Goal: Browse casually: Explore the website without a specific task or goal

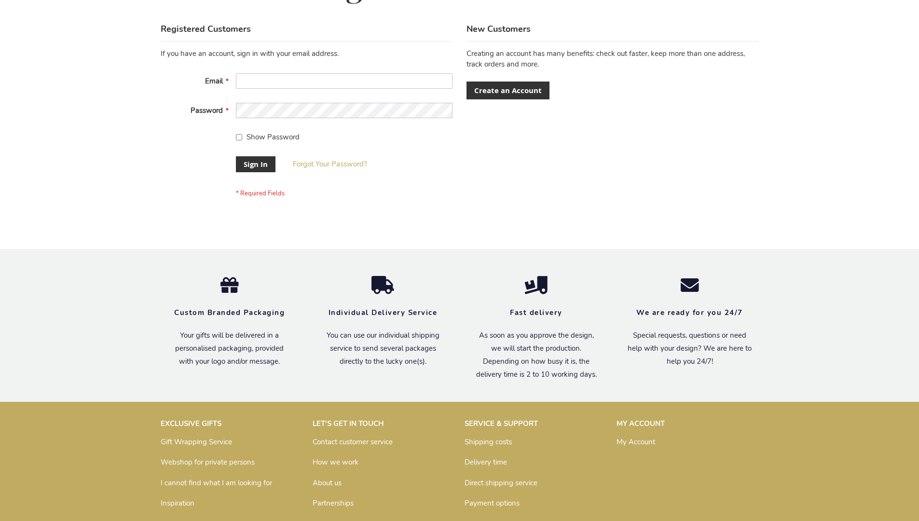
scroll to position [310, 0]
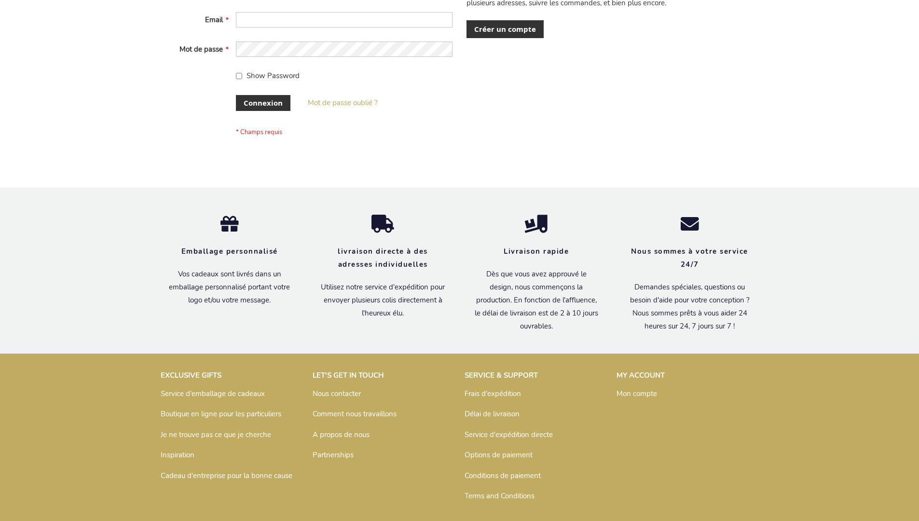
scroll to position [325, 0]
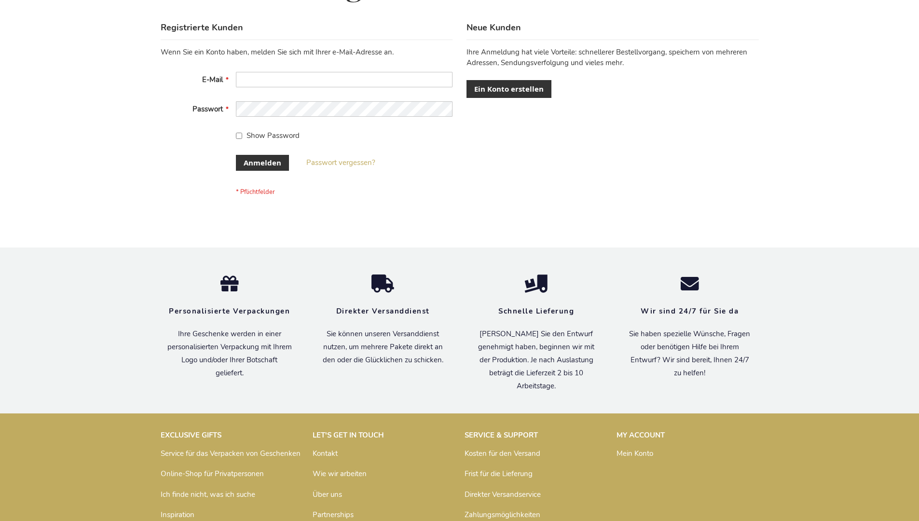
scroll to position [323, 0]
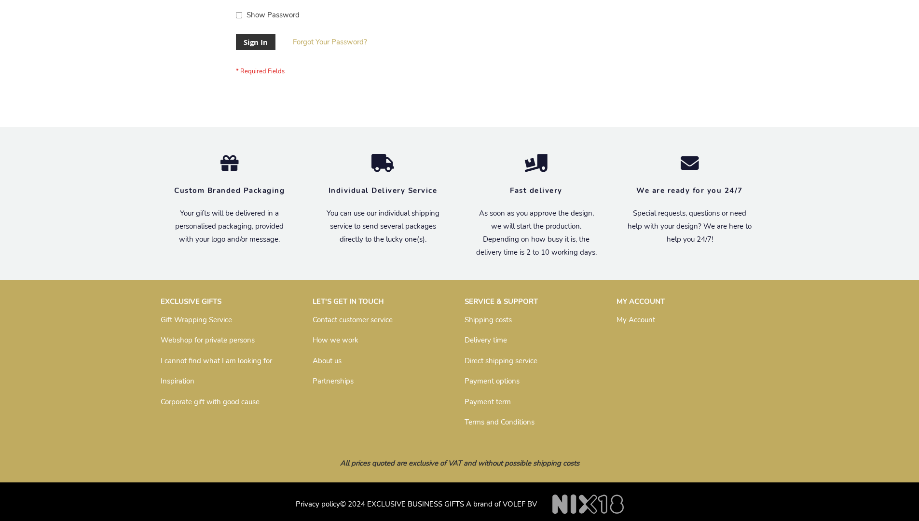
scroll to position [310, 0]
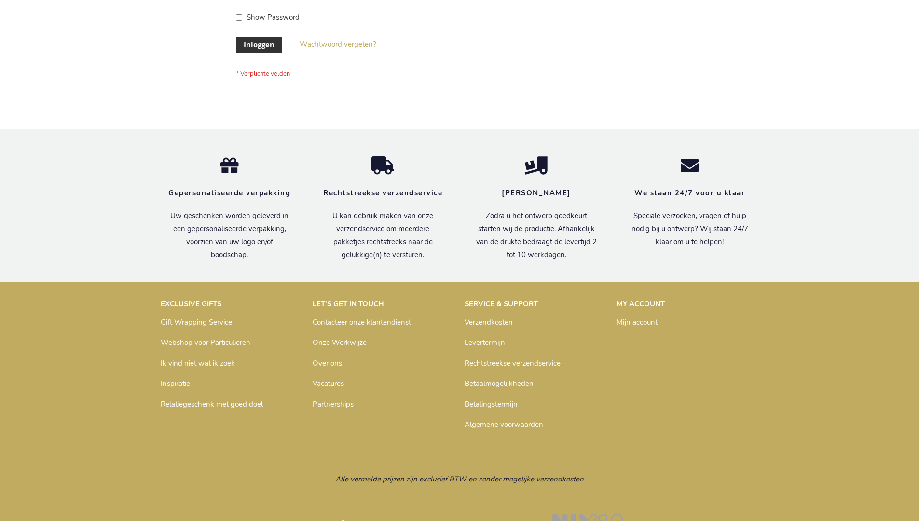
scroll to position [328, 0]
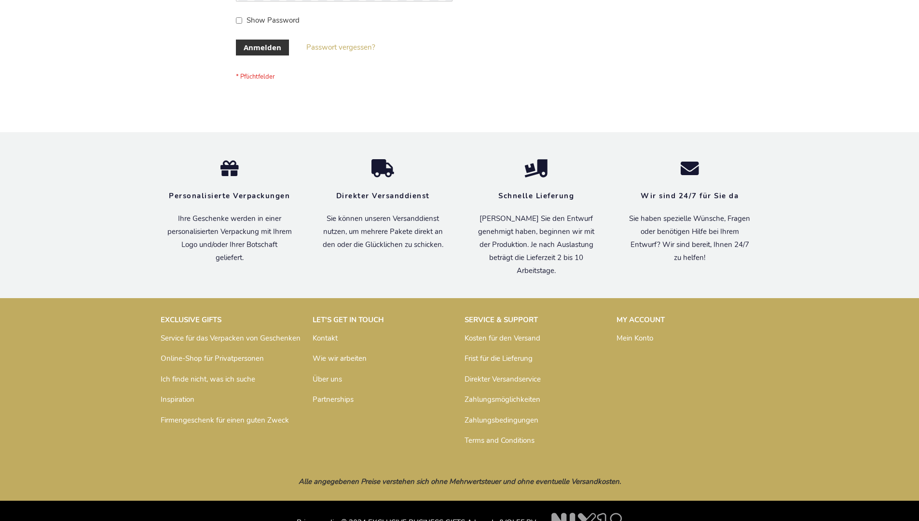
scroll to position [323, 0]
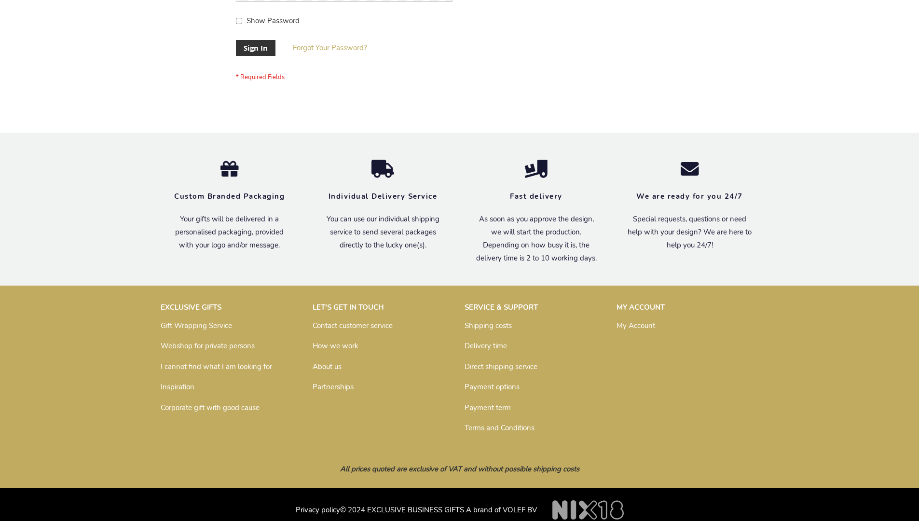
scroll to position [310, 0]
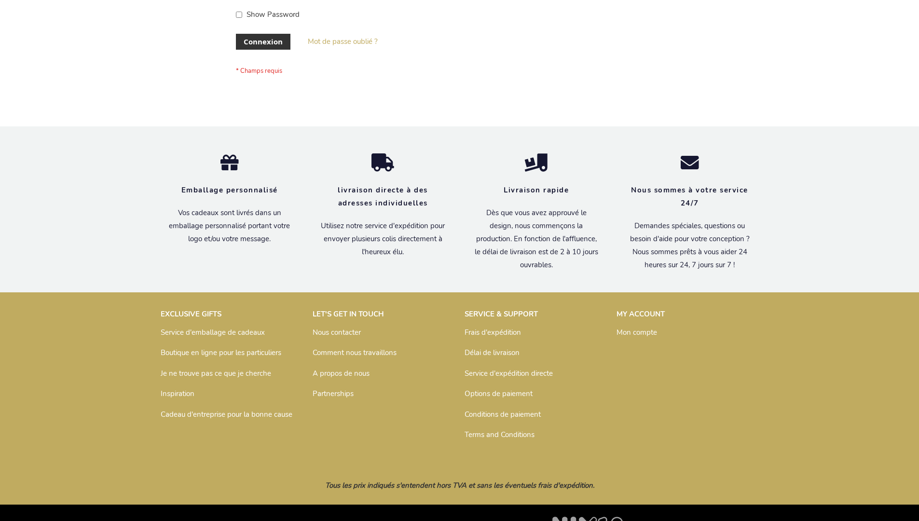
scroll to position [333, 0]
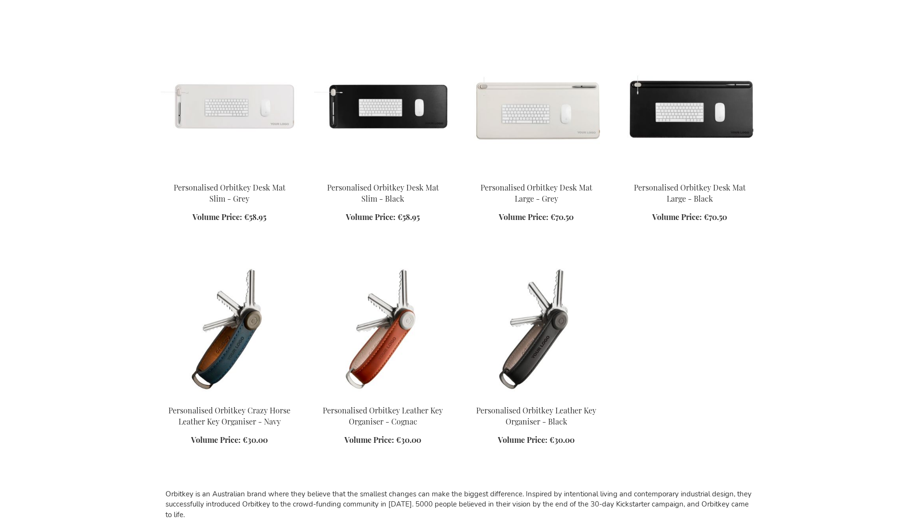
scroll to position [1136, 0]
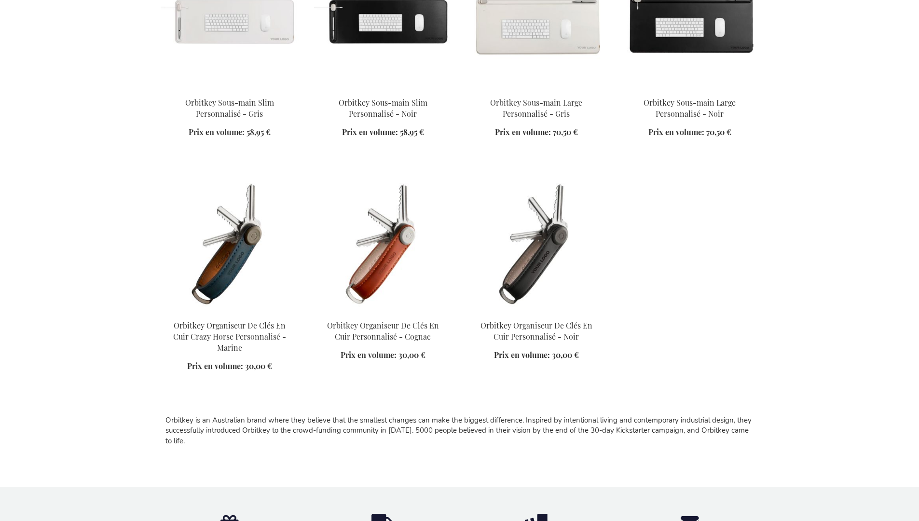
scroll to position [1181, 0]
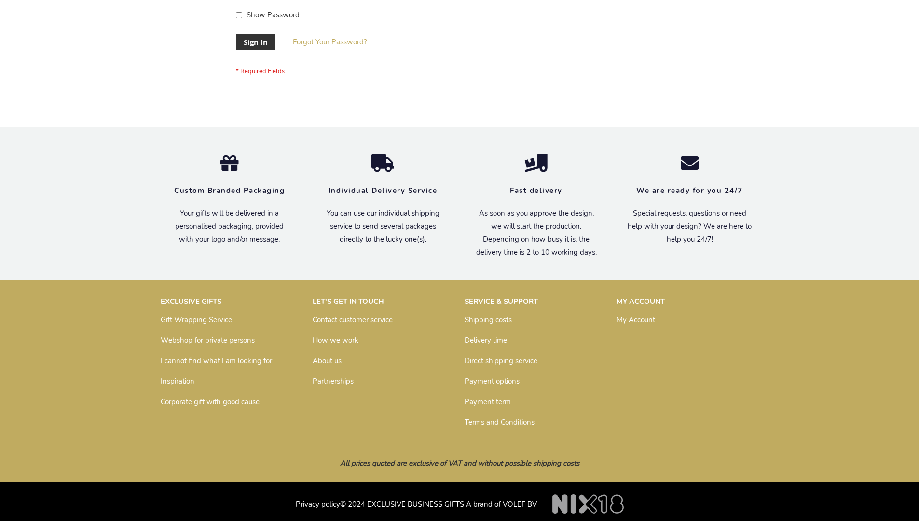
scroll to position [310, 0]
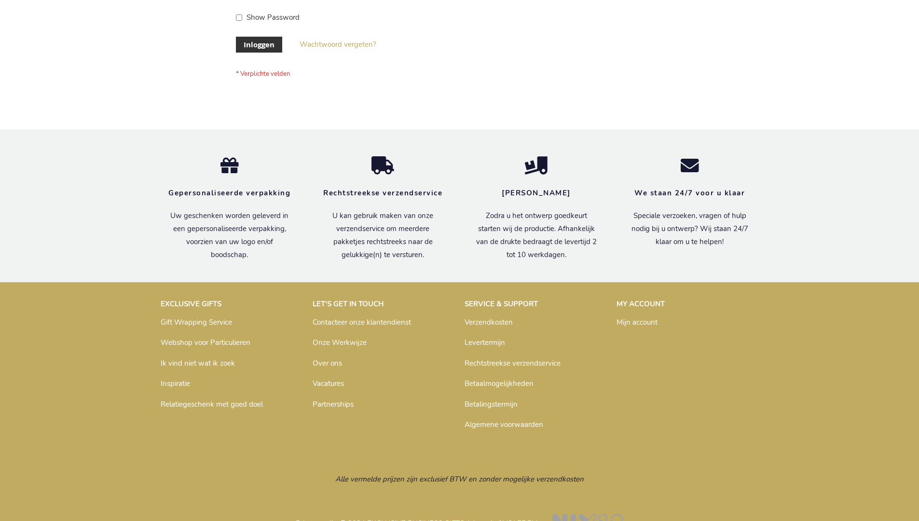
scroll to position [328, 0]
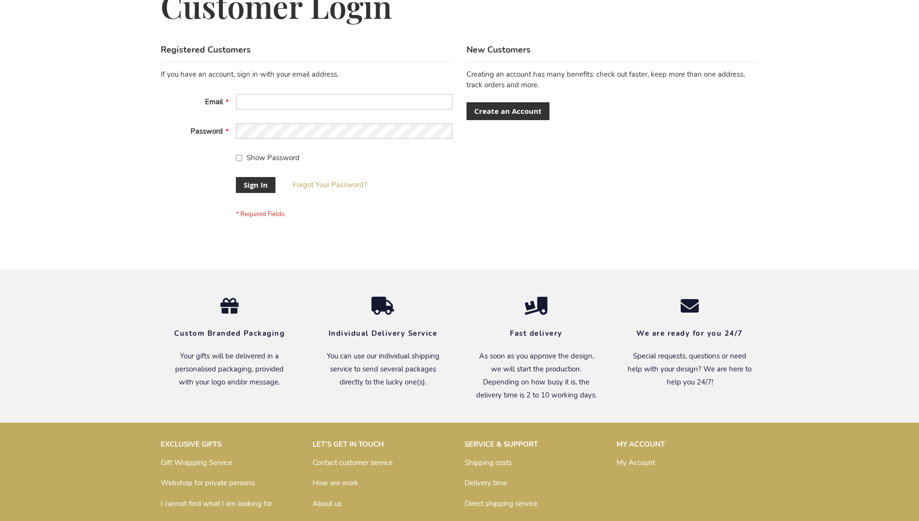
scroll to position [310, 0]
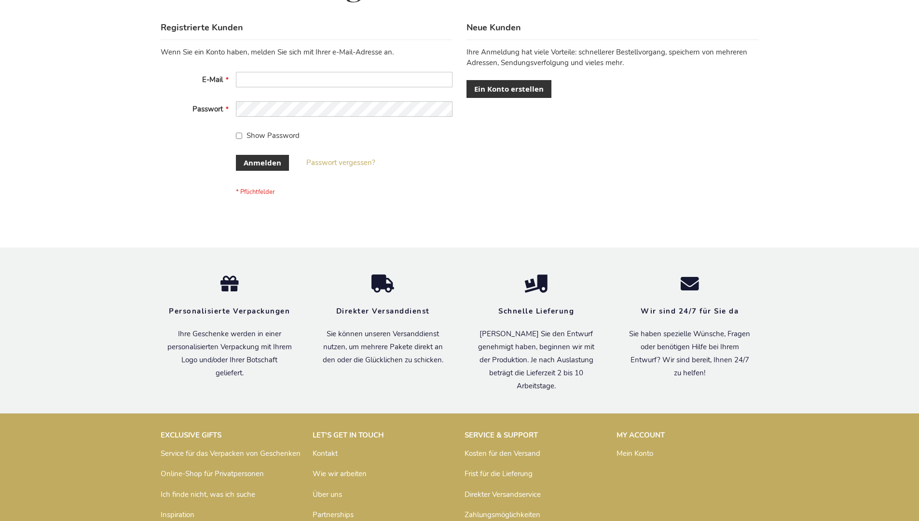
scroll to position [323, 0]
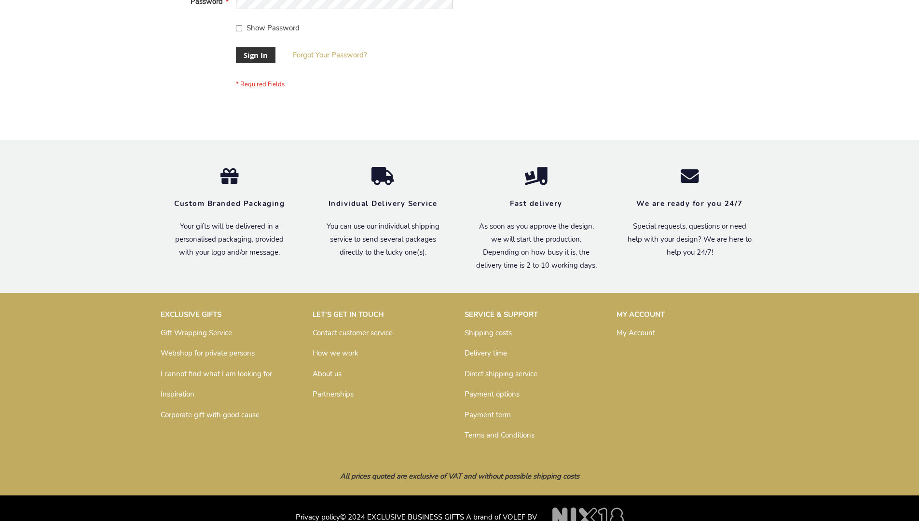
scroll to position [310, 0]
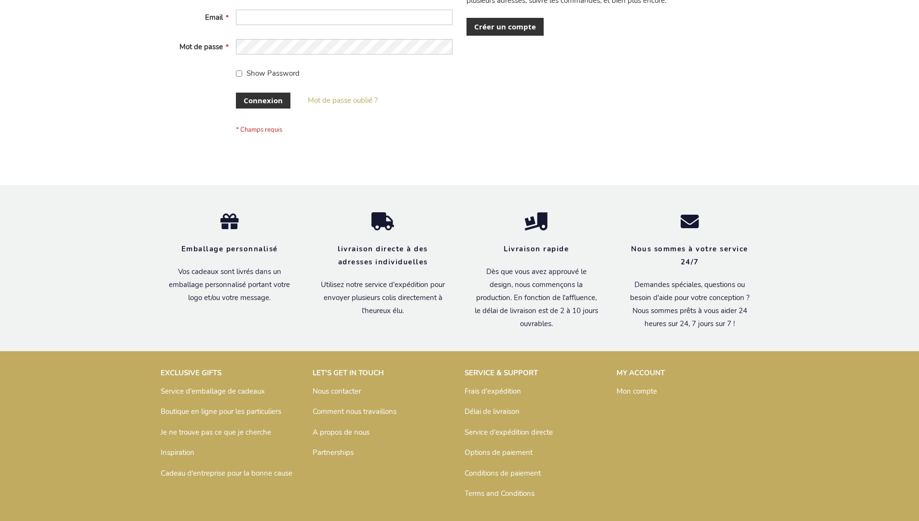
scroll to position [333, 0]
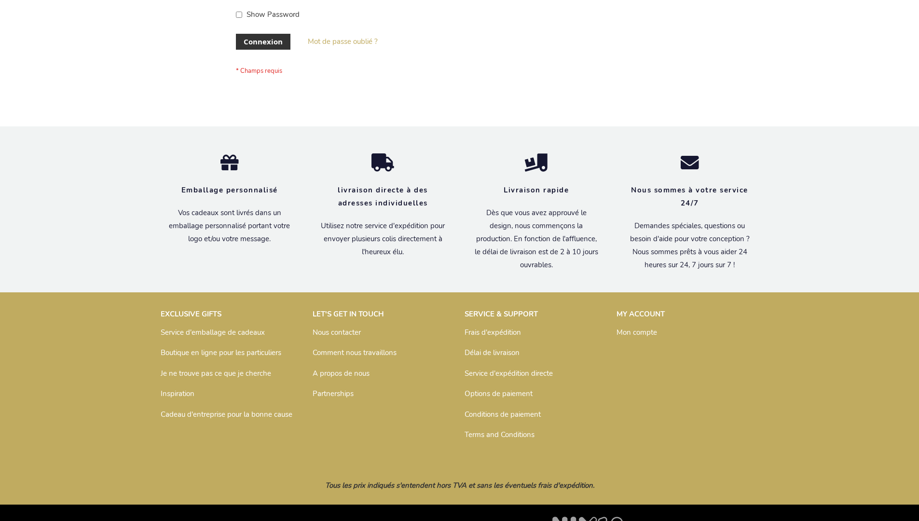
scroll to position [333, 0]
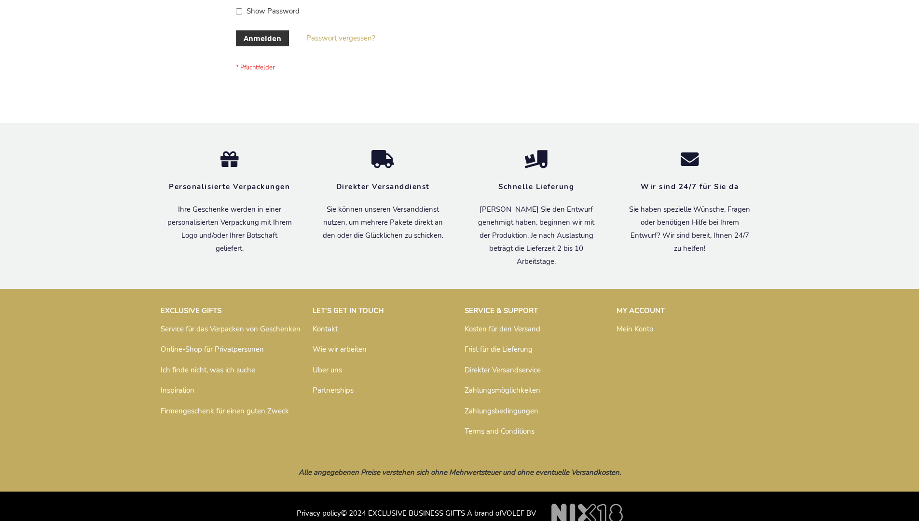
scroll to position [323, 0]
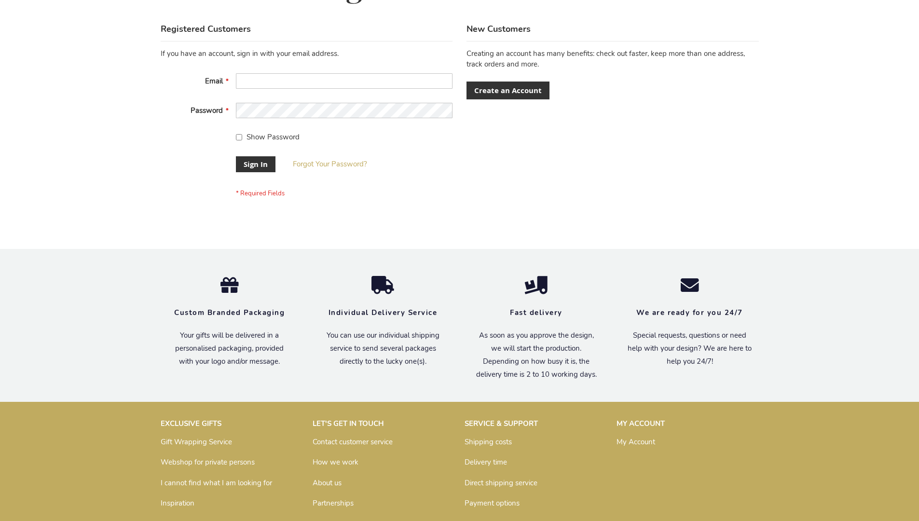
scroll to position [310, 0]
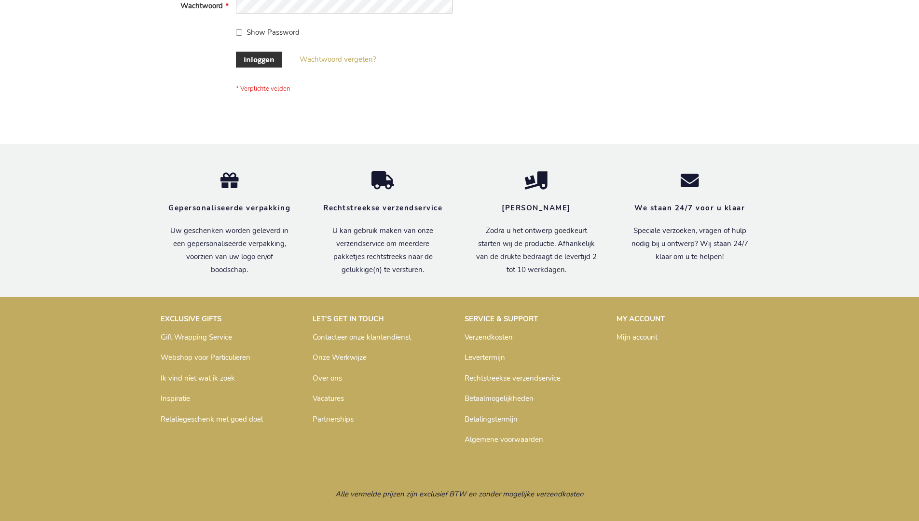
scroll to position [320, 0]
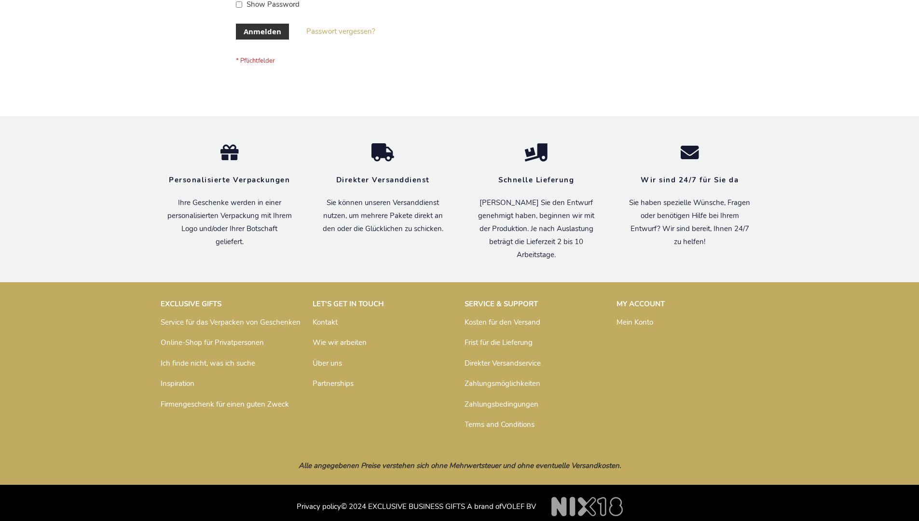
scroll to position [323, 0]
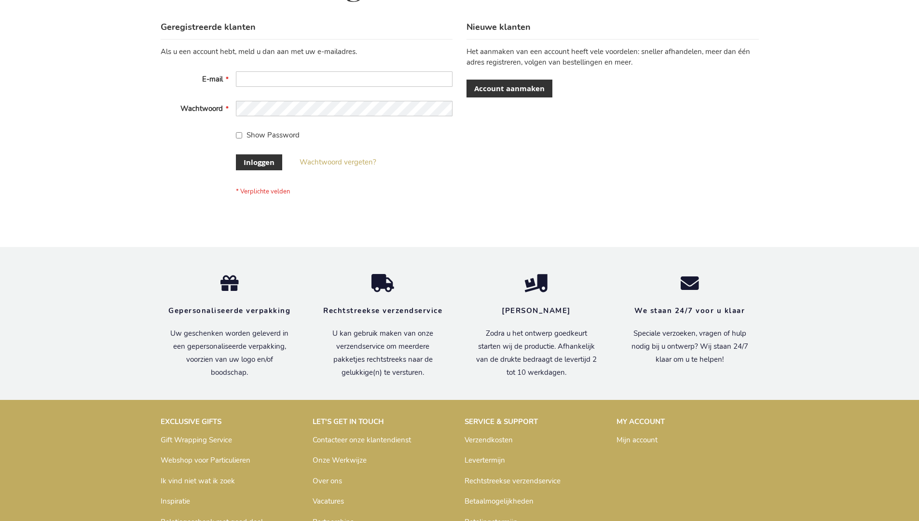
scroll to position [328, 0]
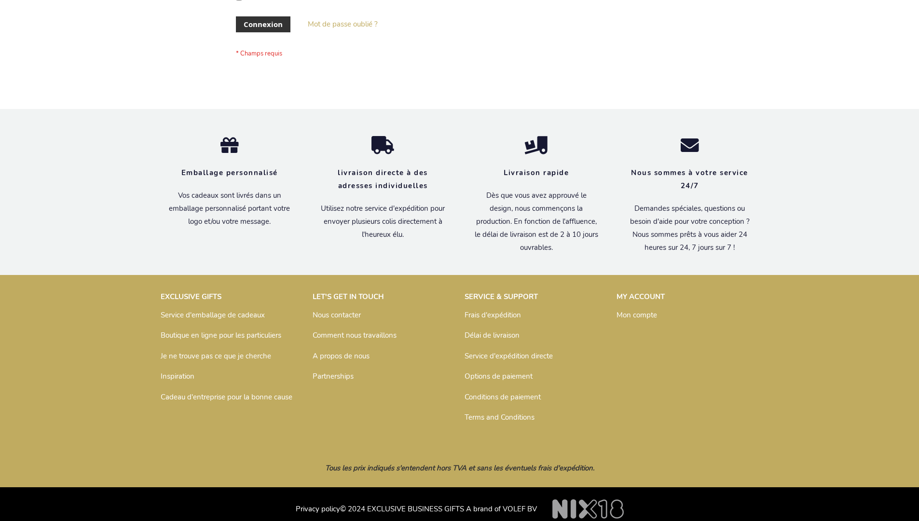
scroll to position [333, 0]
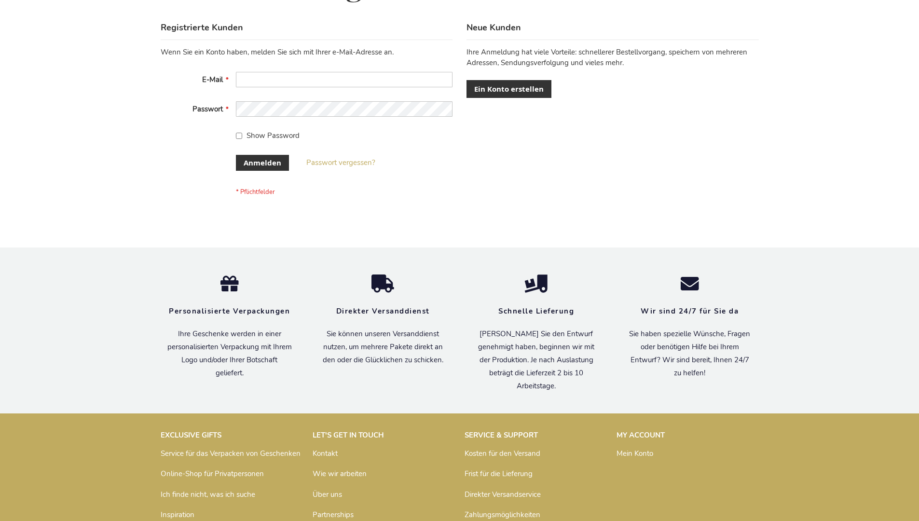
scroll to position [323, 0]
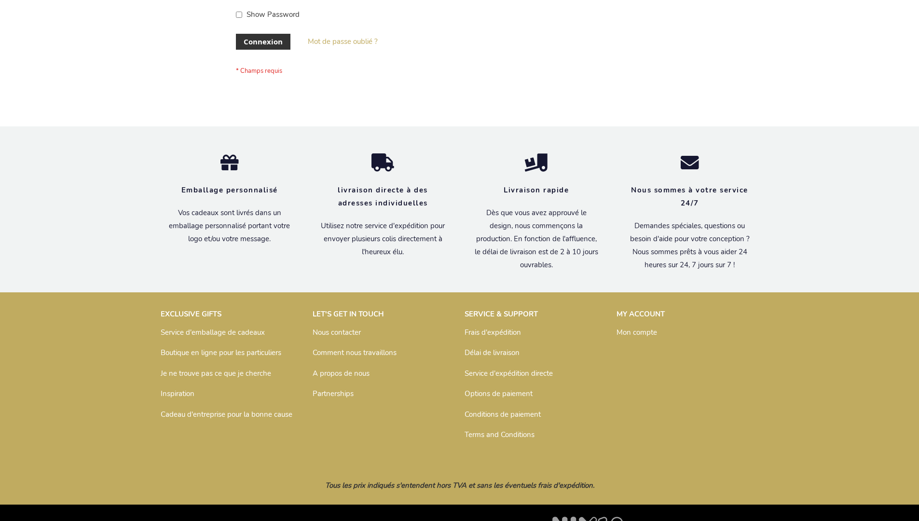
scroll to position [333, 0]
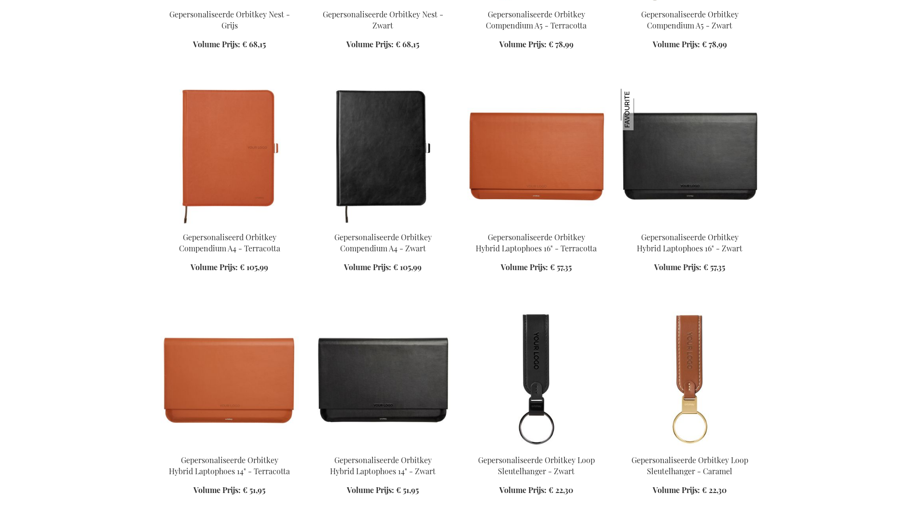
scroll to position [1154, 0]
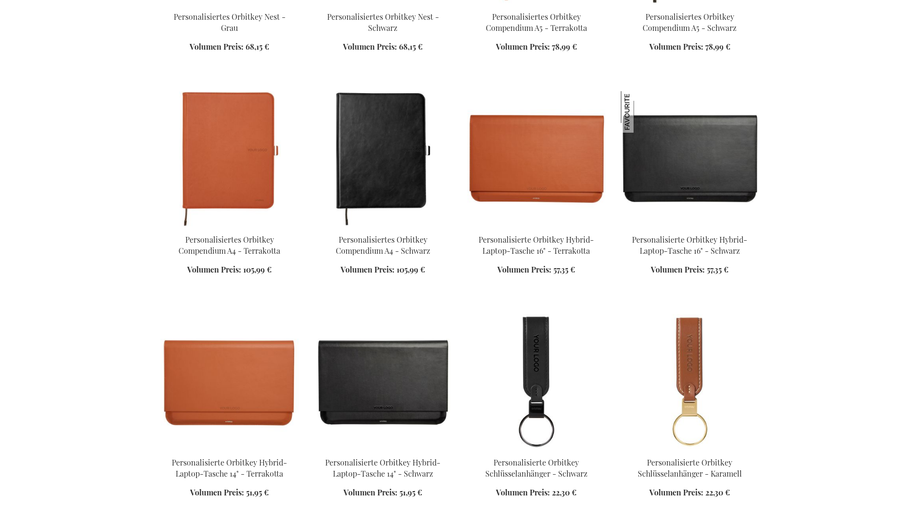
scroll to position [1149, 0]
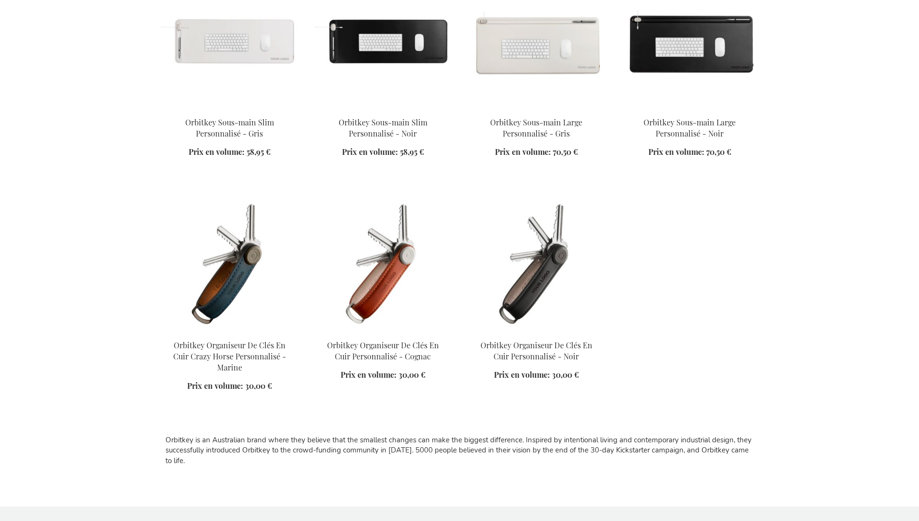
scroll to position [1181, 0]
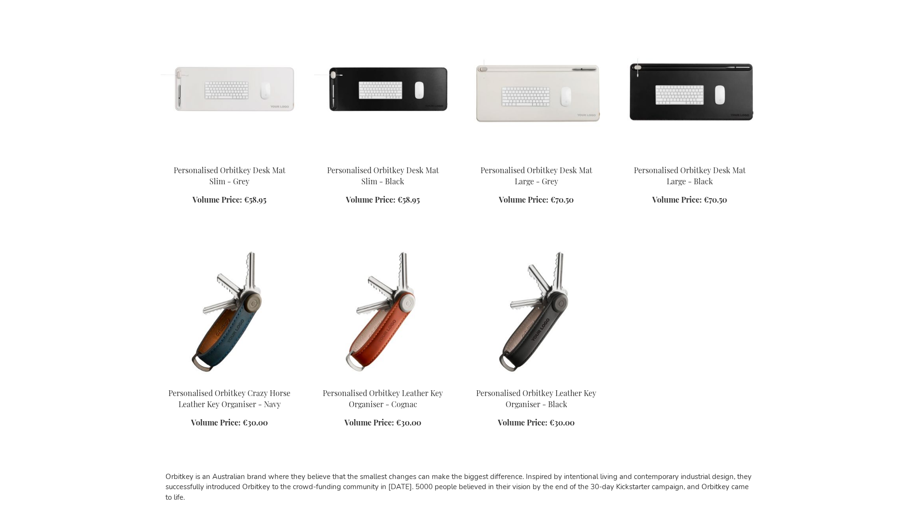
scroll to position [1136, 0]
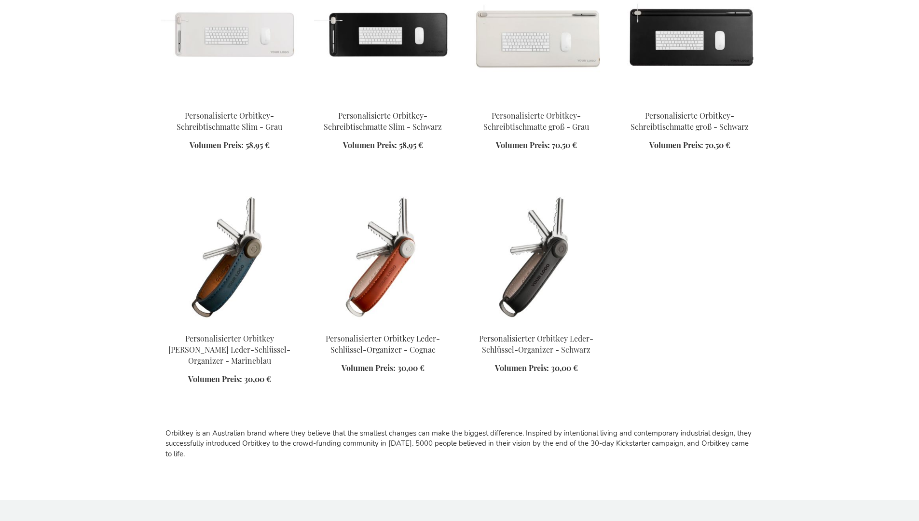
scroll to position [1149, 0]
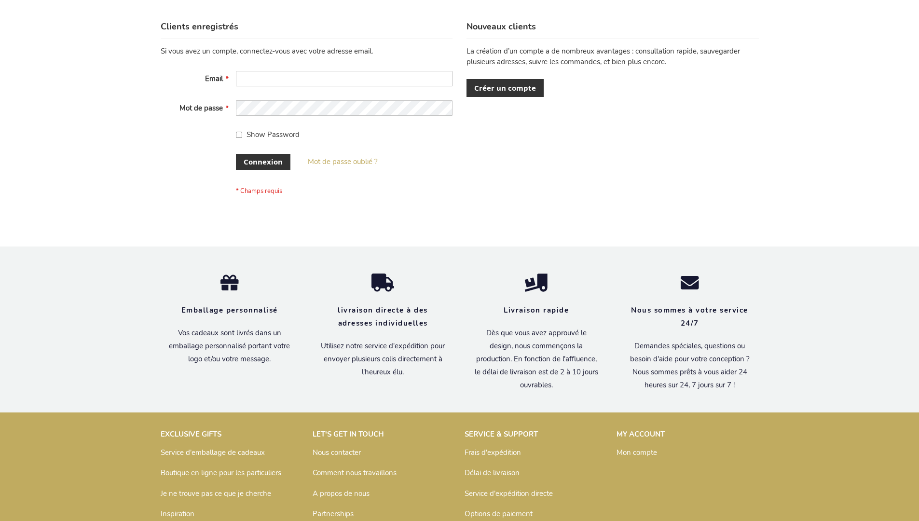
scroll to position [333, 0]
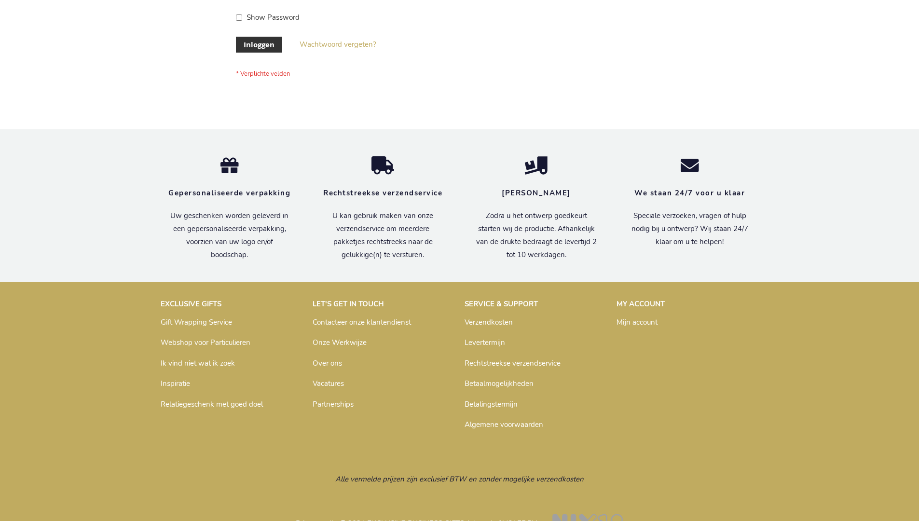
scroll to position [328, 0]
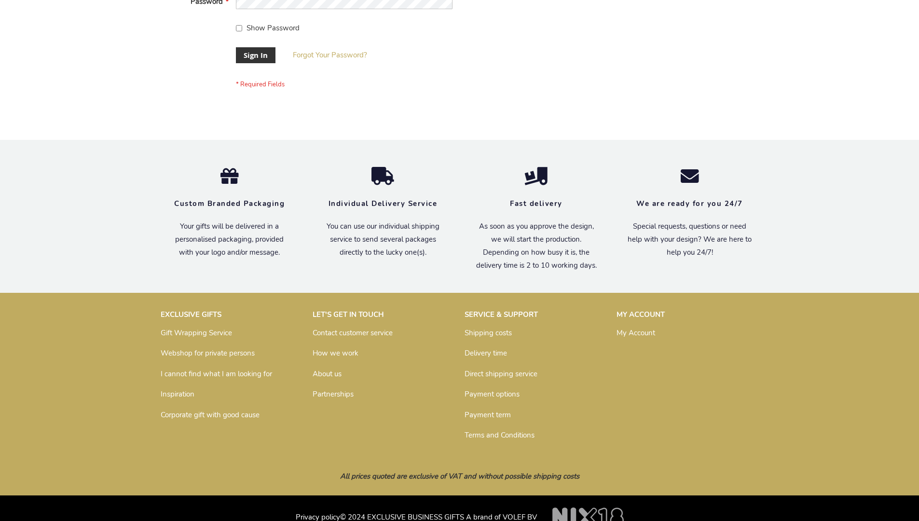
scroll to position [310, 0]
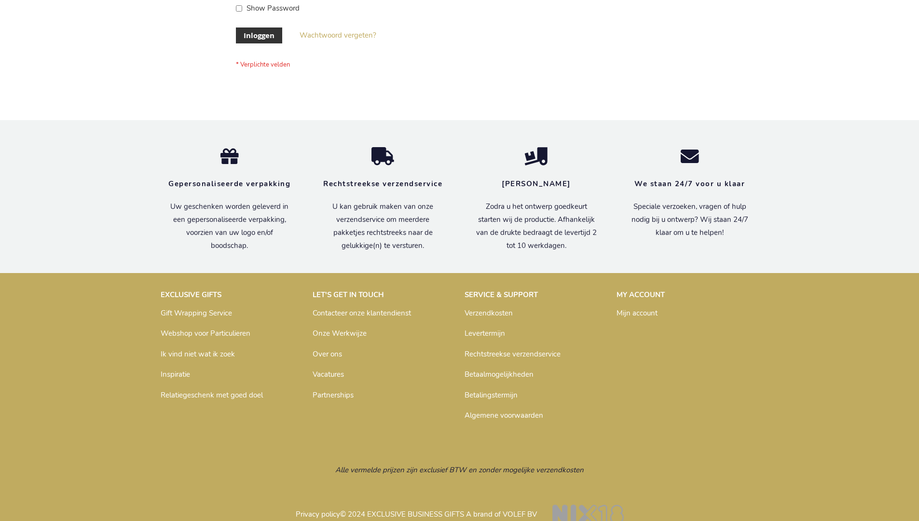
scroll to position [328, 0]
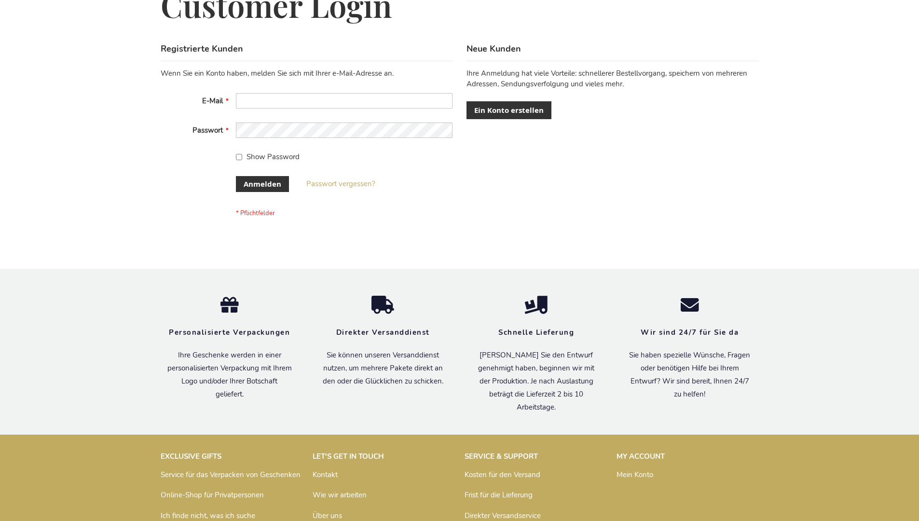
scroll to position [323, 0]
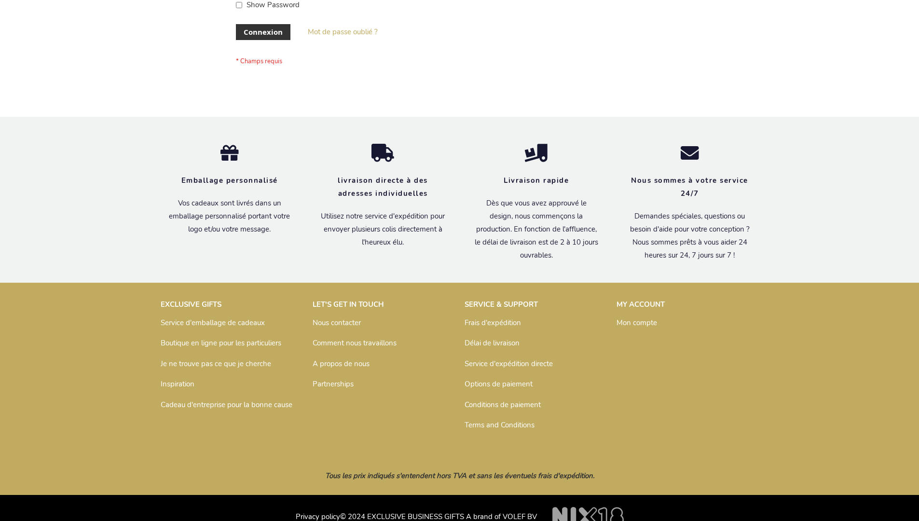
scroll to position [333, 0]
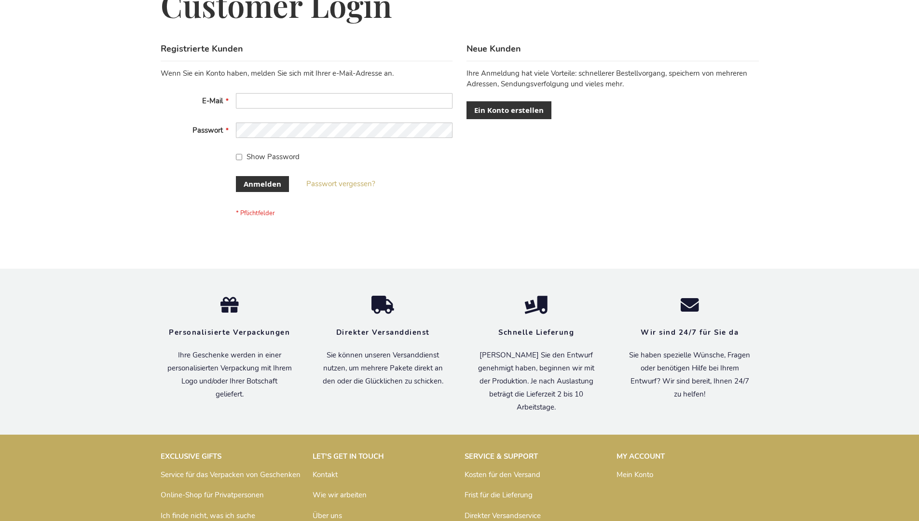
scroll to position [323, 0]
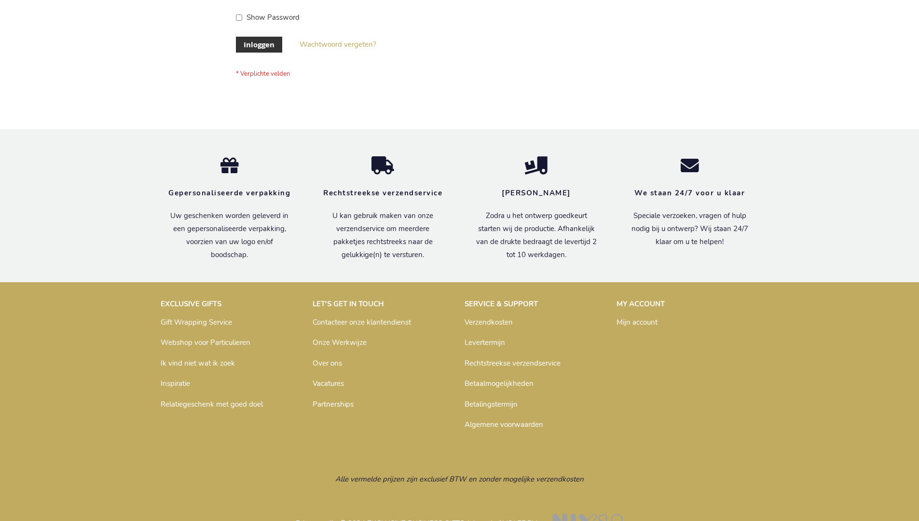
scroll to position [328, 0]
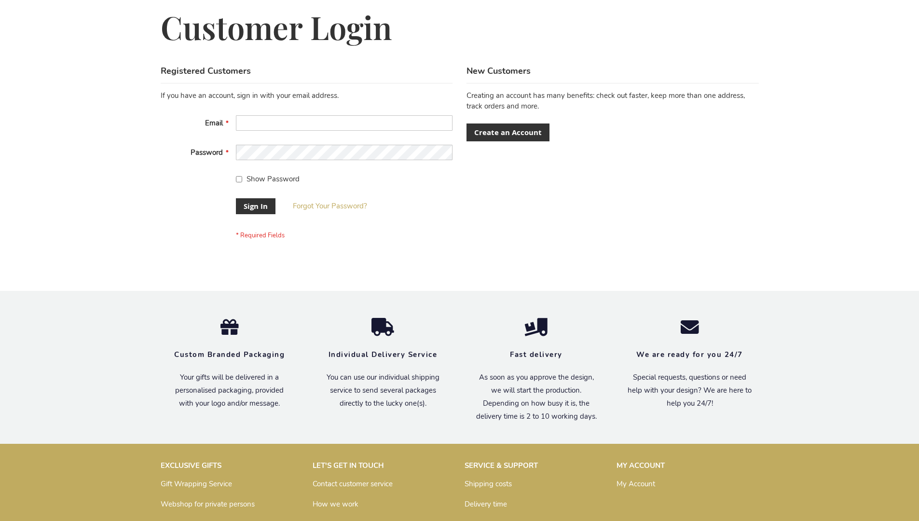
scroll to position [310, 0]
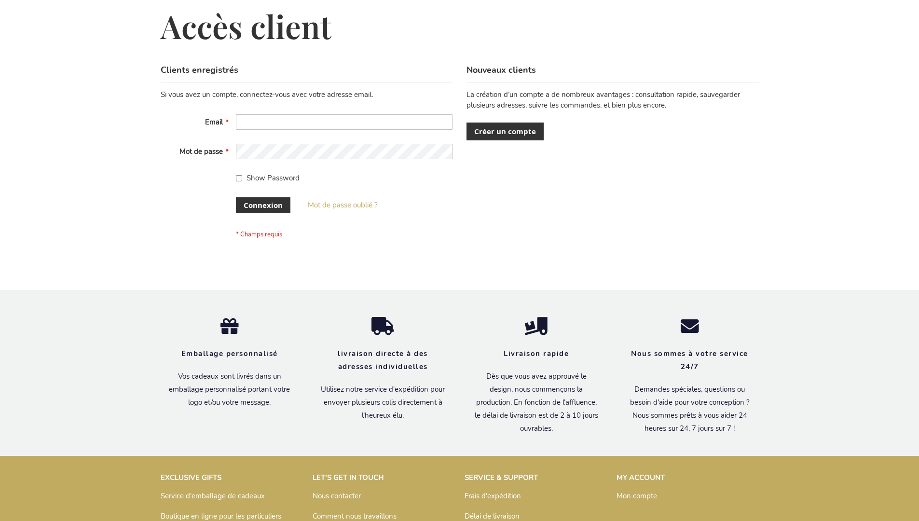
scroll to position [333, 0]
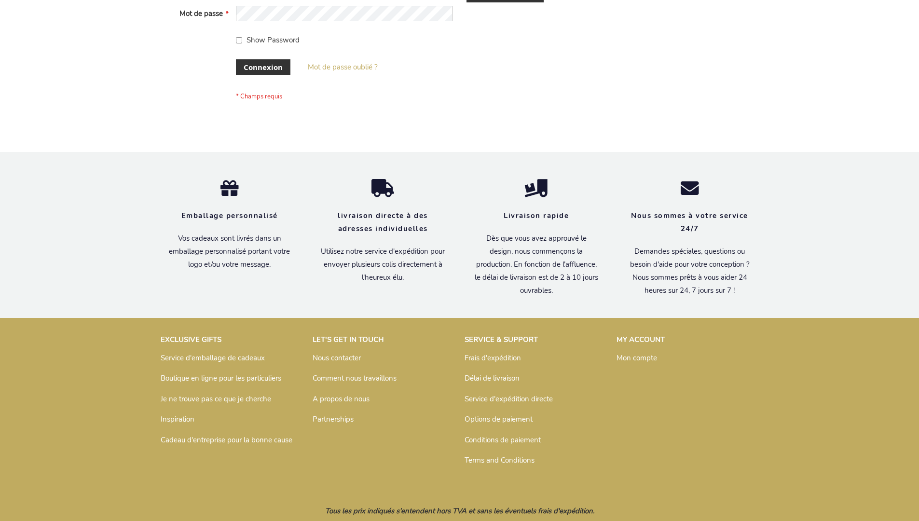
scroll to position [333, 0]
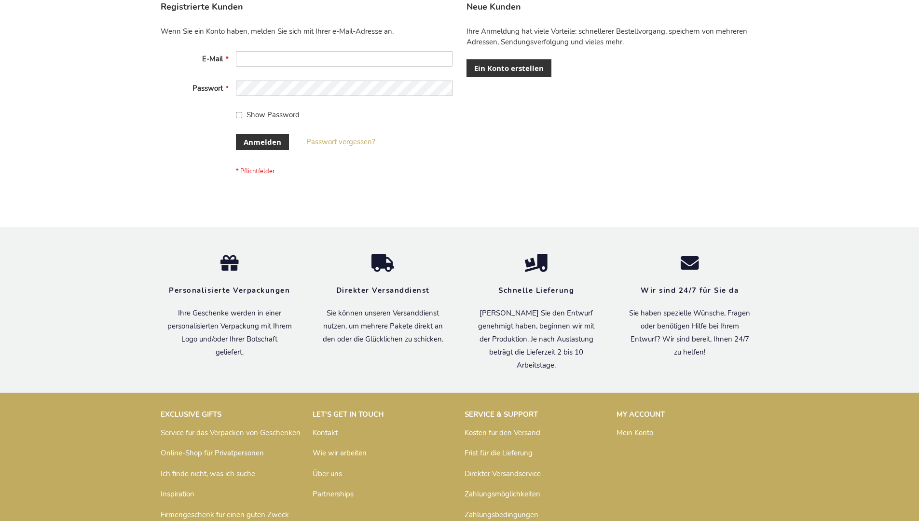
scroll to position [323, 0]
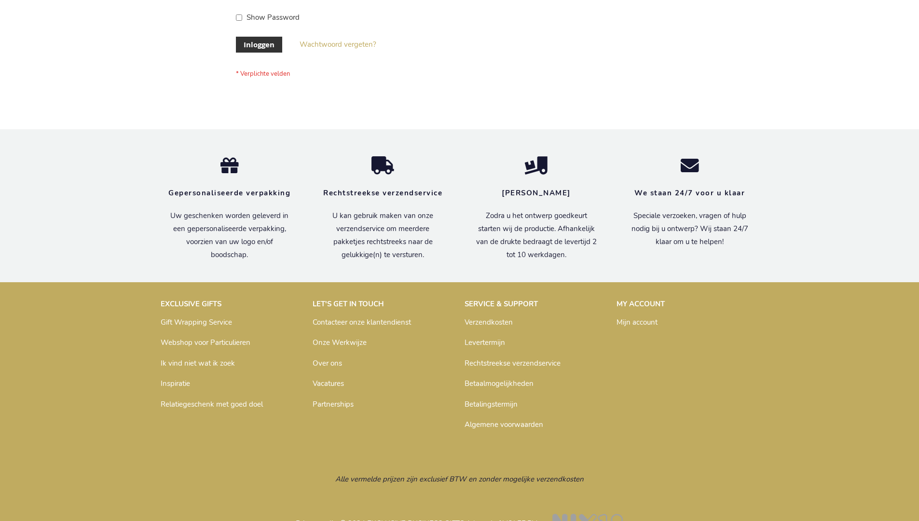
scroll to position [328, 0]
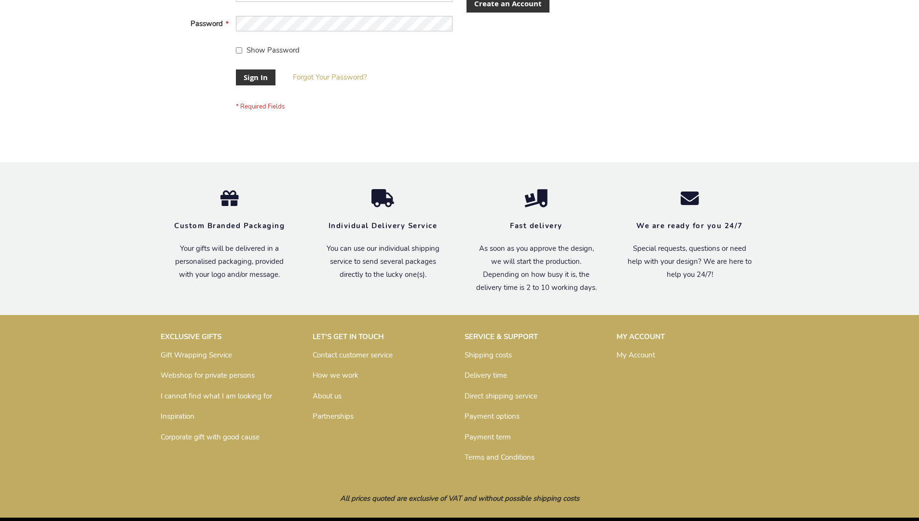
scroll to position [310, 0]
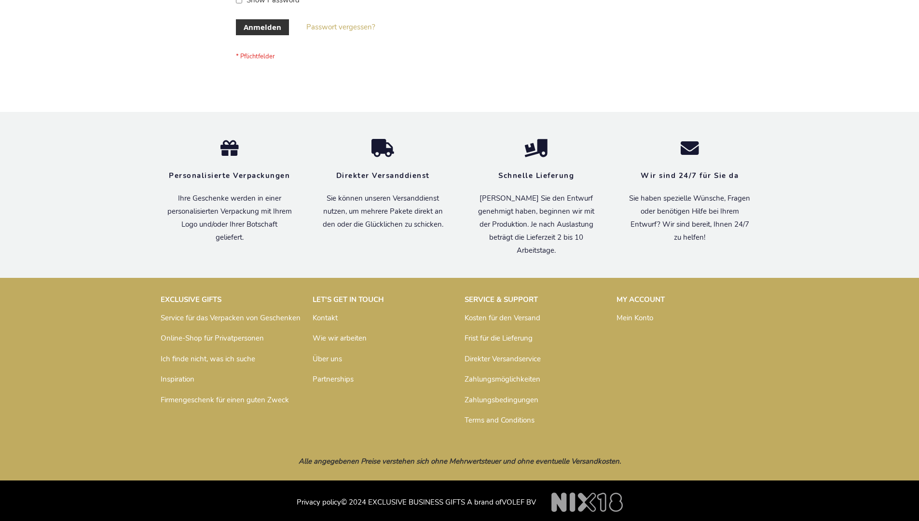
scroll to position [323, 0]
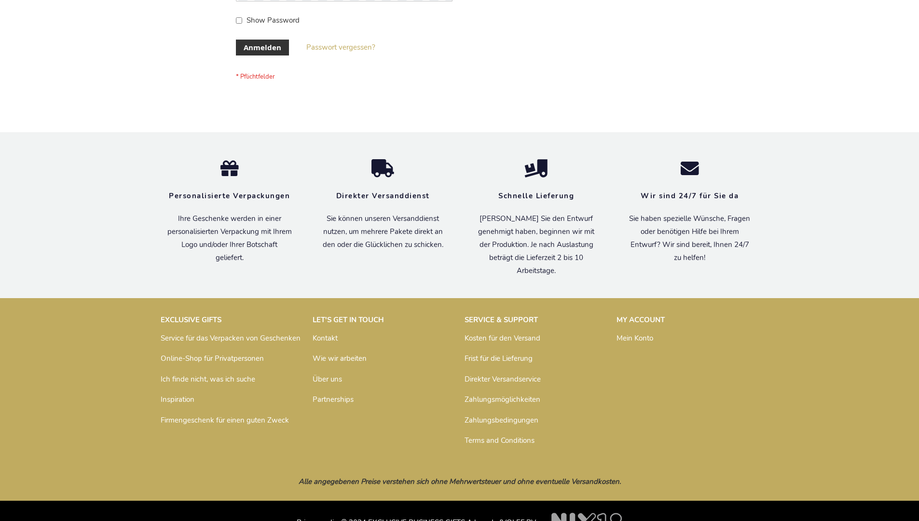
scroll to position [323, 0]
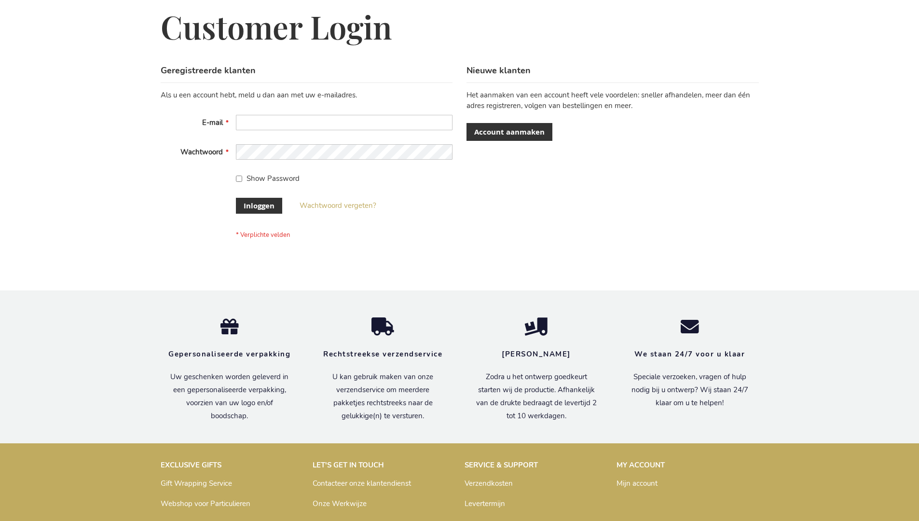
scroll to position [320, 0]
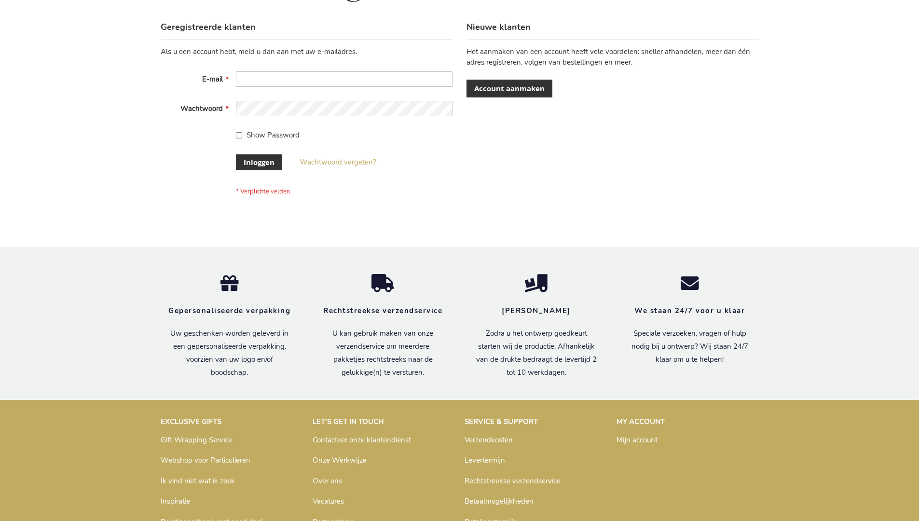
scroll to position [328, 0]
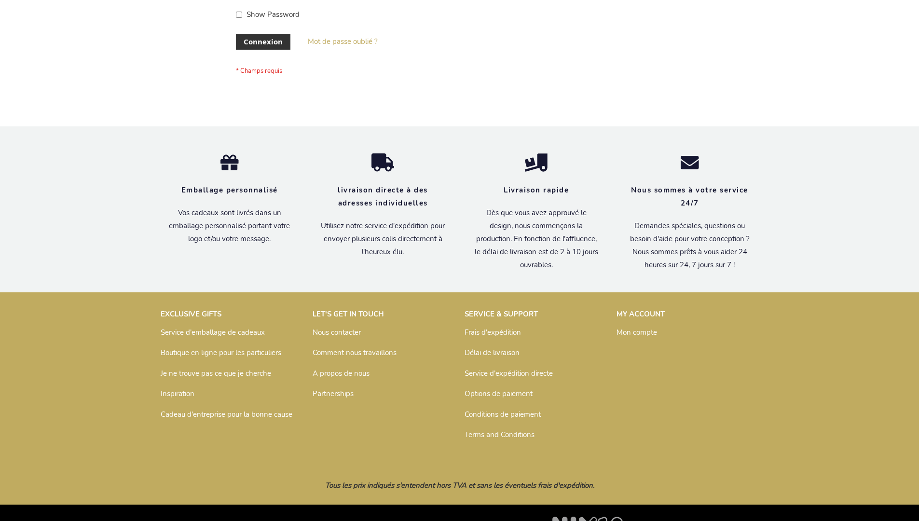
scroll to position [333, 0]
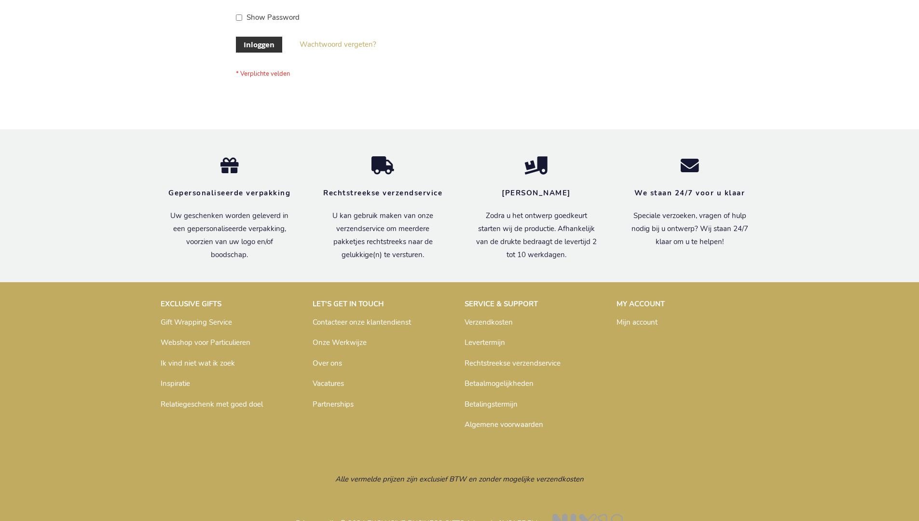
scroll to position [328, 0]
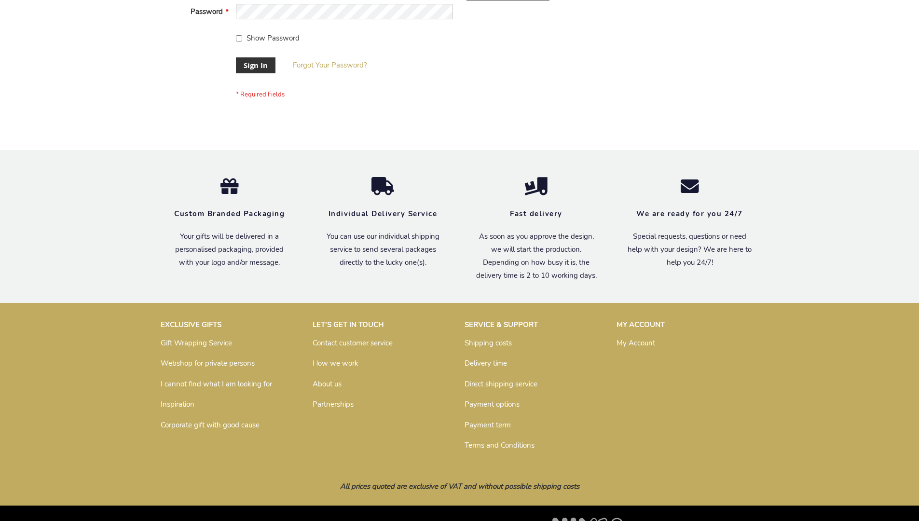
scroll to position [310, 0]
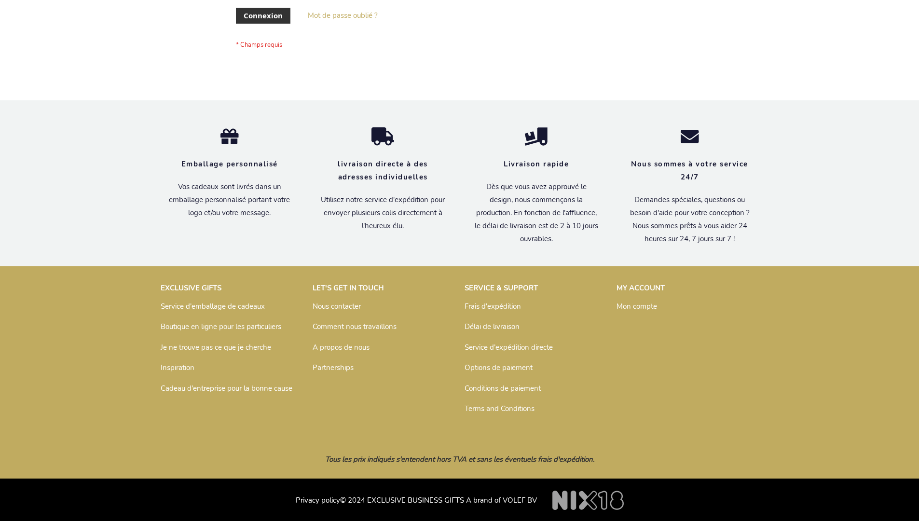
scroll to position [333, 0]
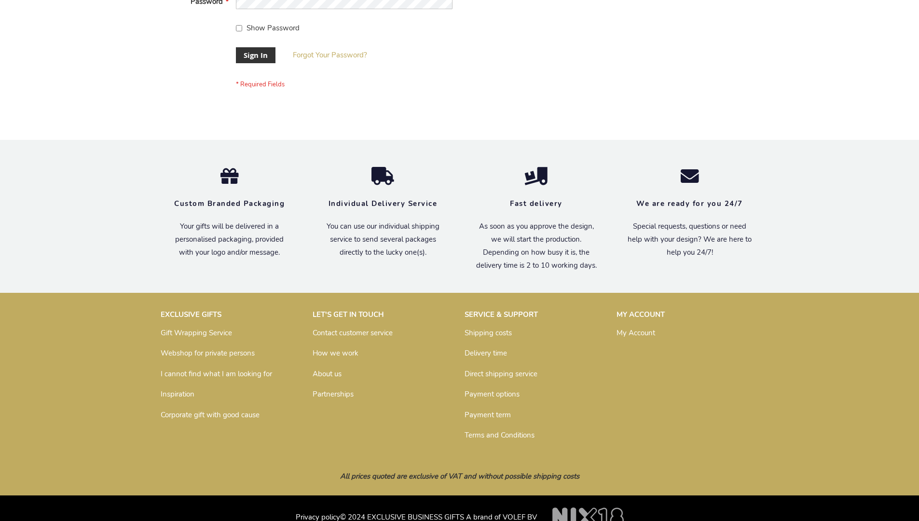
scroll to position [310, 0]
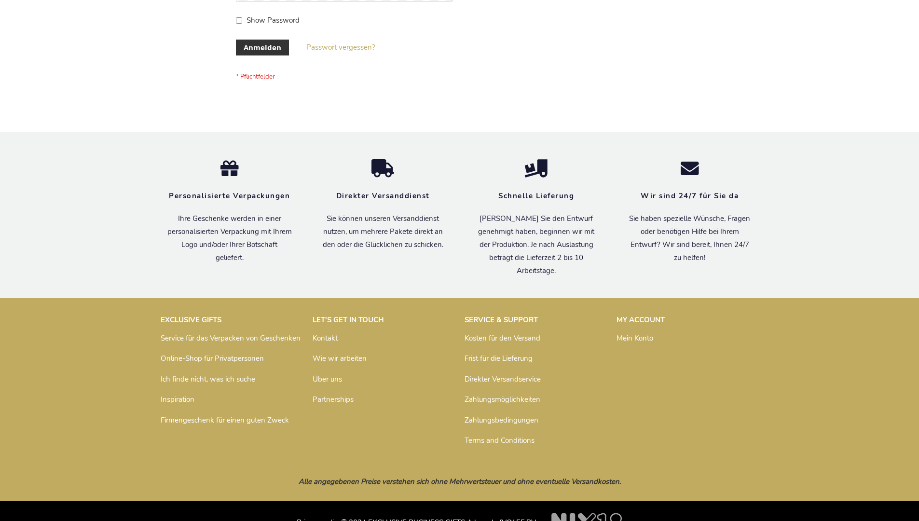
scroll to position [323, 0]
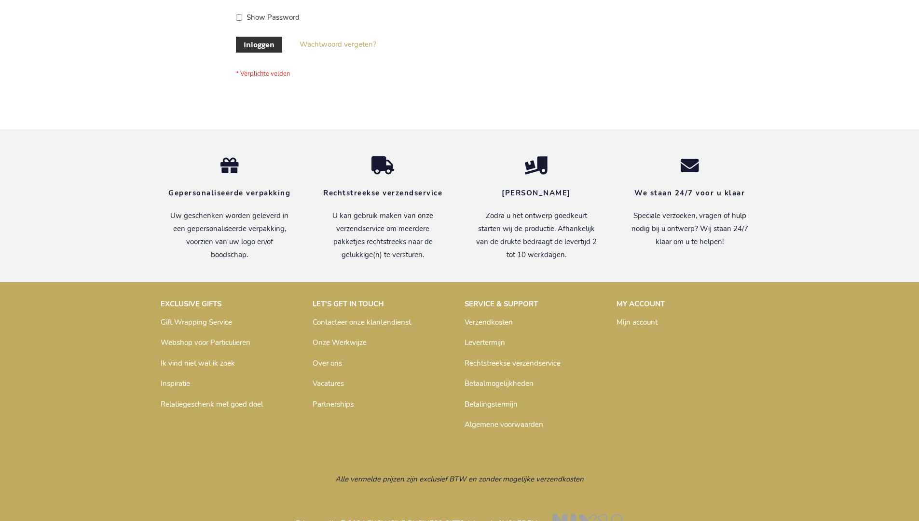
scroll to position [328, 0]
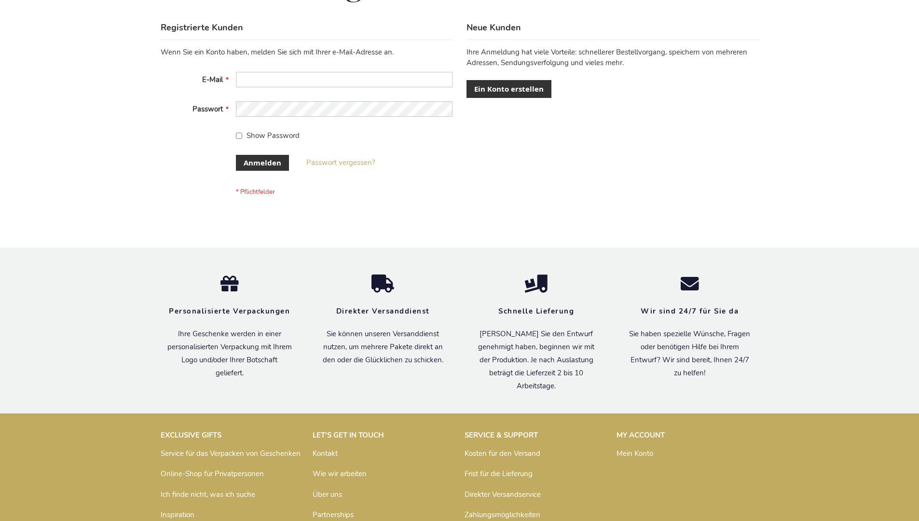
scroll to position [323, 0]
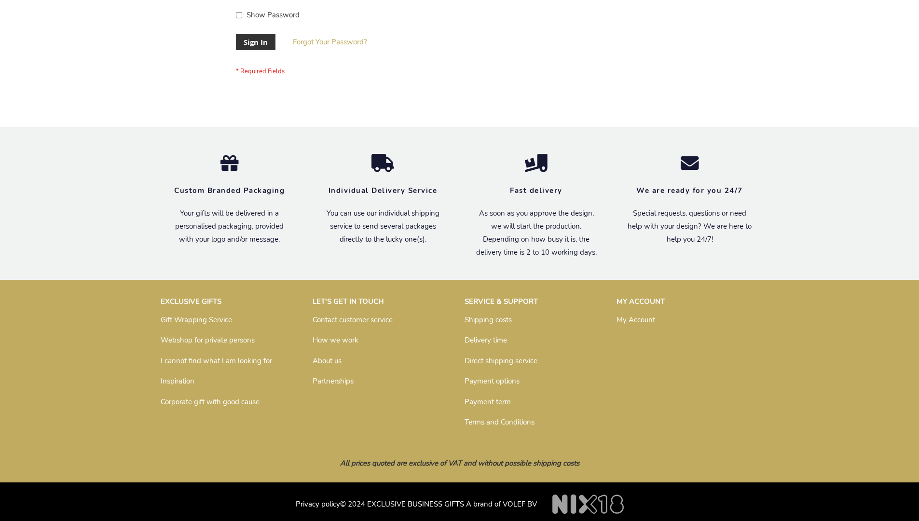
scroll to position [310, 0]
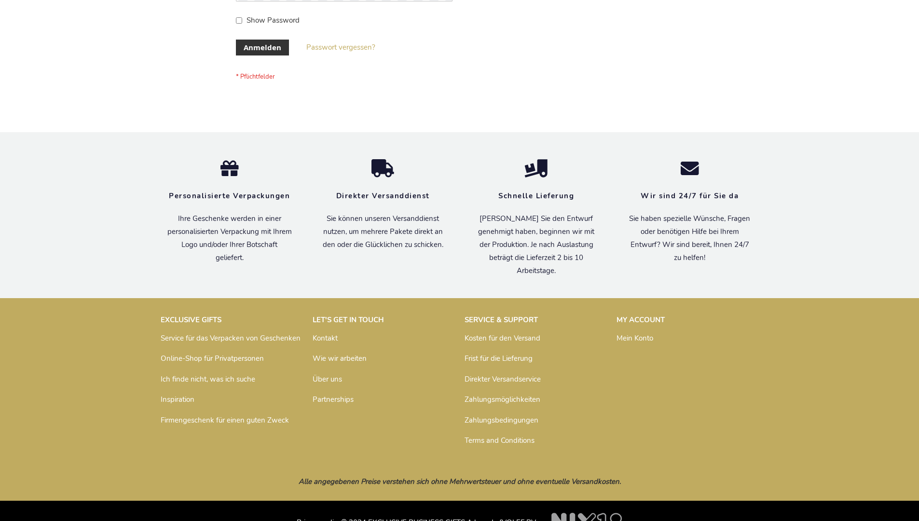
scroll to position [323, 0]
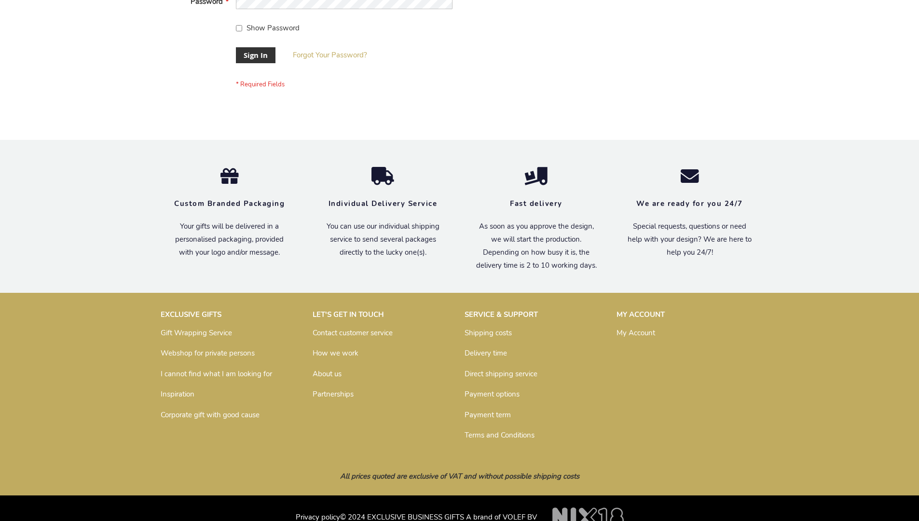
scroll to position [310, 0]
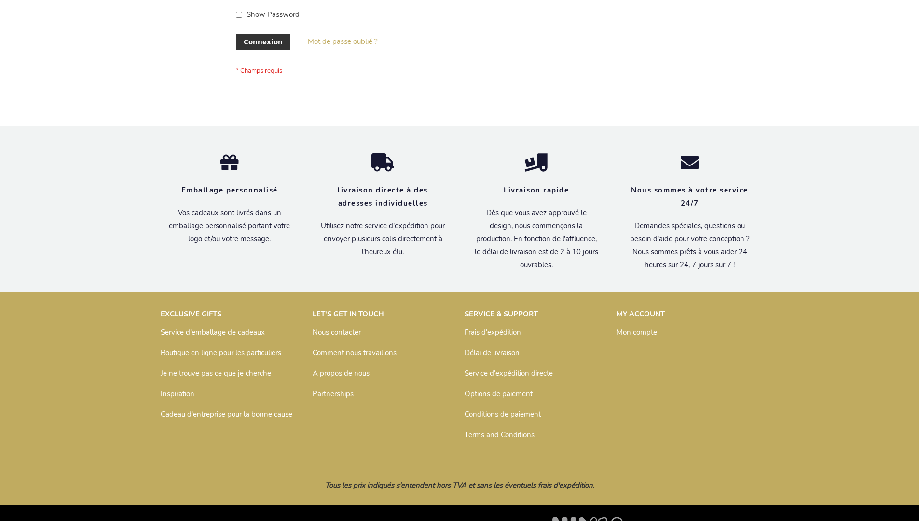
scroll to position [333, 0]
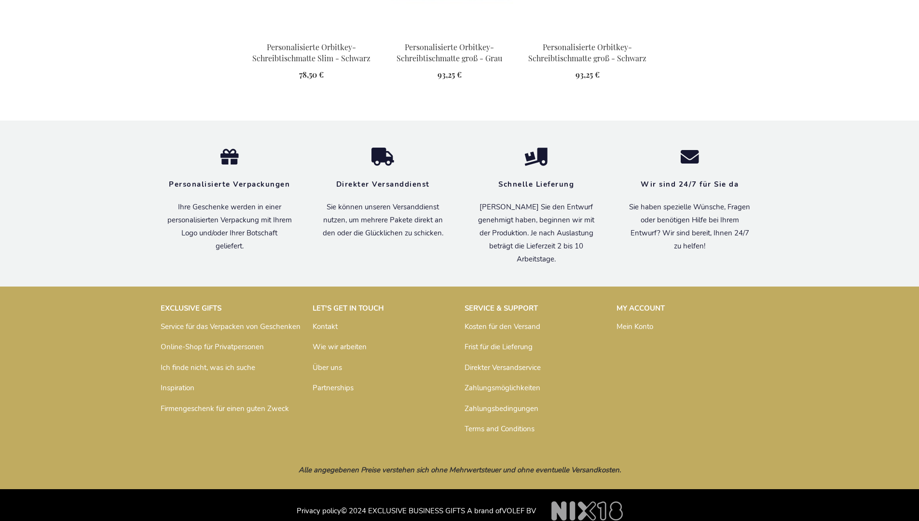
scroll to position [1329, 0]
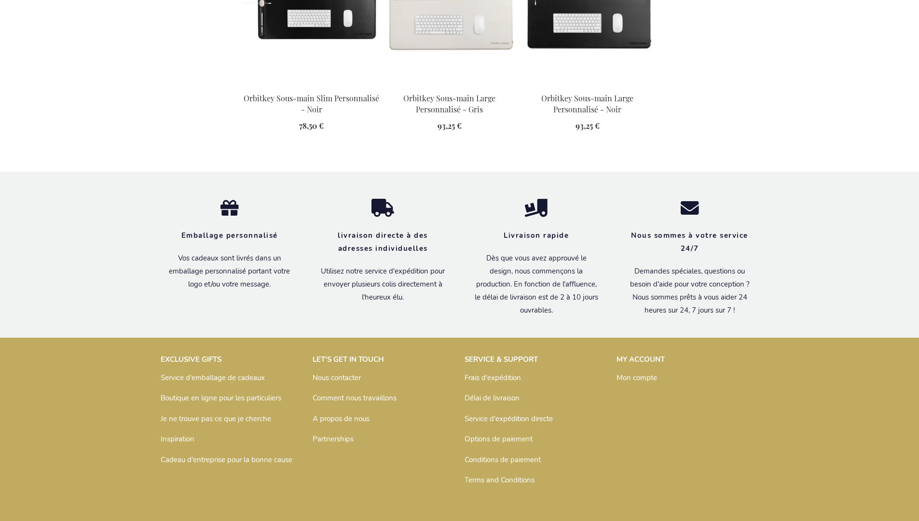
scroll to position [1299, 0]
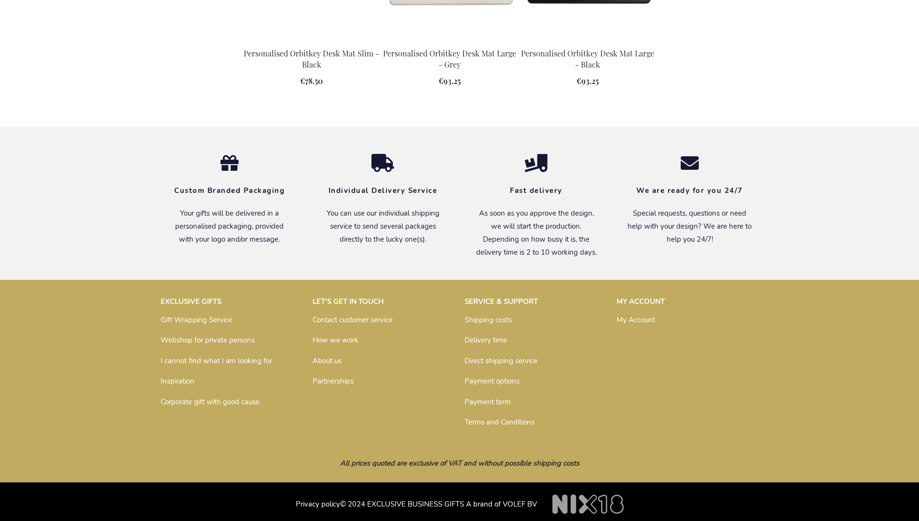
scroll to position [1254, 0]
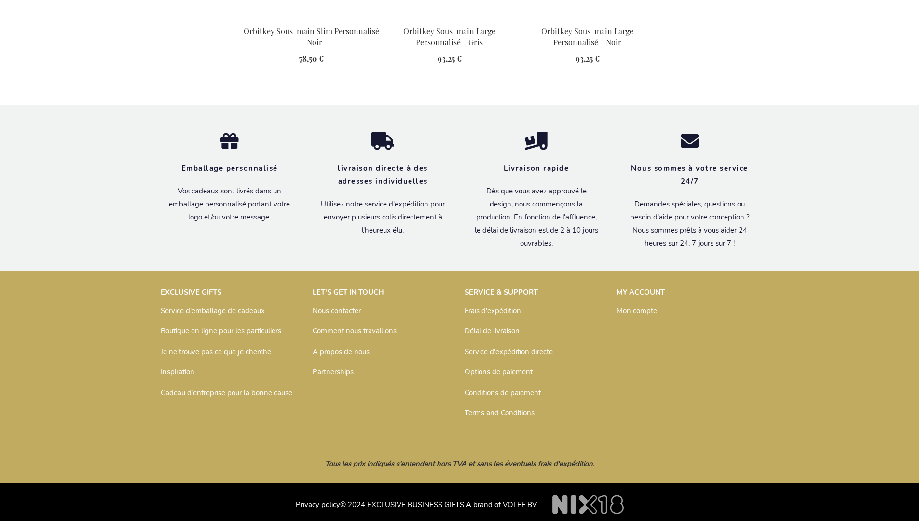
scroll to position [1299, 0]
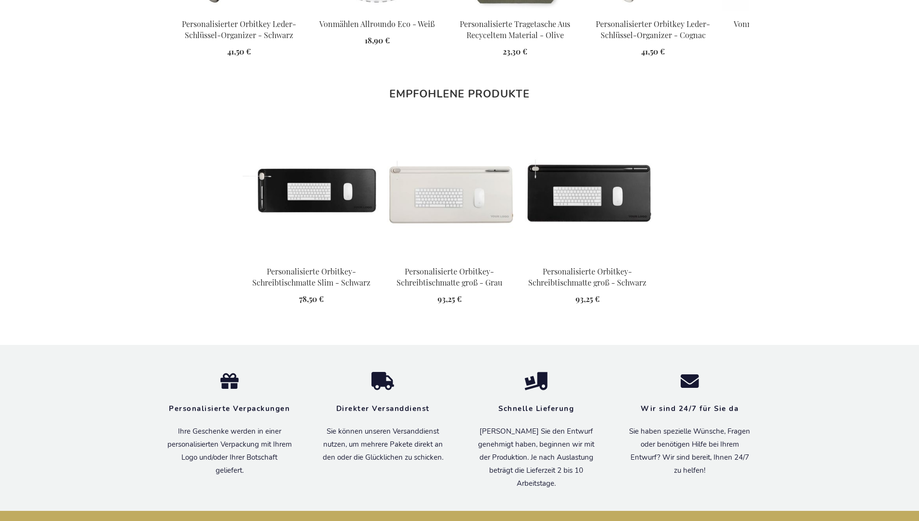
scroll to position [1329, 0]
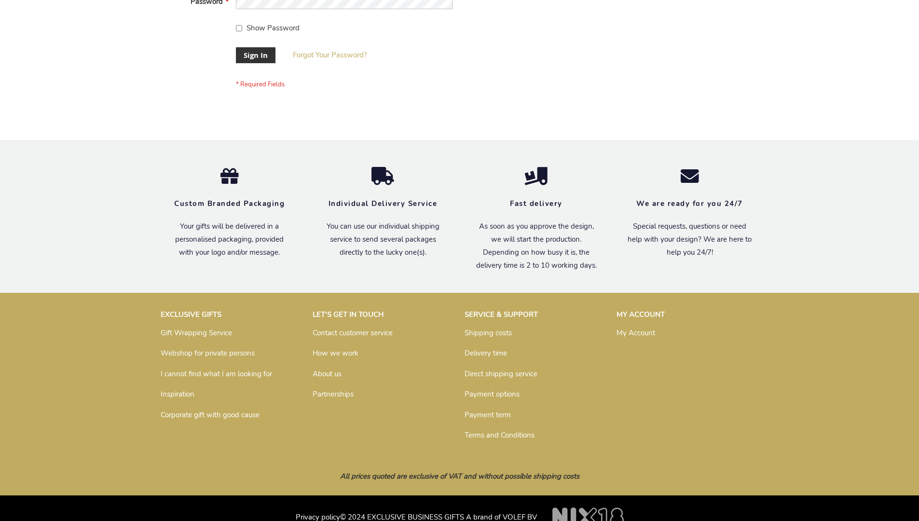
scroll to position [310, 0]
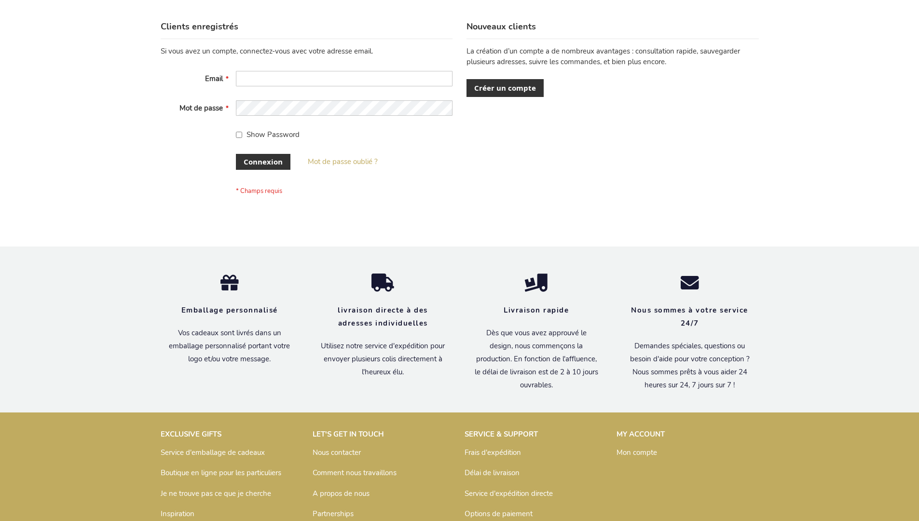
scroll to position [333, 0]
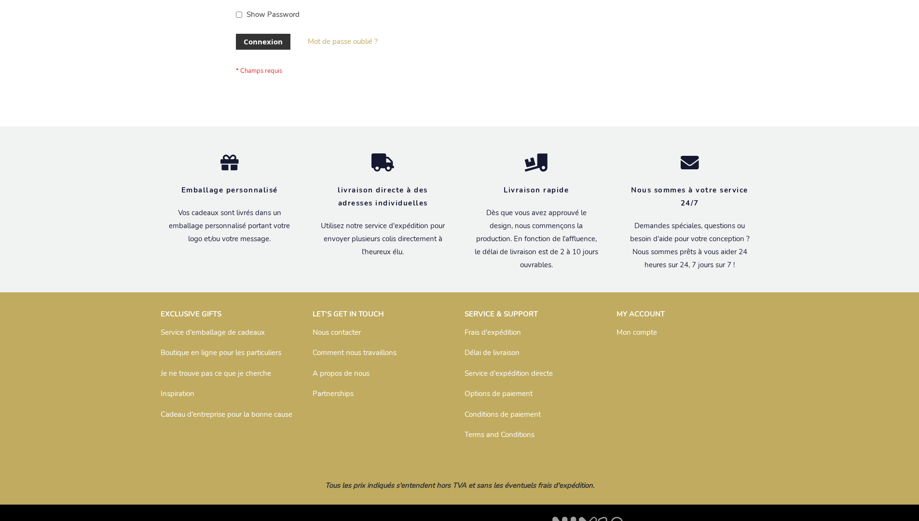
scroll to position [333, 0]
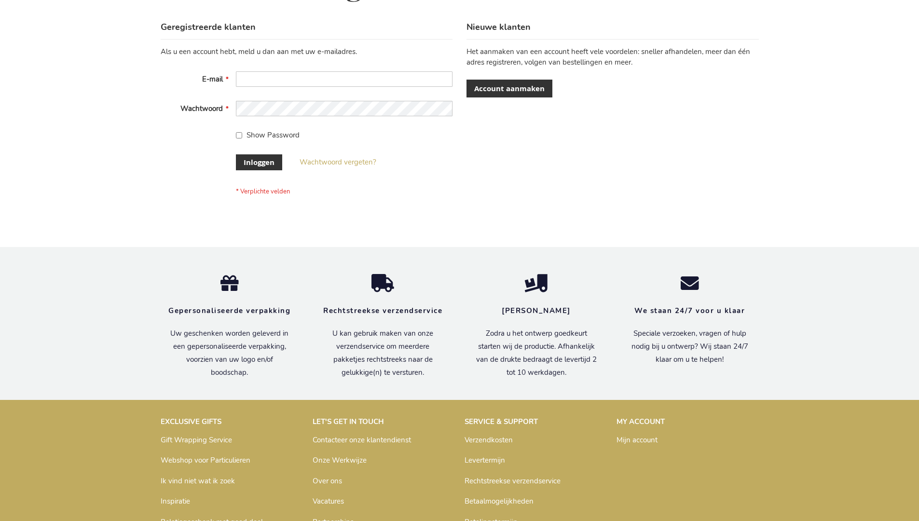
scroll to position [328, 0]
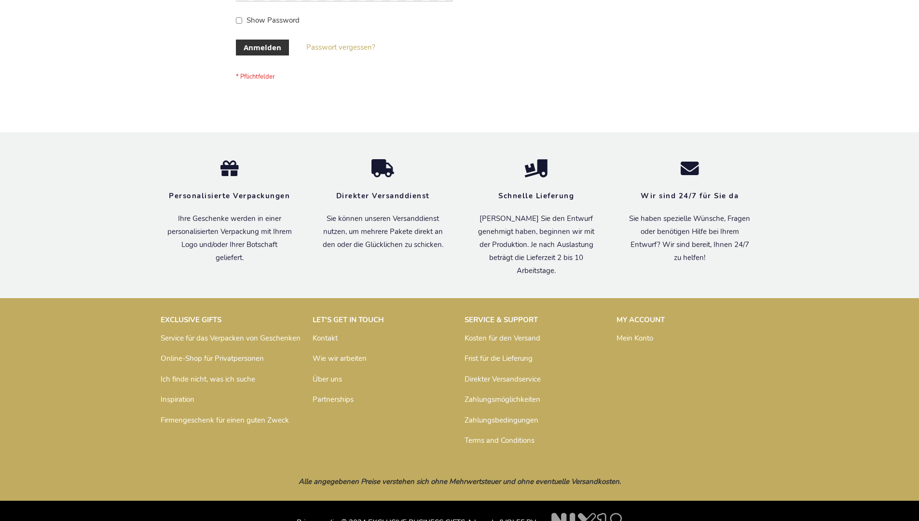
scroll to position [323, 0]
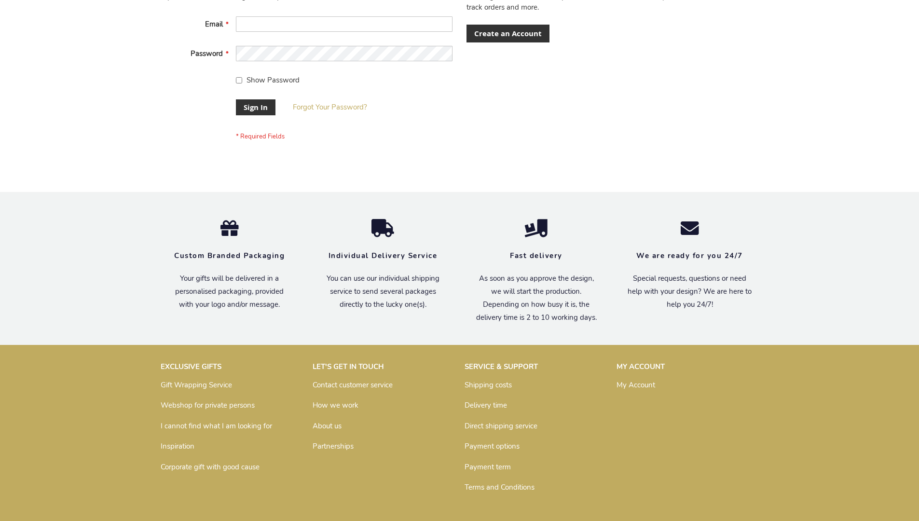
scroll to position [310, 0]
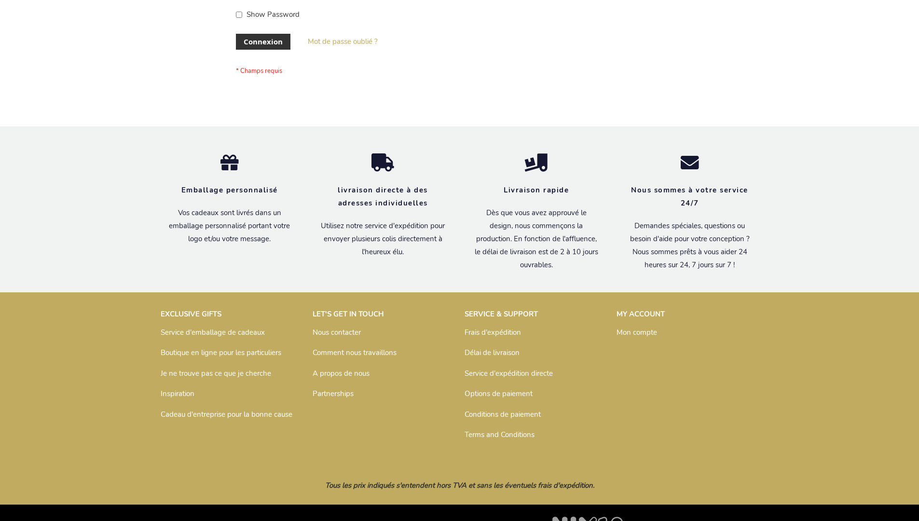
scroll to position [333, 0]
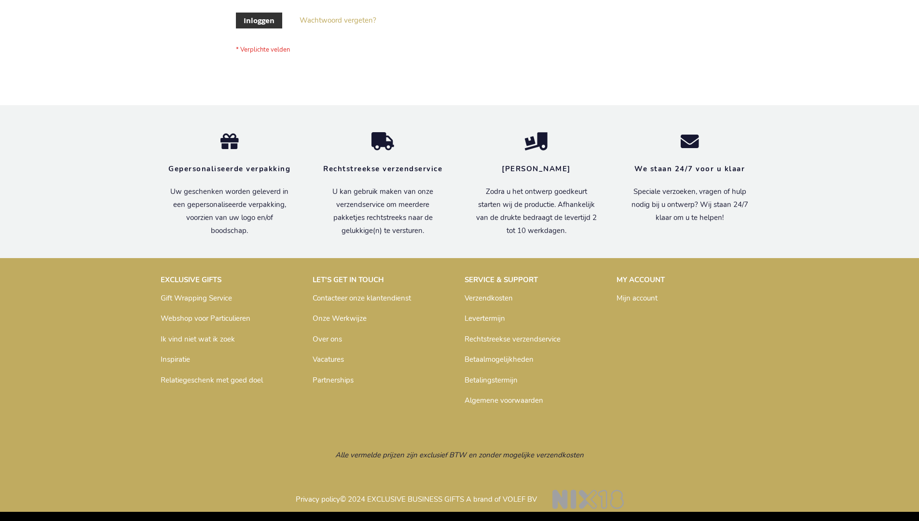
scroll to position [328, 0]
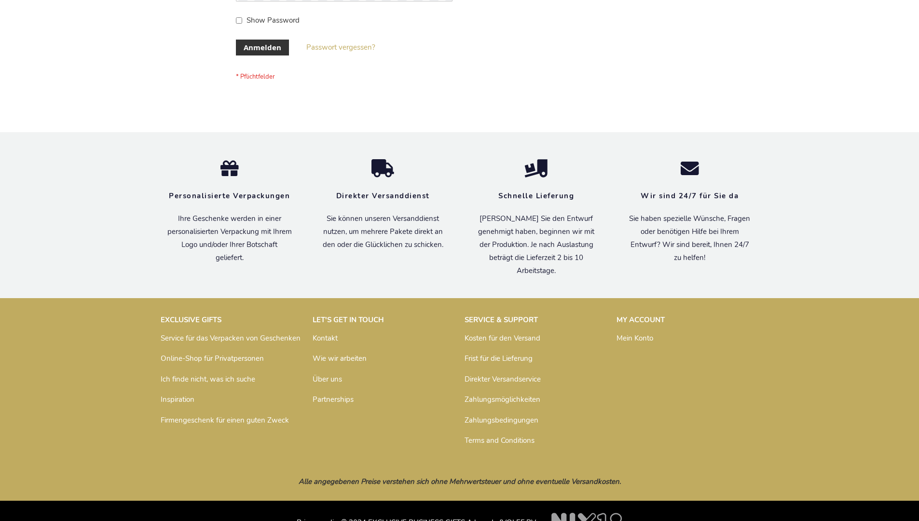
scroll to position [323, 0]
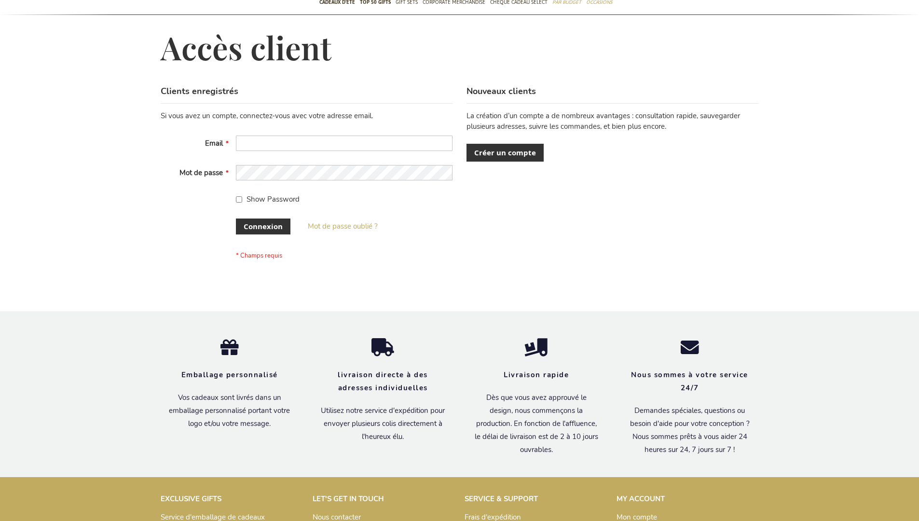
scroll to position [333, 0]
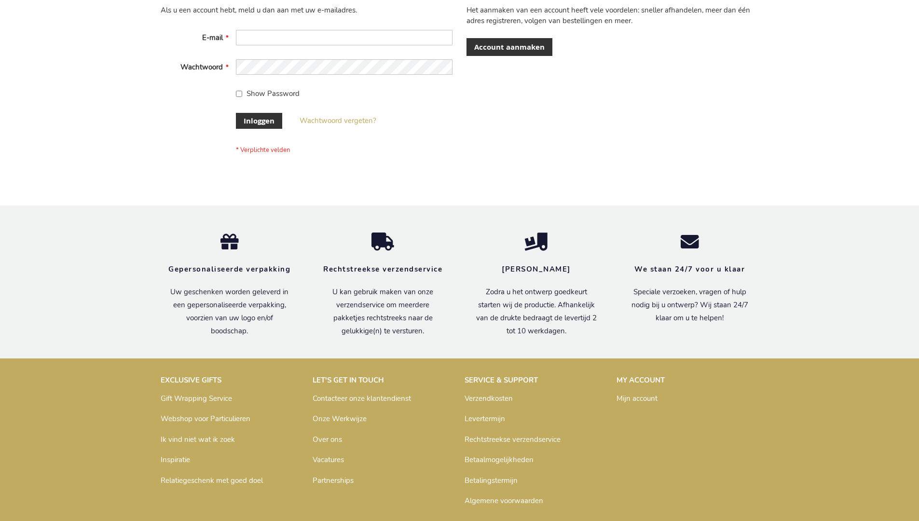
scroll to position [328, 0]
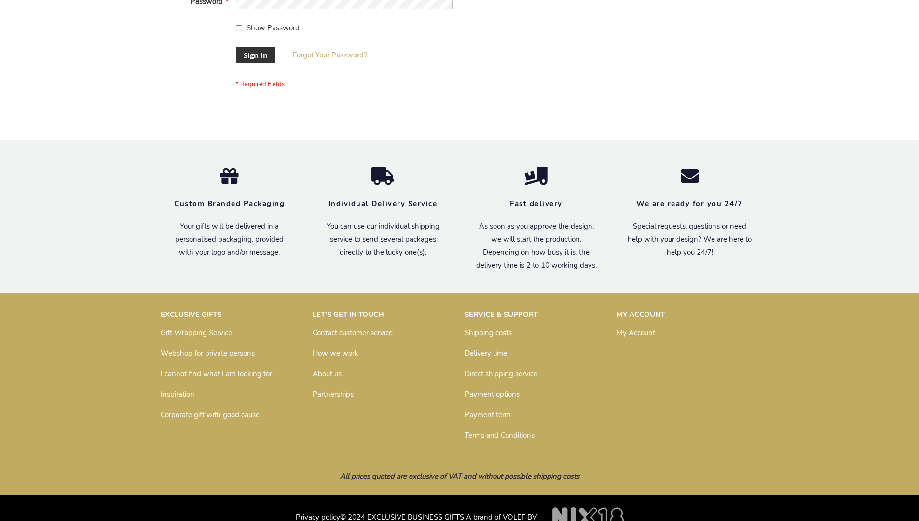
scroll to position [310, 0]
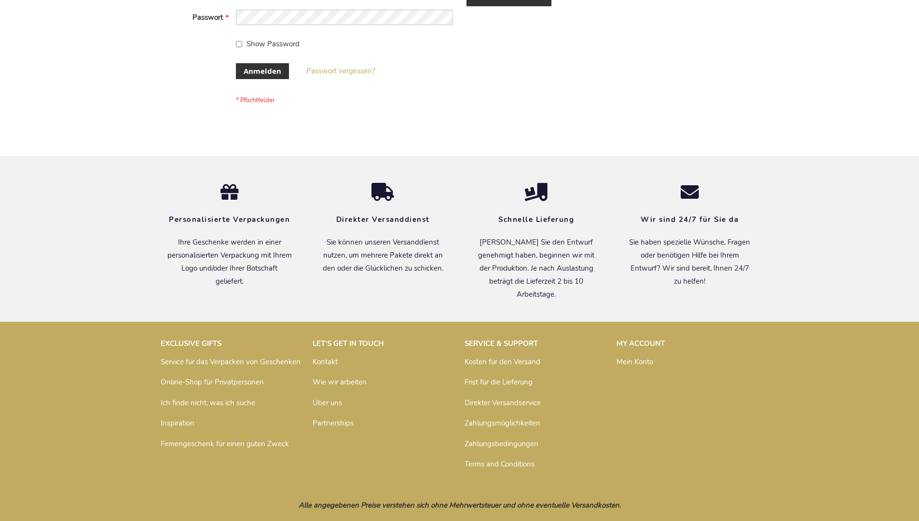
scroll to position [323, 0]
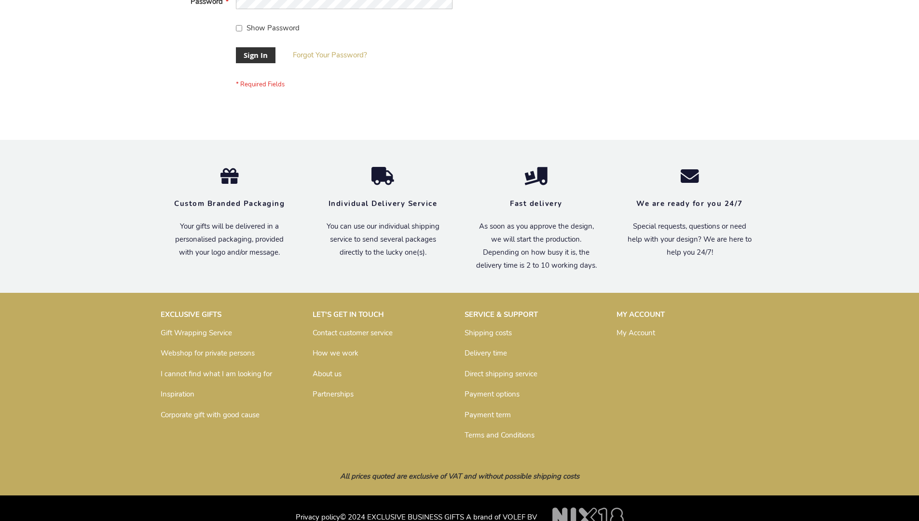
scroll to position [310, 0]
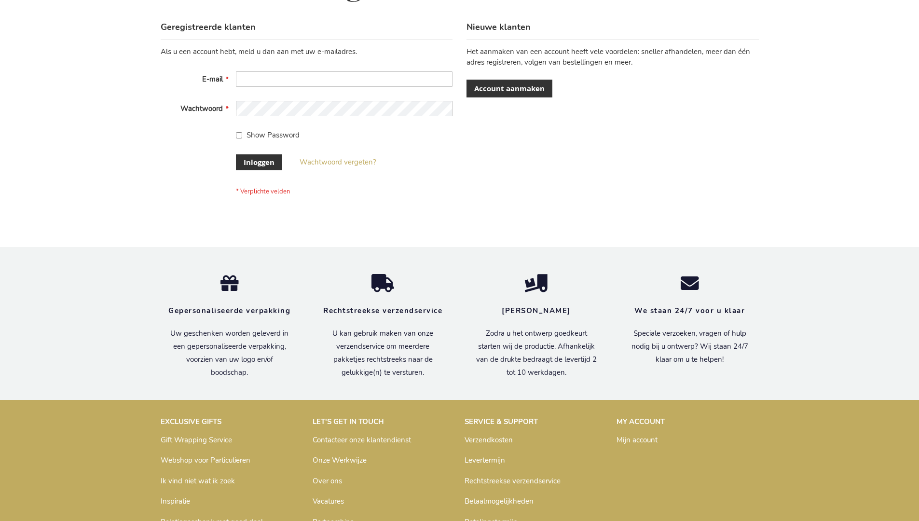
scroll to position [328, 0]
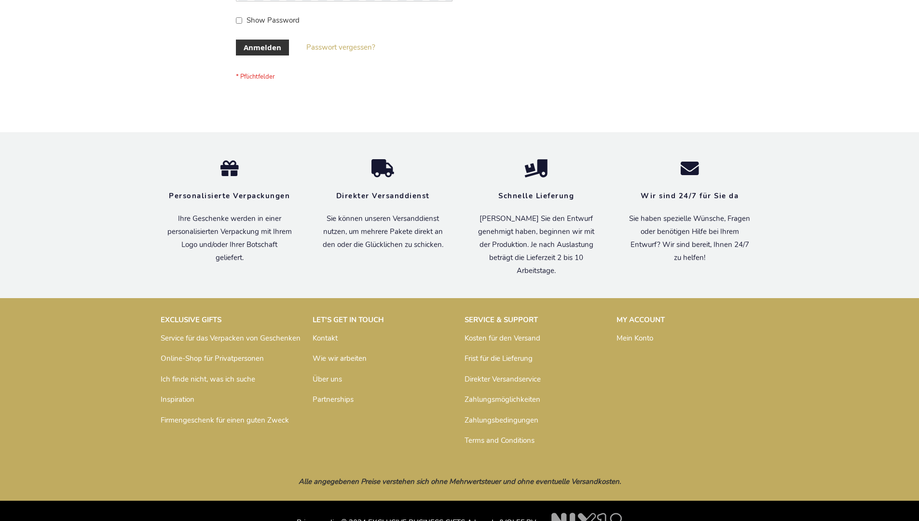
scroll to position [323, 0]
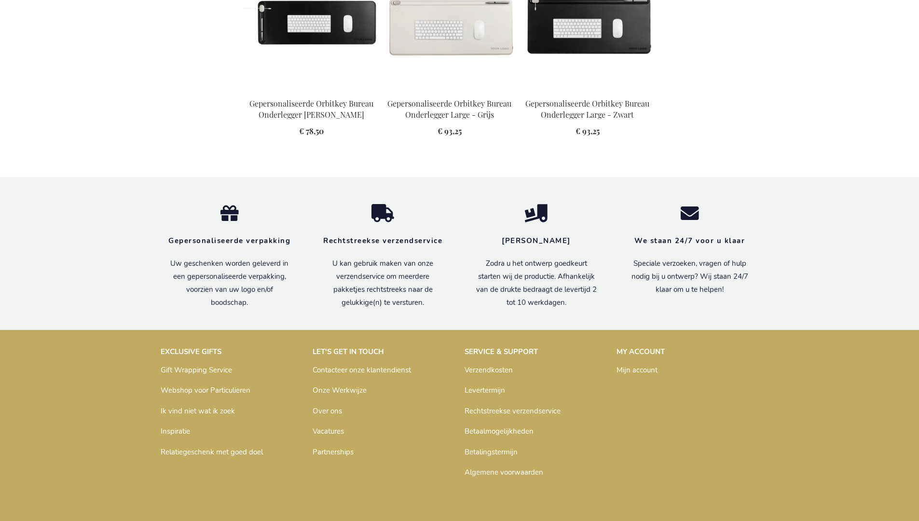
scroll to position [1293, 0]
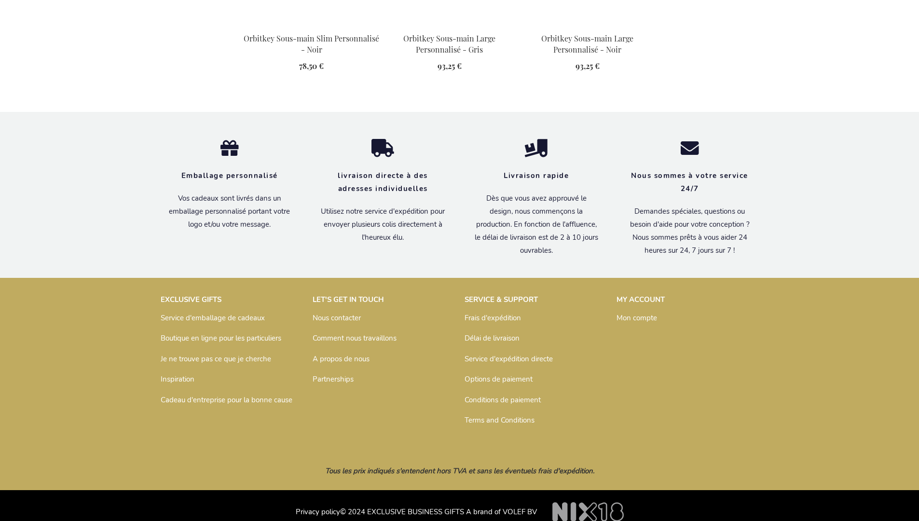
scroll to position [1299, 0]
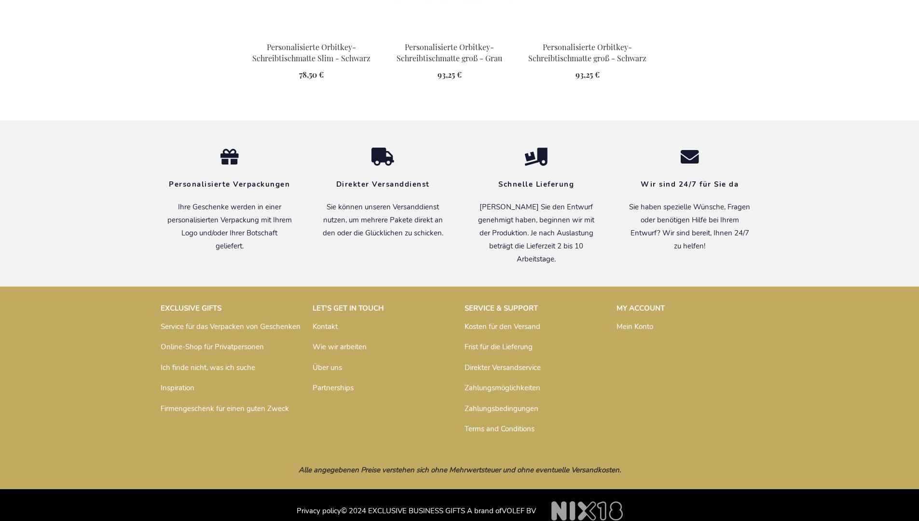
scroll to position [1329, 0]
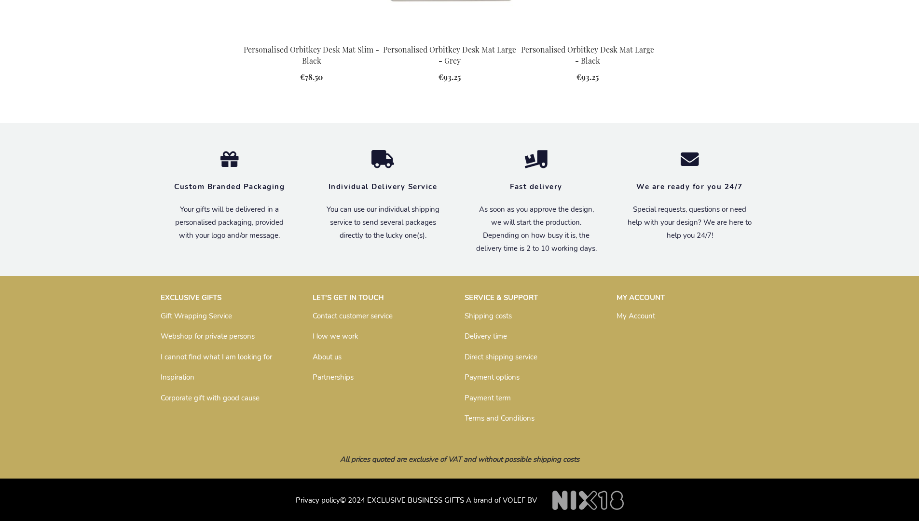
scroll to position [1254, 0]
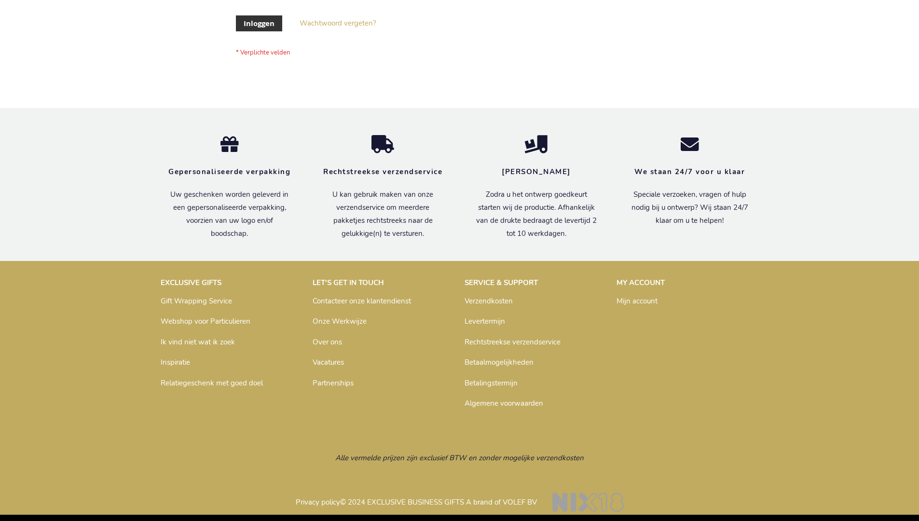
scroll to position [328, 0]
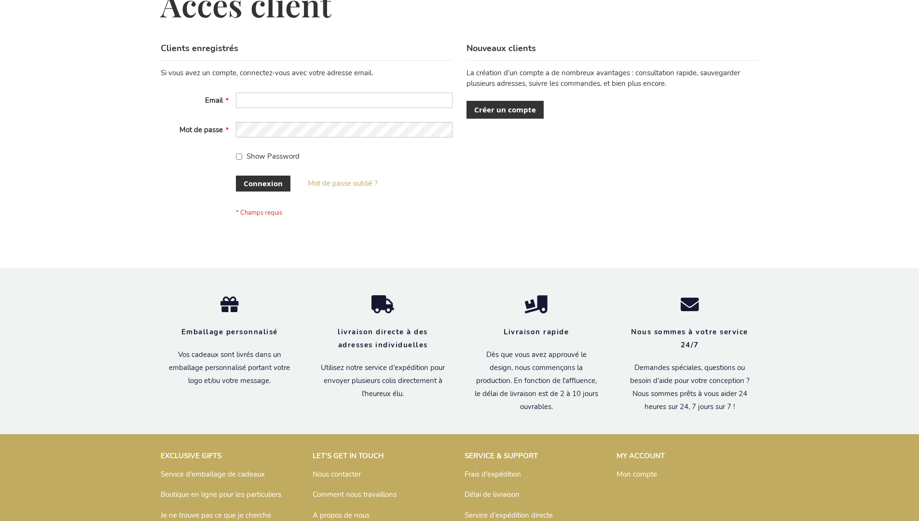
scroll to position [333, 0]
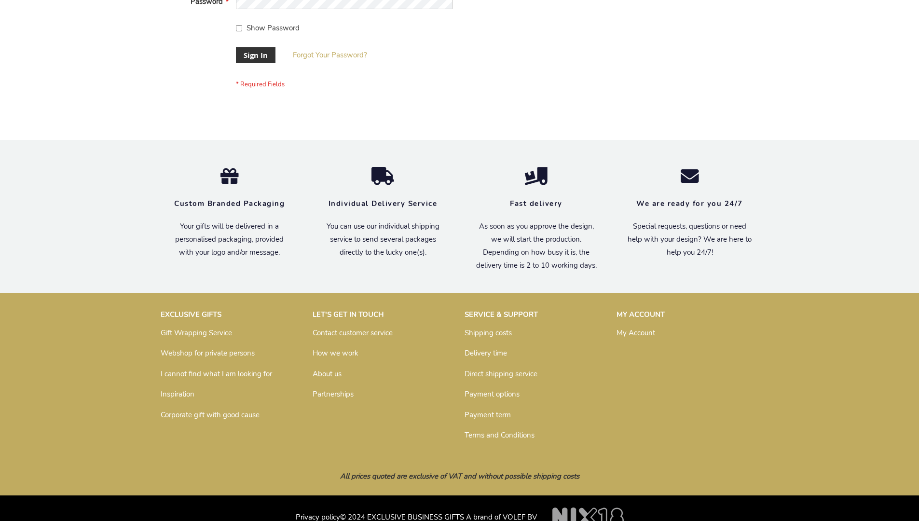
scroll to position [310, 0]
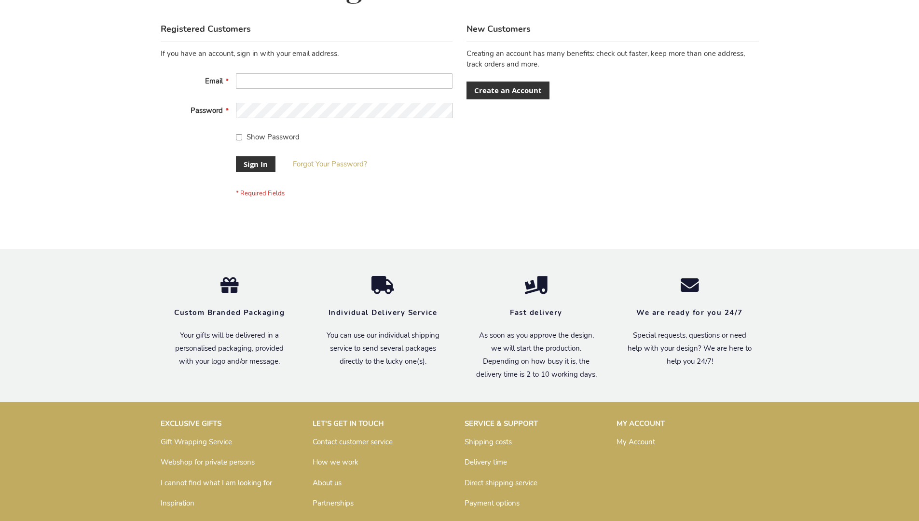
scroll to position [310, 0]
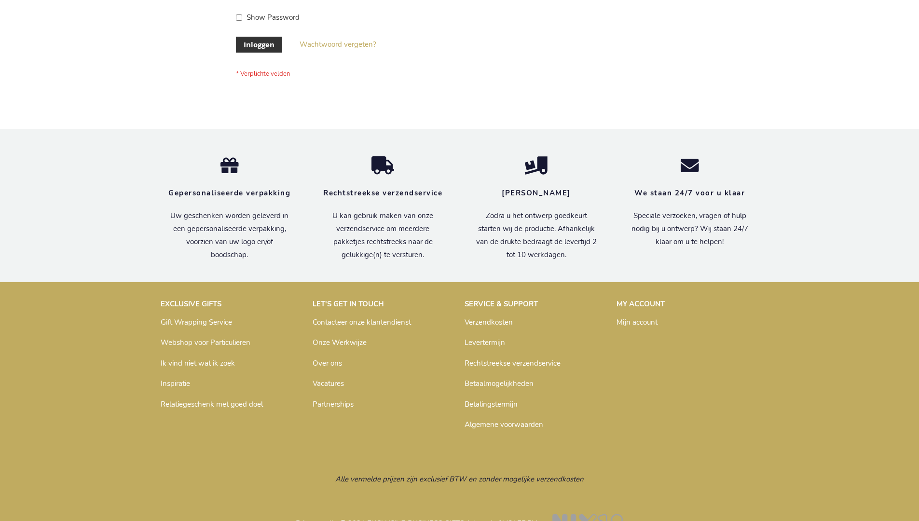
scroll to position [328, 0]
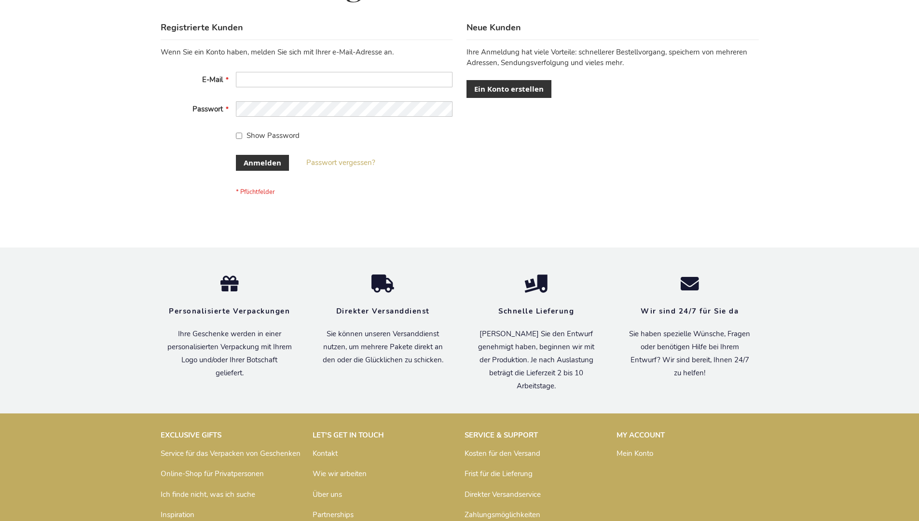
scroll to position [323, 0]
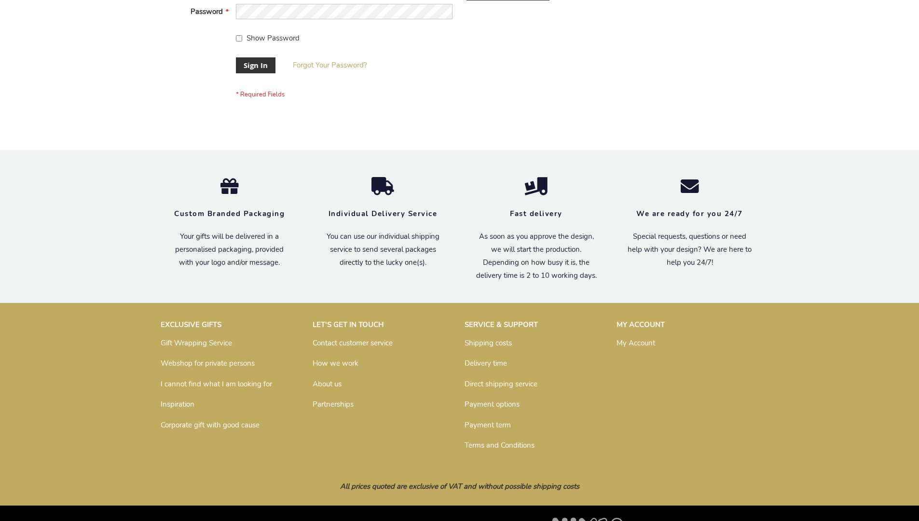
scroll to position [310, 0]
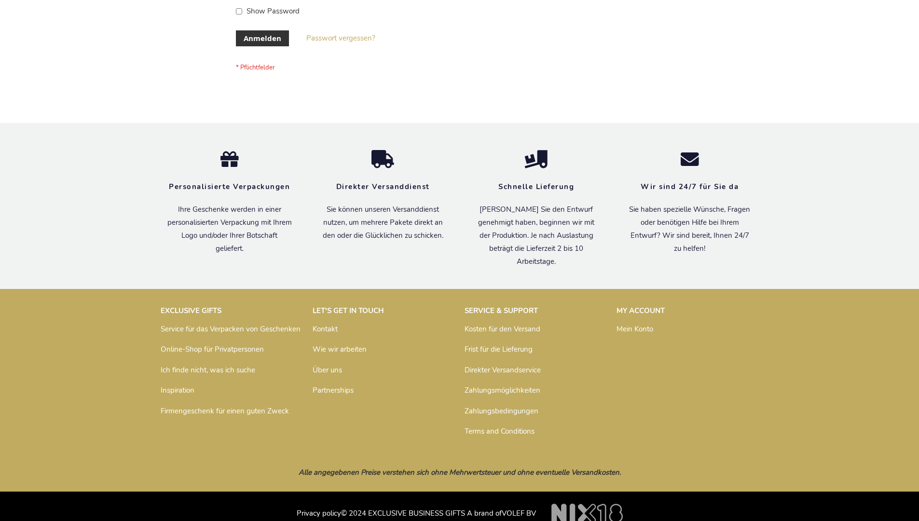
scroll to position [323, 0]
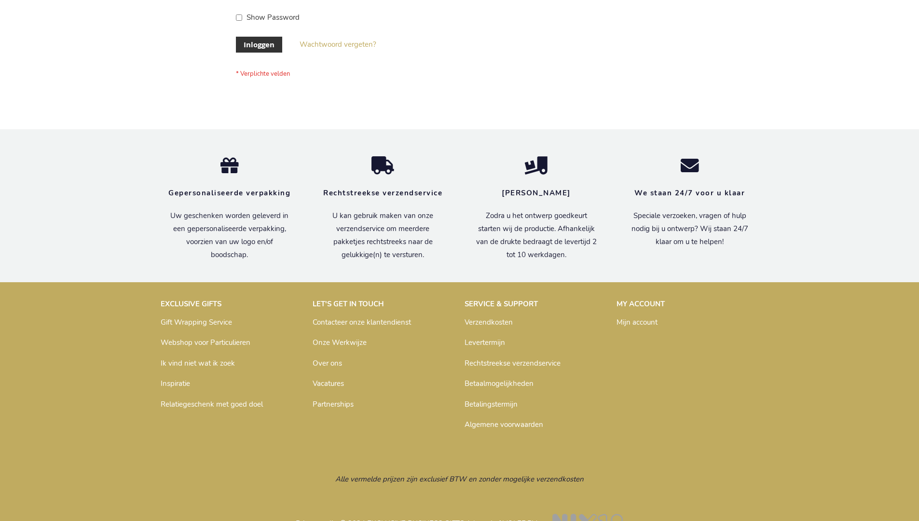
scroll to position [328, 0]
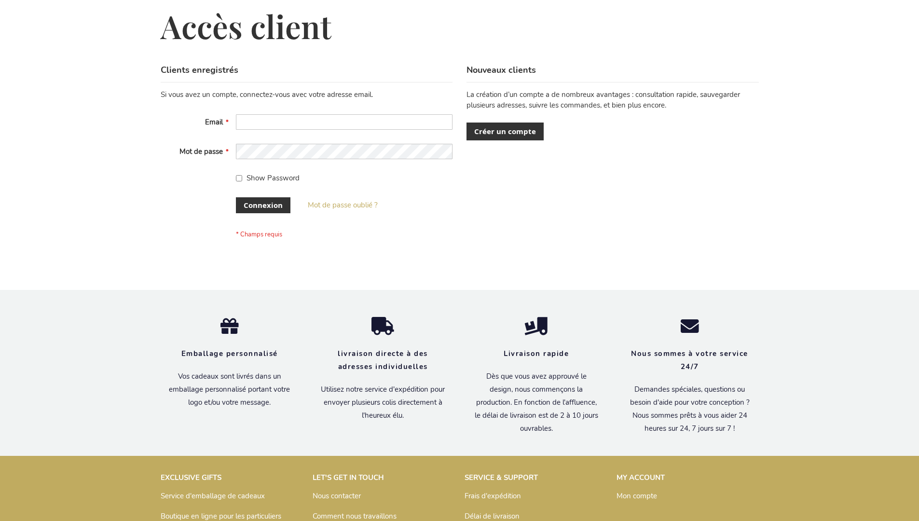
scroll to position [333, 0]
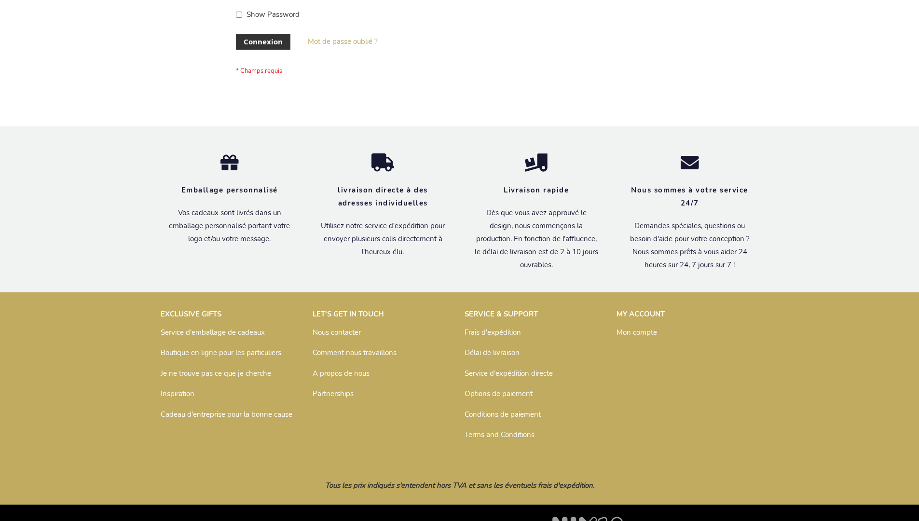
scroll to position [333, 0]
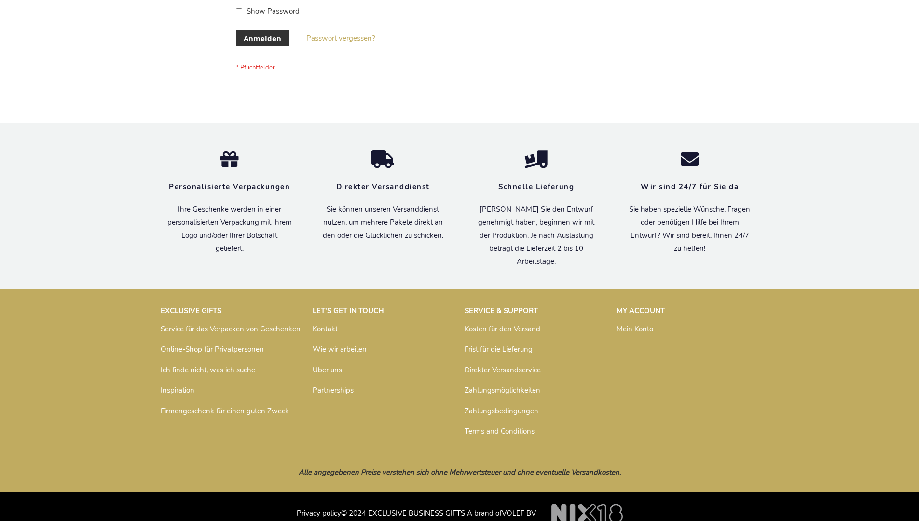
scroll to position [323, 0]
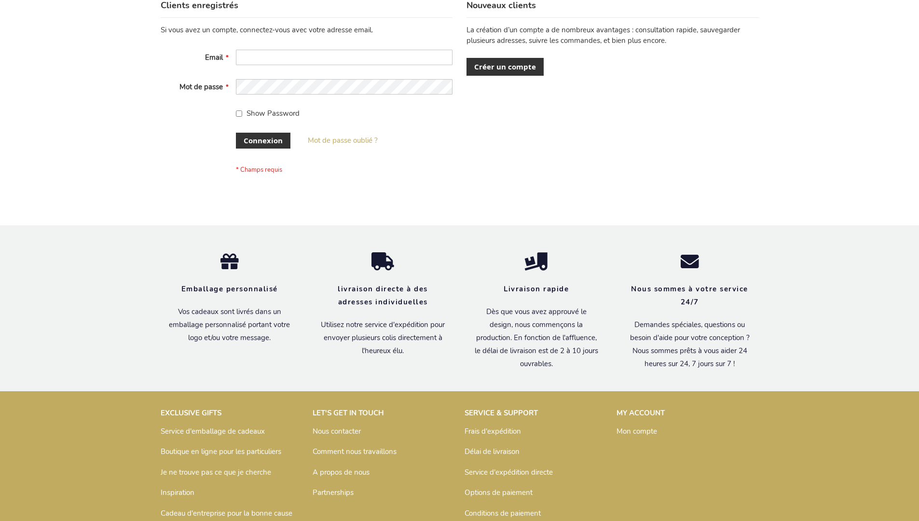
scroll to position [333, 0]
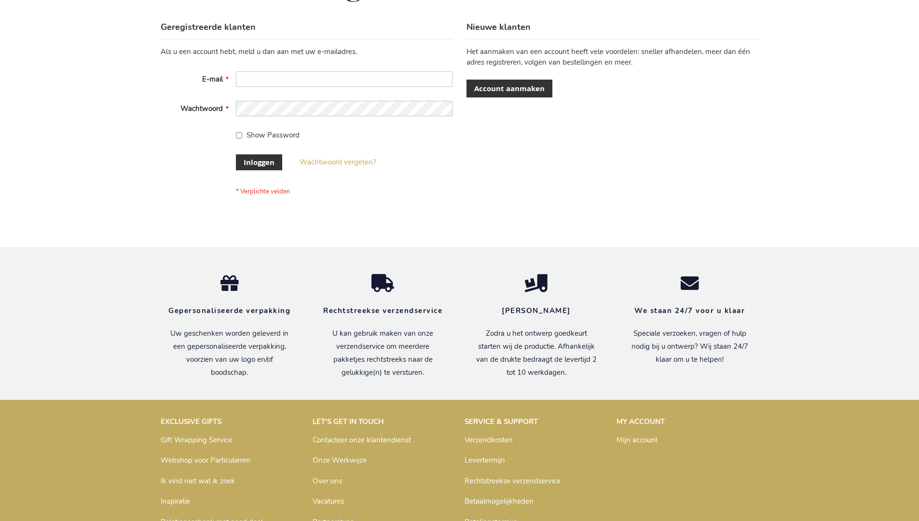
scroll to position [328, 0]
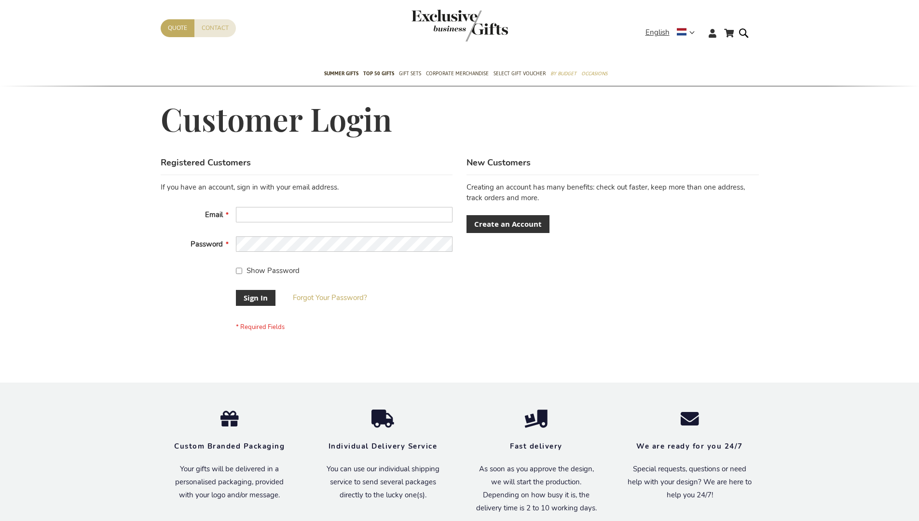
scroll to position [310, 0]
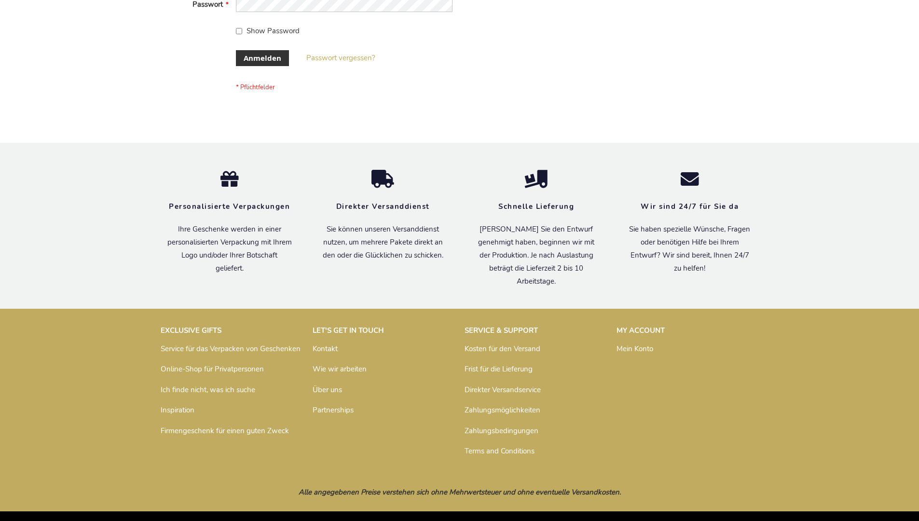
scroll to position [323, 0]
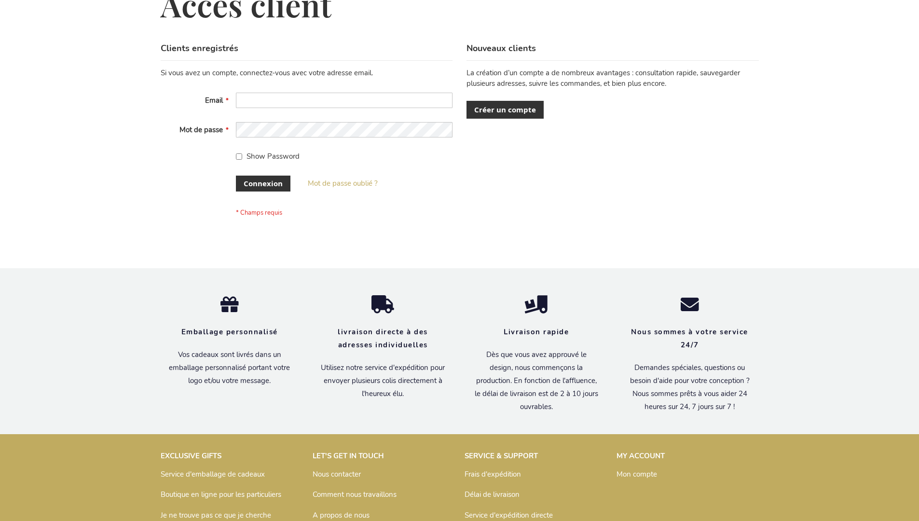
scroll to position [333, 0]
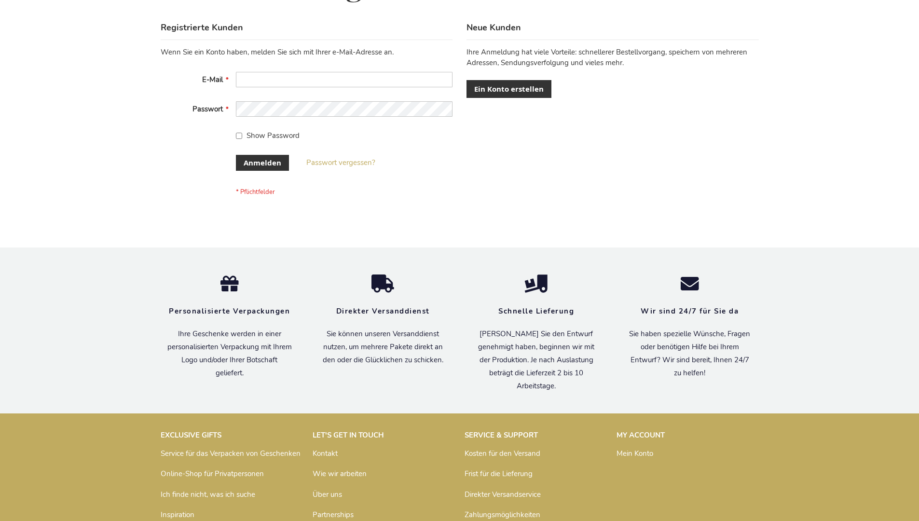
scroll to position [323, 0]
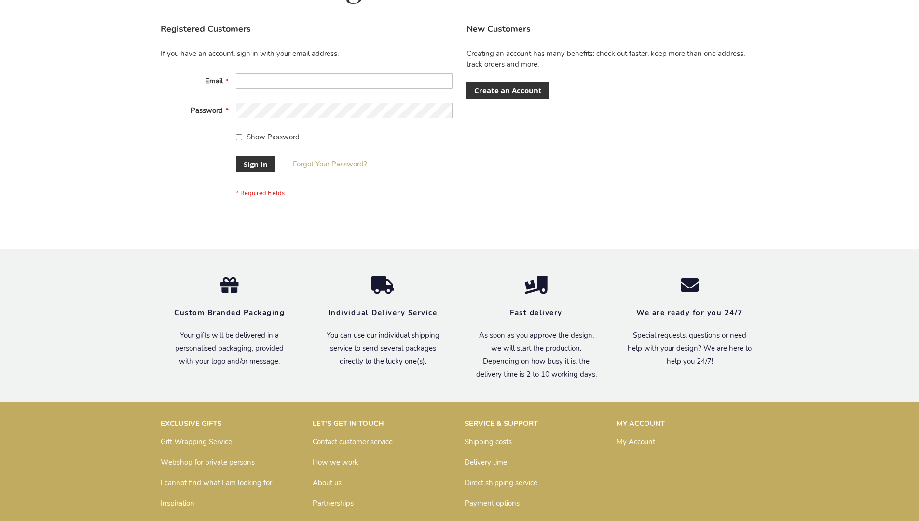
scroll to position [310, 0]
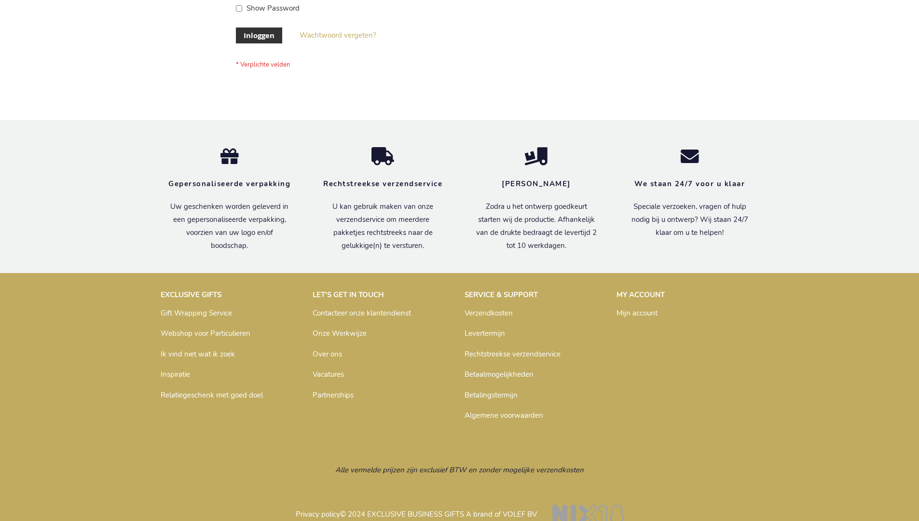
scroll to position [328, 0]
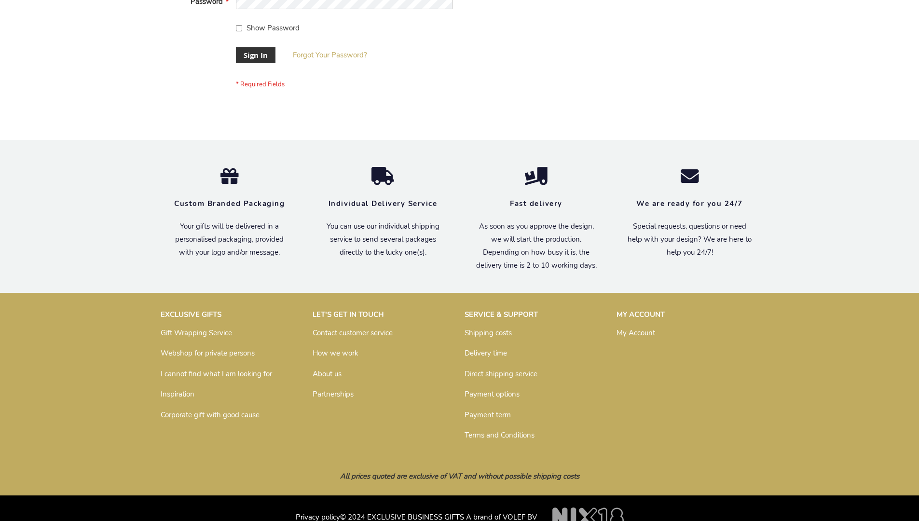
scroll to position [310, 0]
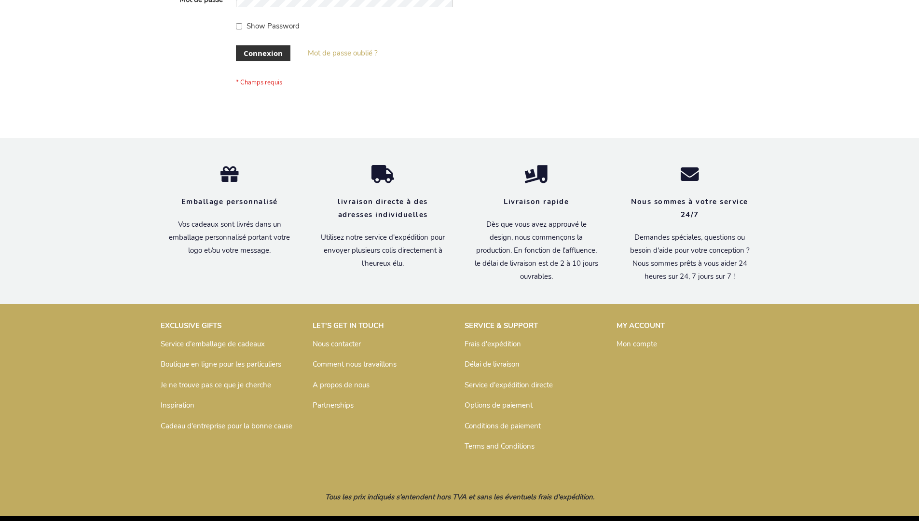
scroll to position [333, 0]
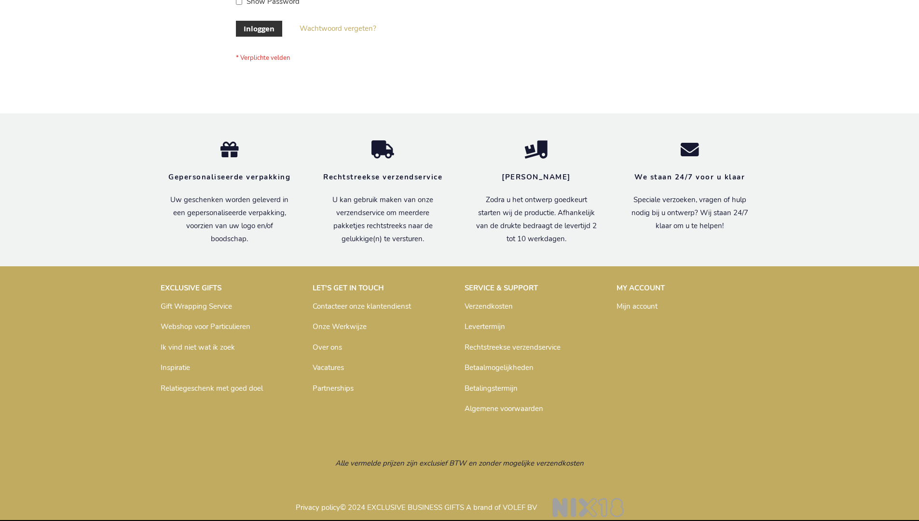
scroll to position [328, 0]
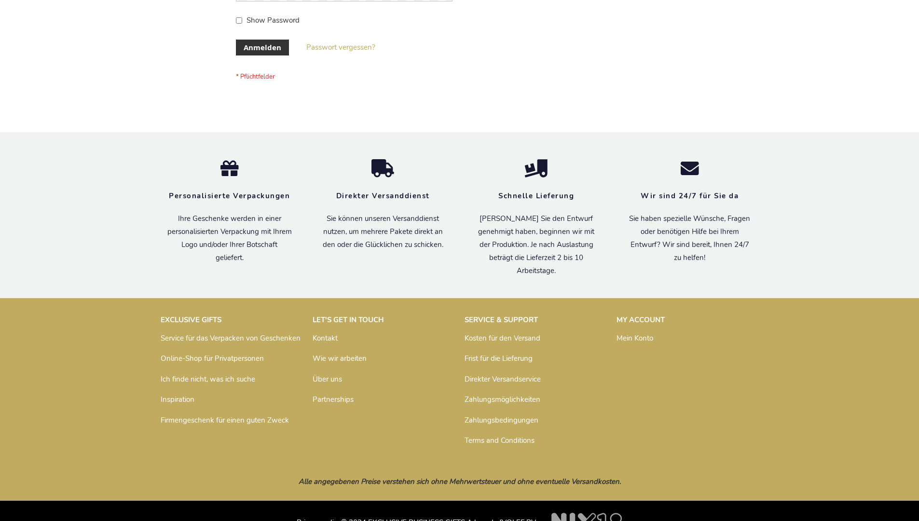
scroll to position [323, 0]
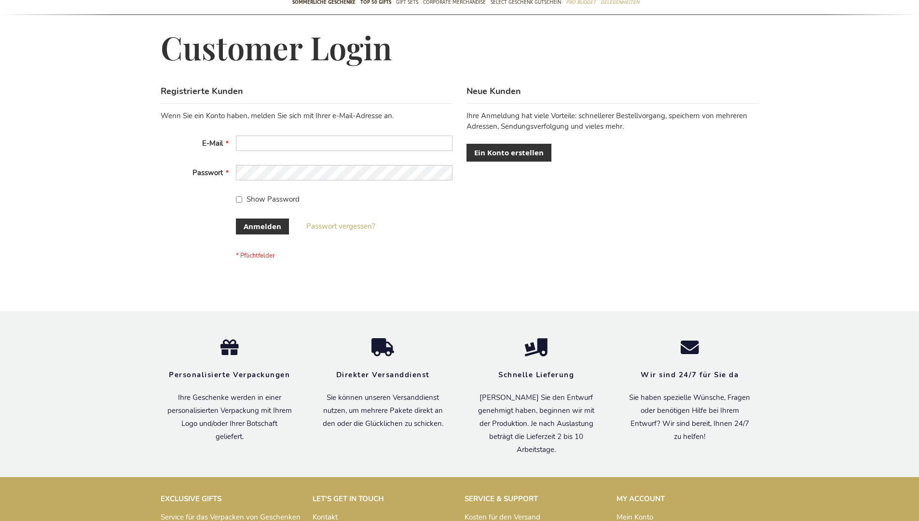
scroll to position [323, 0]
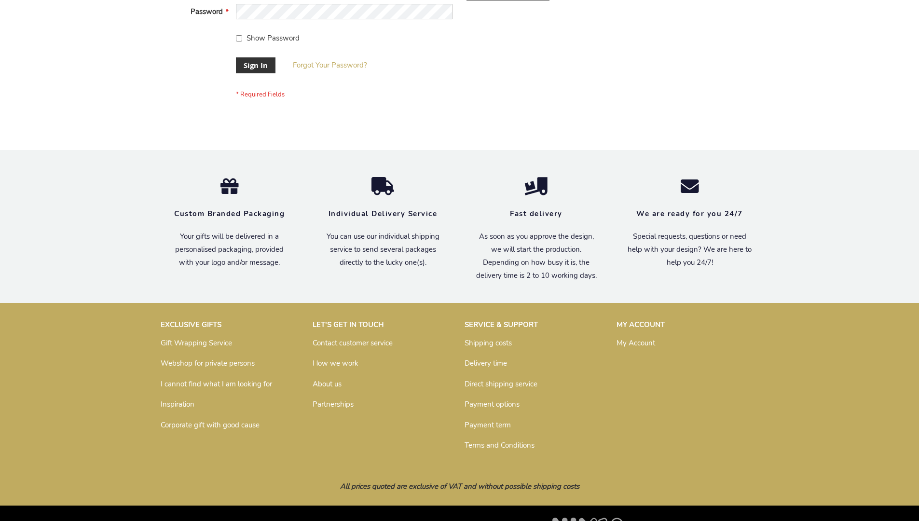
scroll to position [310, 0]
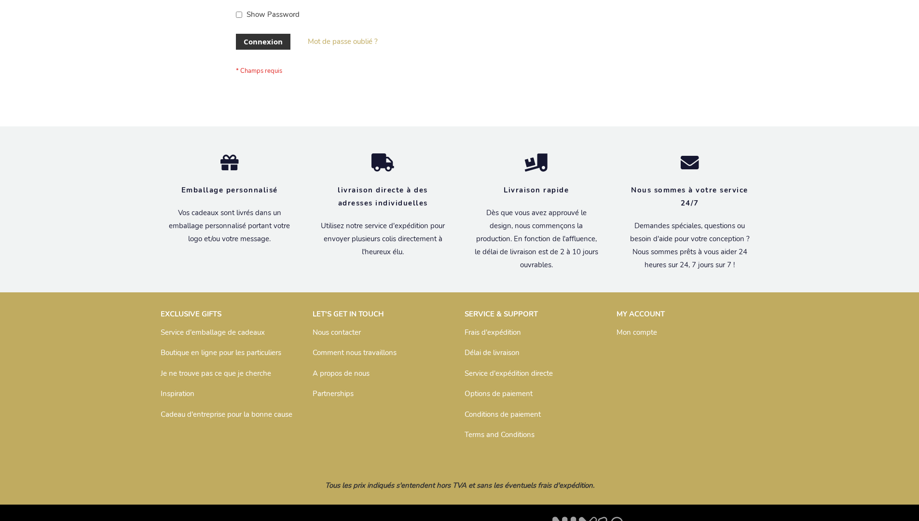
scroll to position [333, 0]
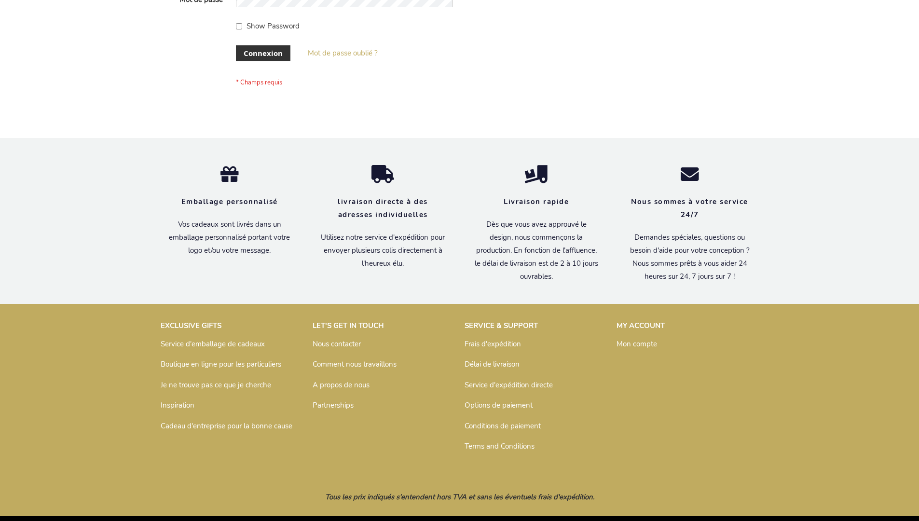
scroll to position [333, 0]
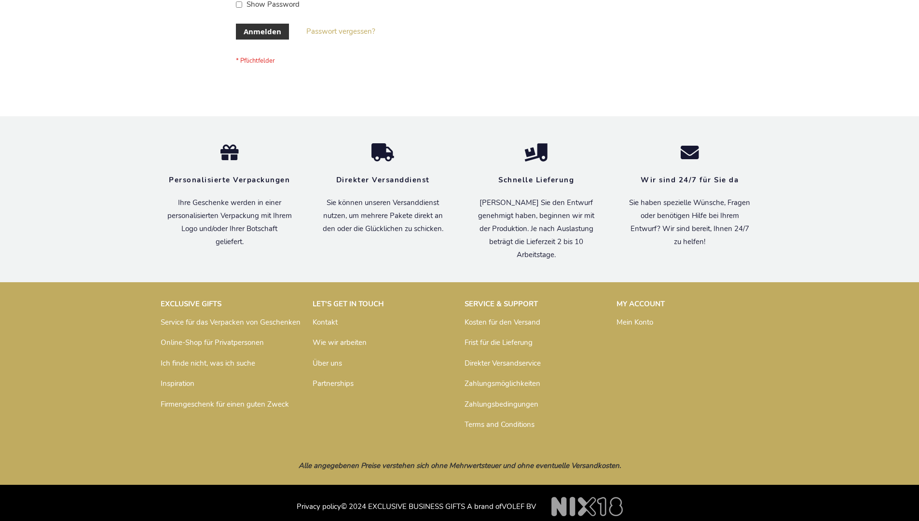
scroll to position [323, 0]
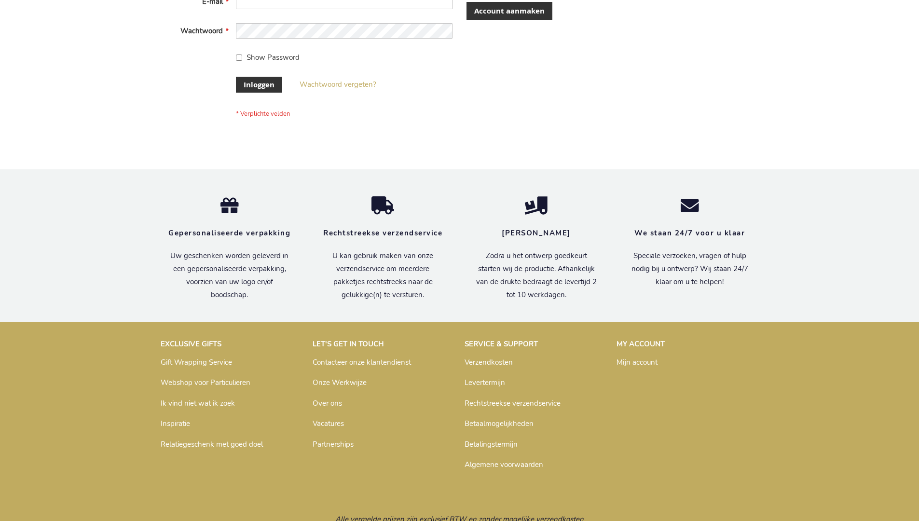
scroll to position [328, 0]
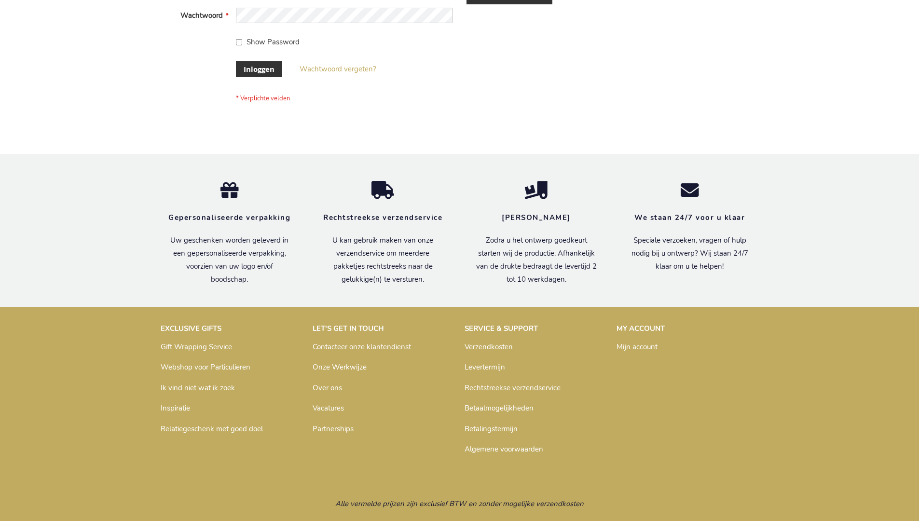
scroll to position [328, 0]
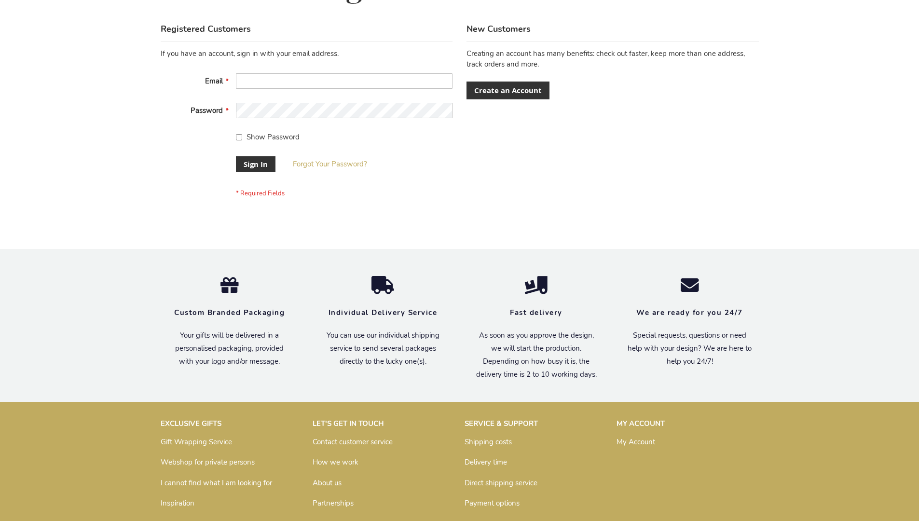
scroll to position [310, 0]
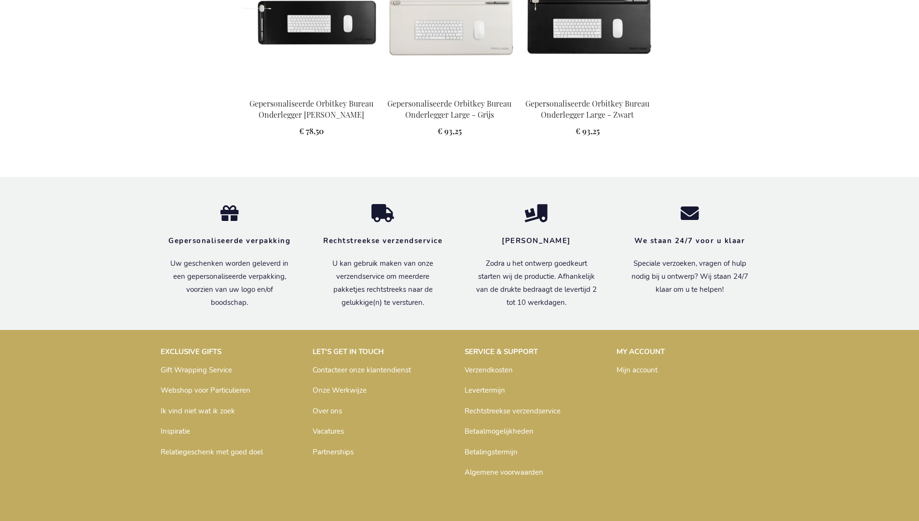
scroll to position [1293, 0]
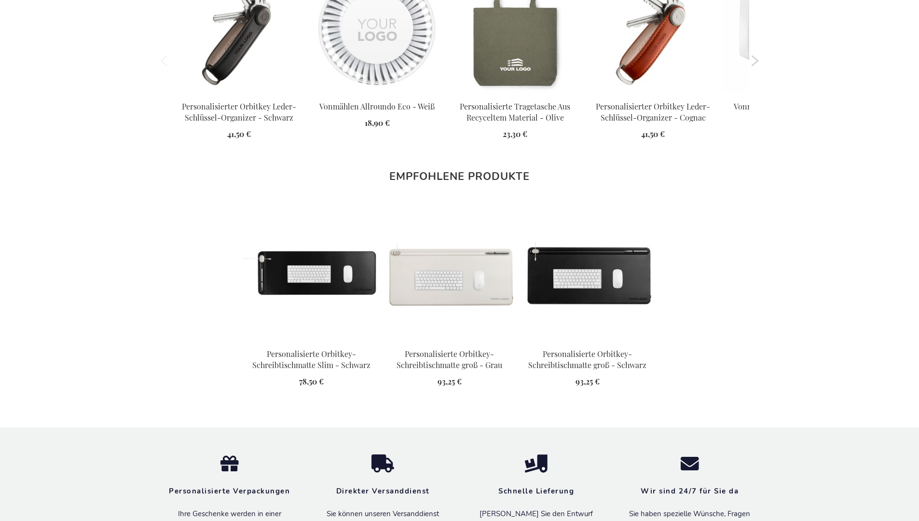
scroll to position [1329, 0]
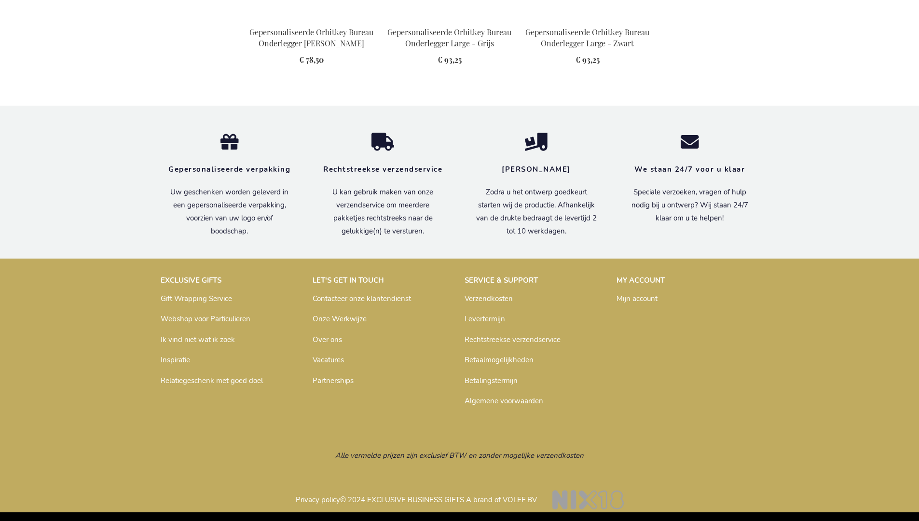
scroll to position [1293, 0]
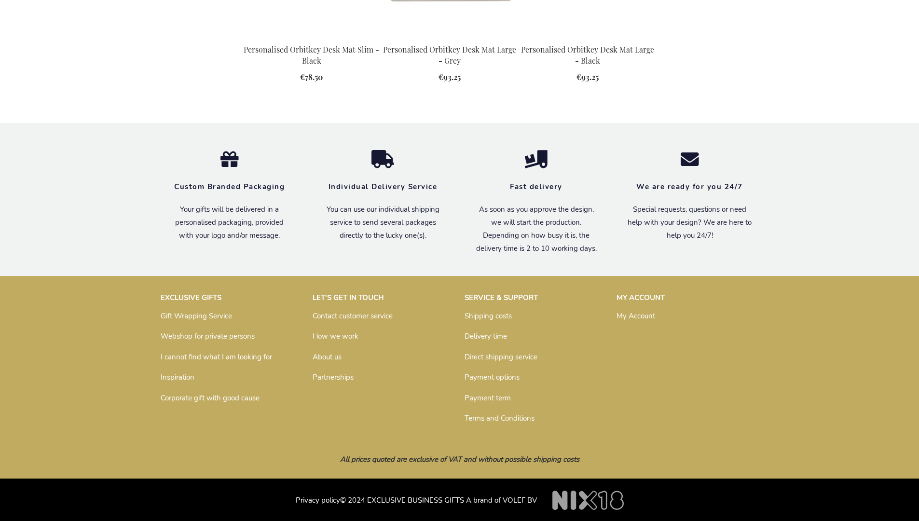
scroll to position [1254, 0]
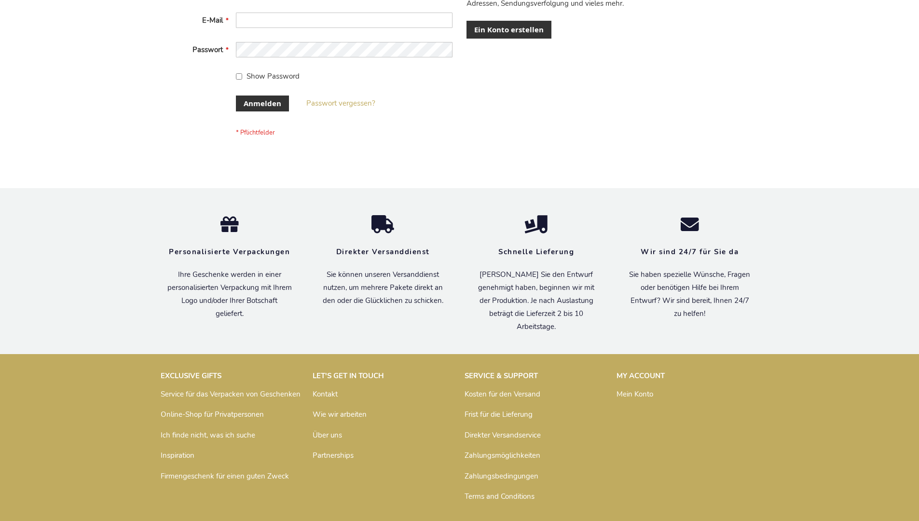
scroll to position [323, 0]
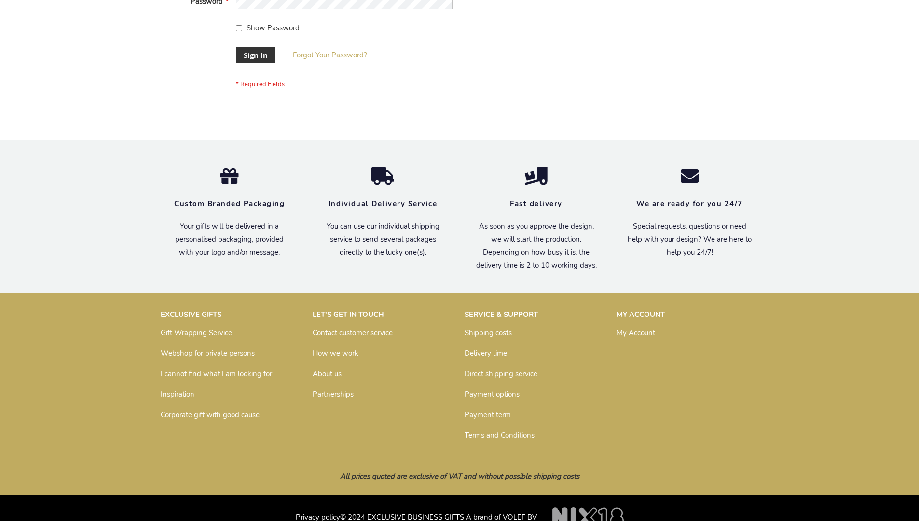
scroll to position [310, 0]
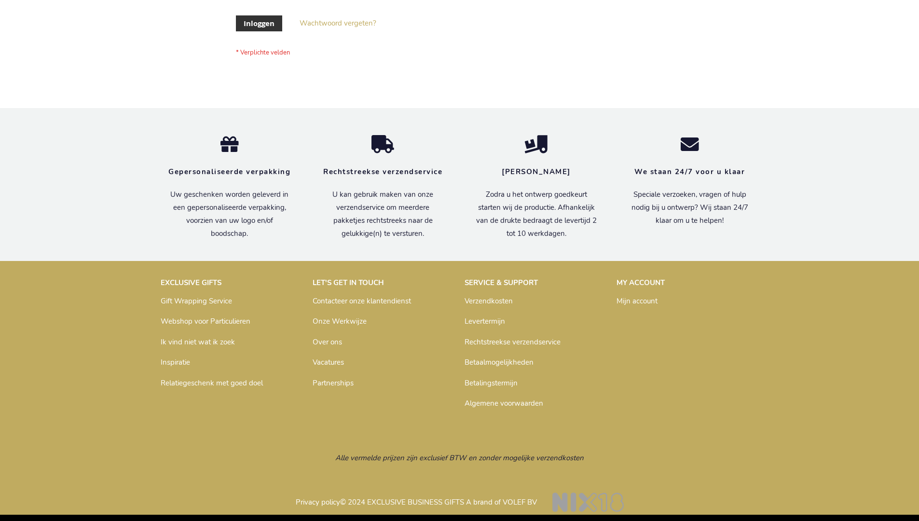
scroll to position [328, 0]
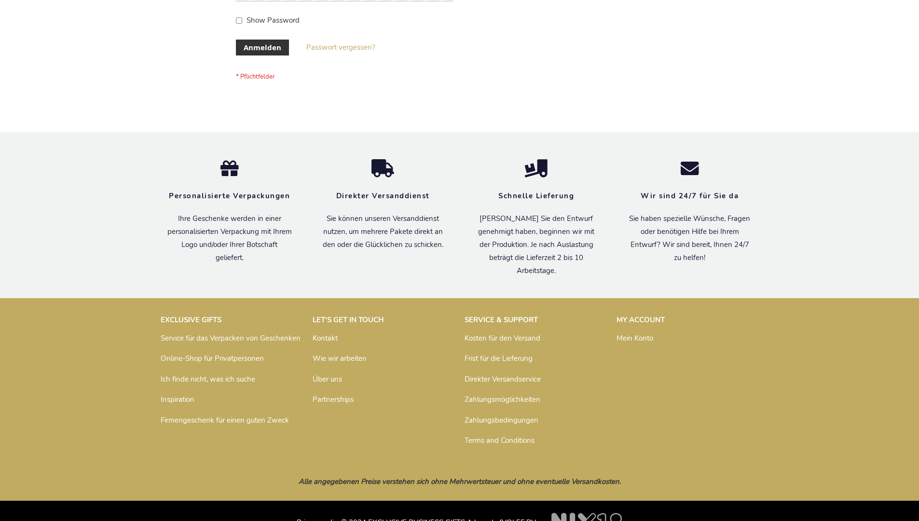
scroll to position [323, 0]
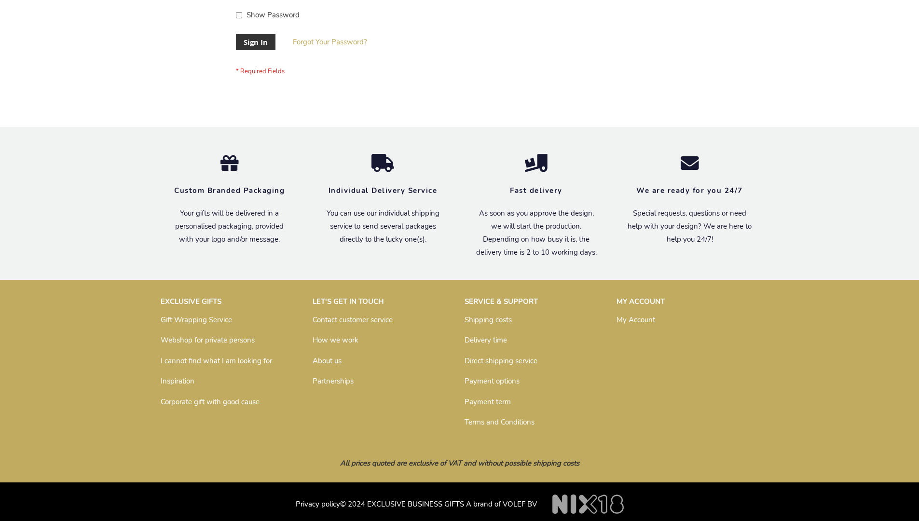
scroll to position [310, 0]
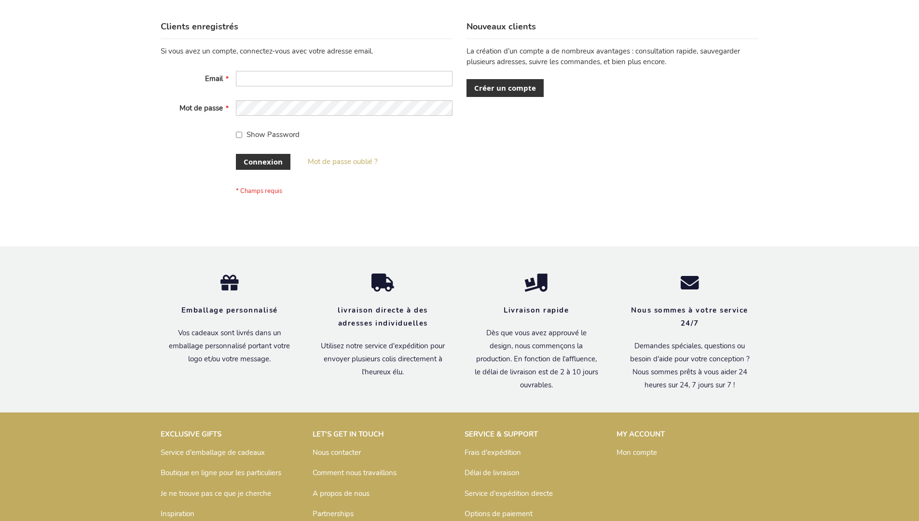
scroll to position [333, 0]
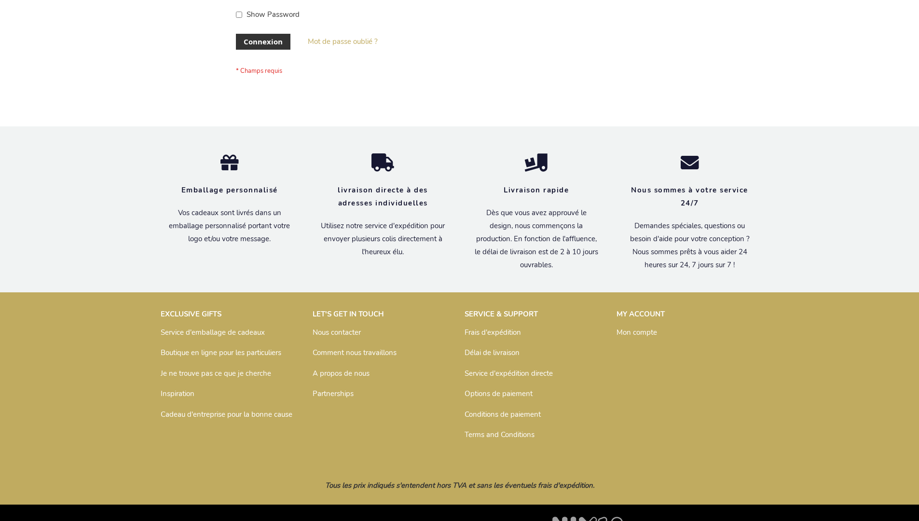
scroll to position [333, 0]
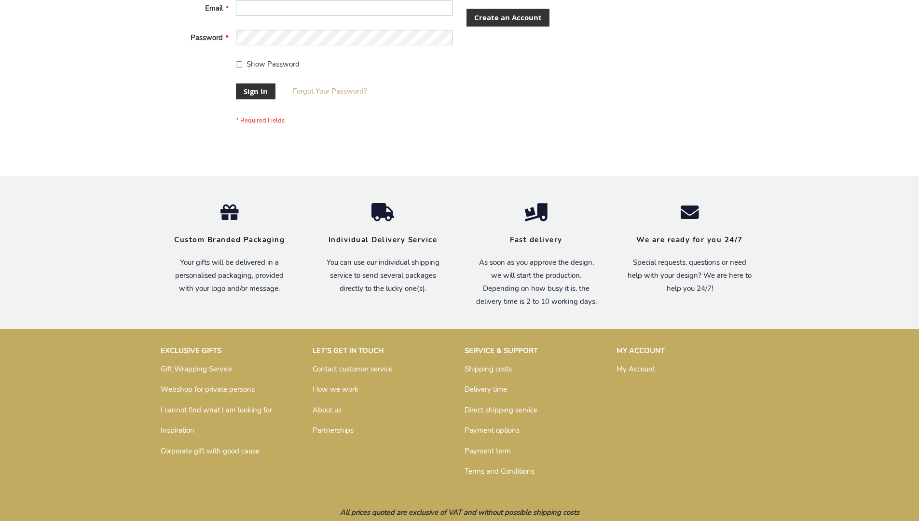
scroll to position [310, 0]
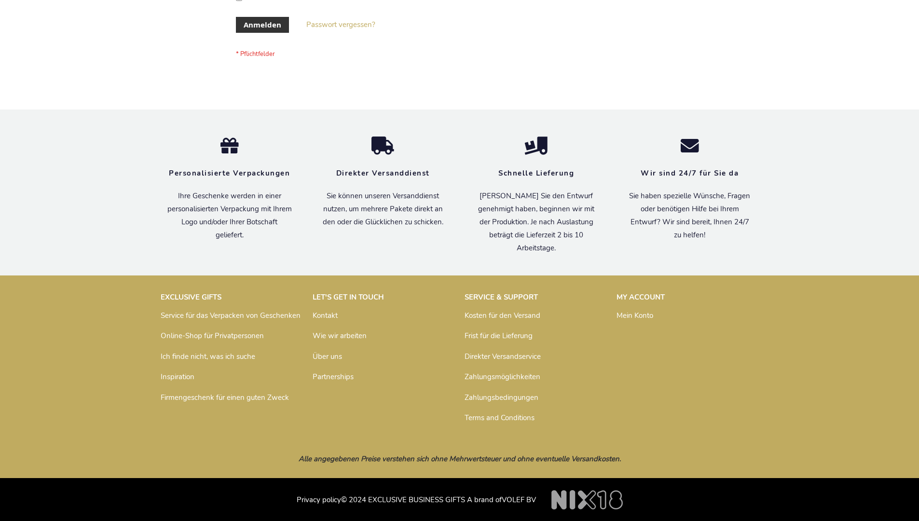
scroll to position [323, 0]
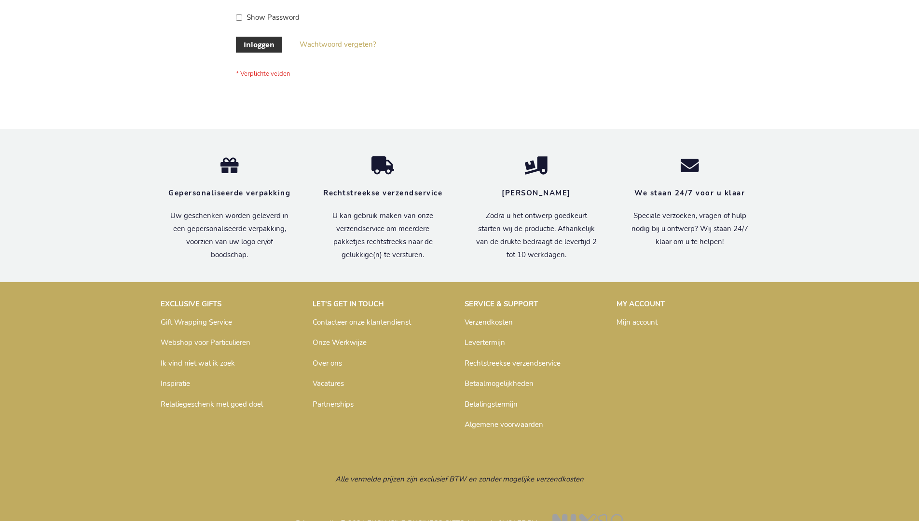
scroll to position [328, 0]
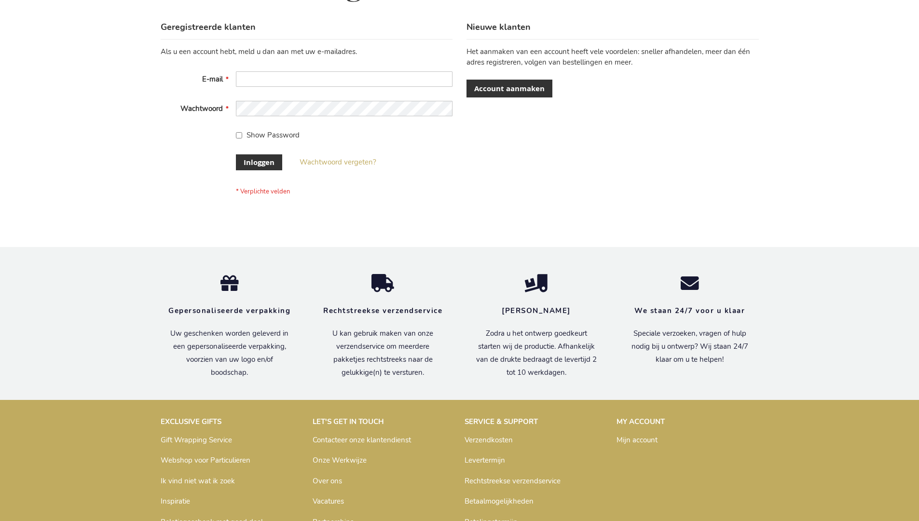
scroll to position [328, 0]
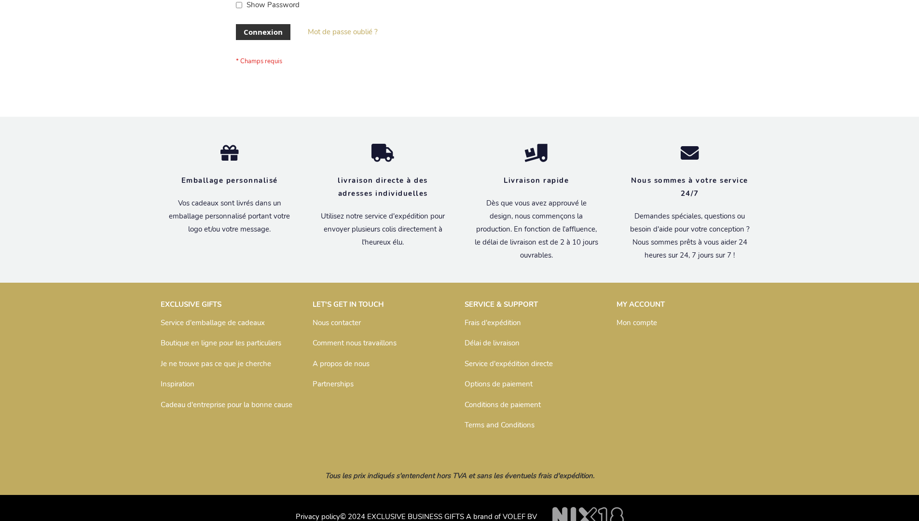
scroll to position [333, 0]
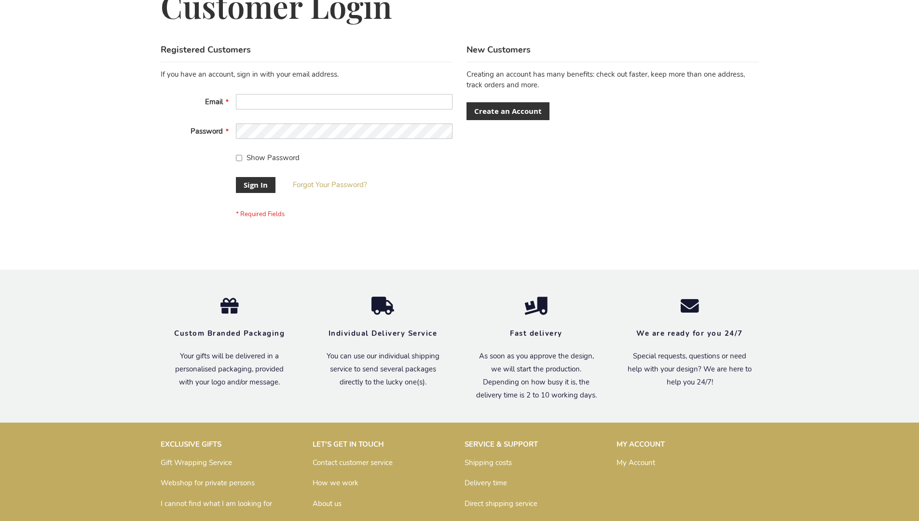
scroll to position [310, 0]
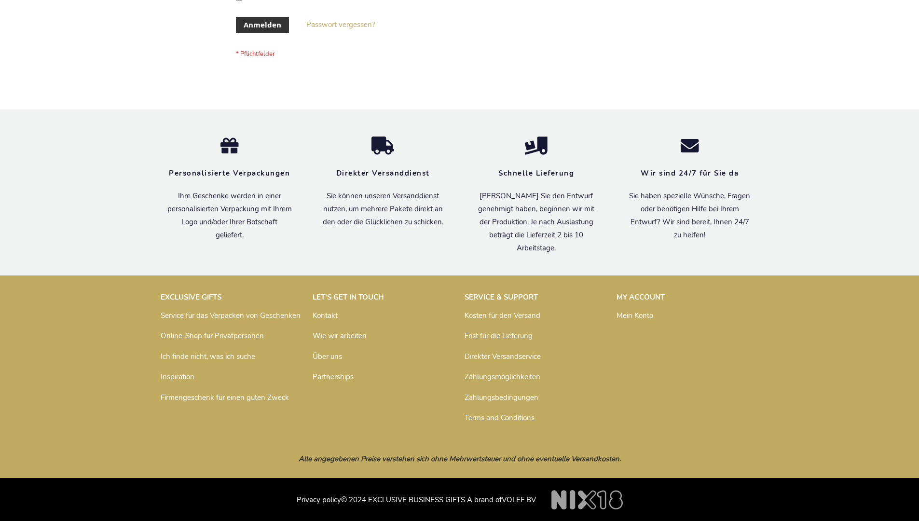
scroll to position [323, 0]
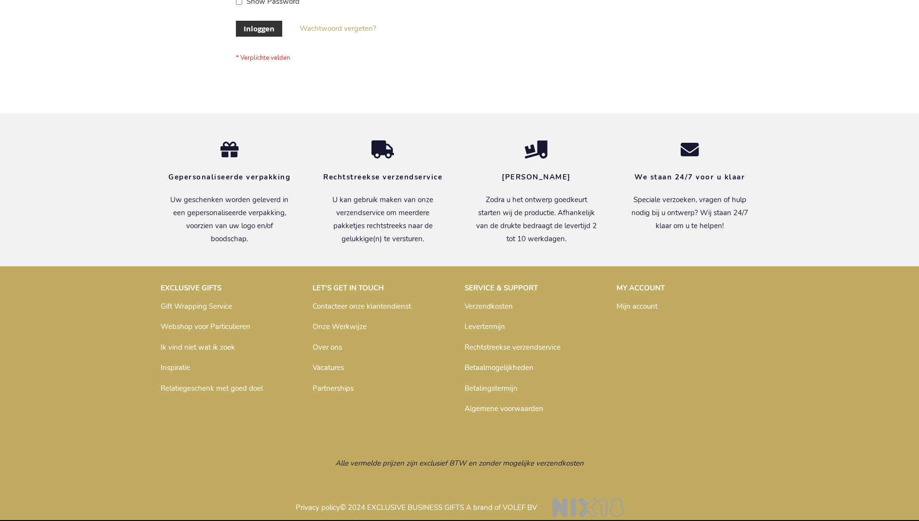
scroll to position [328, 0]
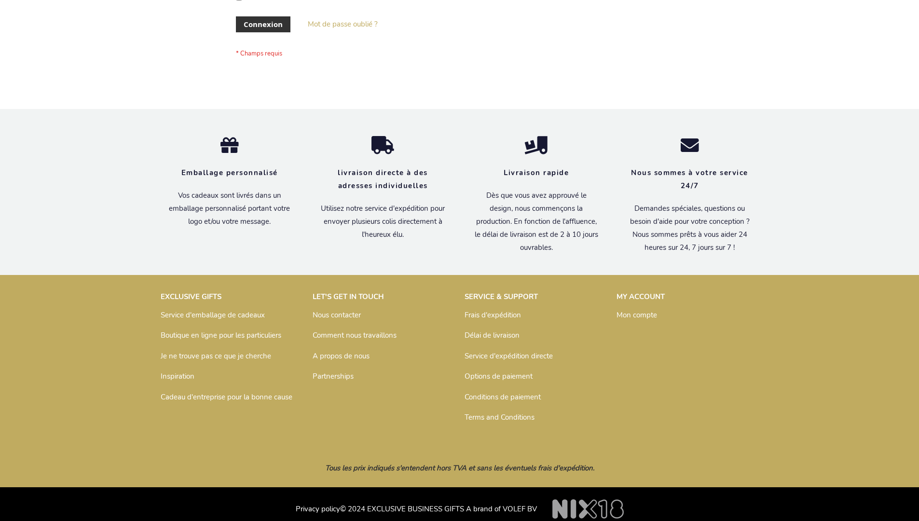
scroll to position [333, 0]
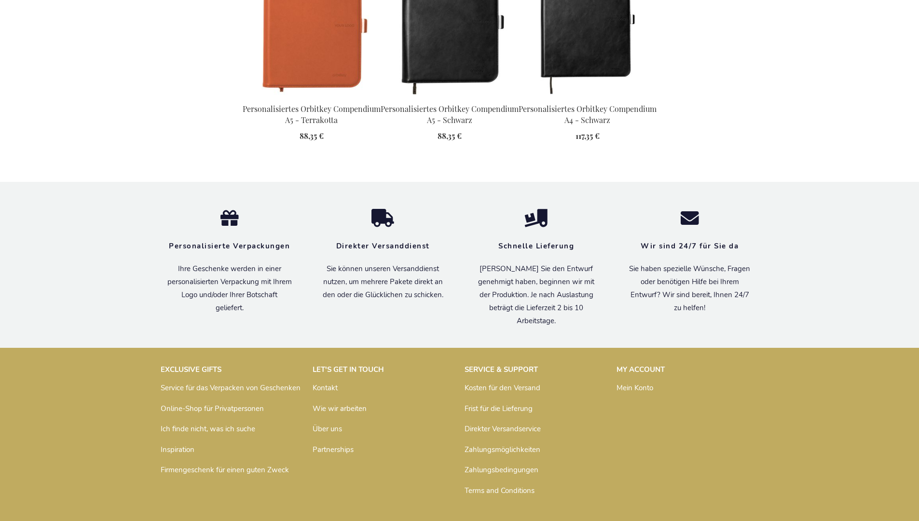
scroll to position [1302, 0]
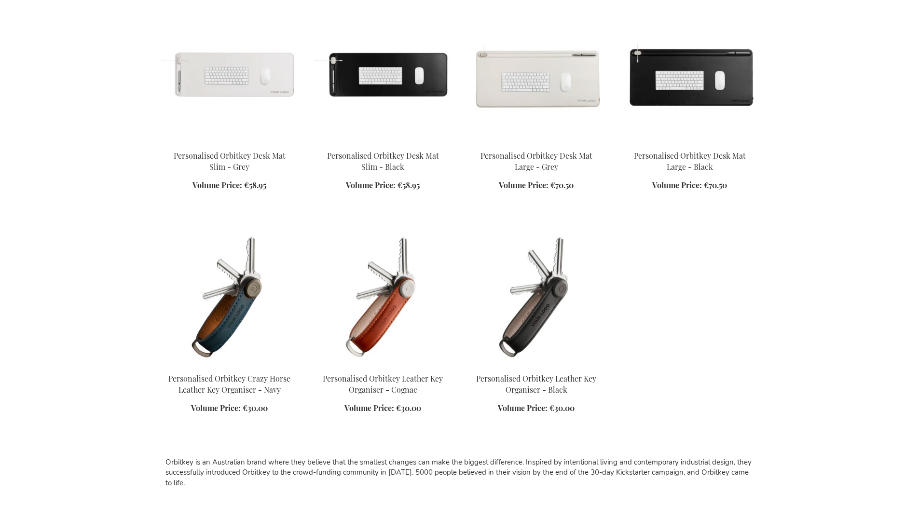
scroll to position [1136, 0]
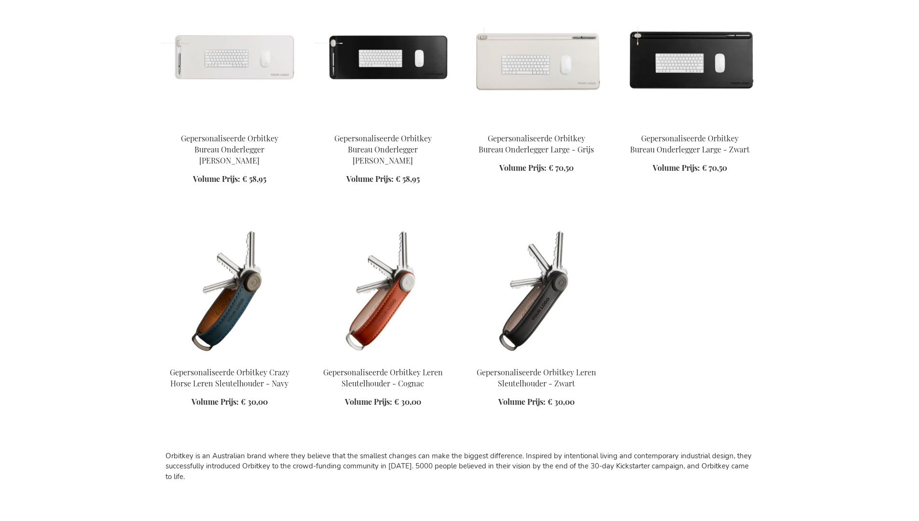
scroll to position [1154, 0]
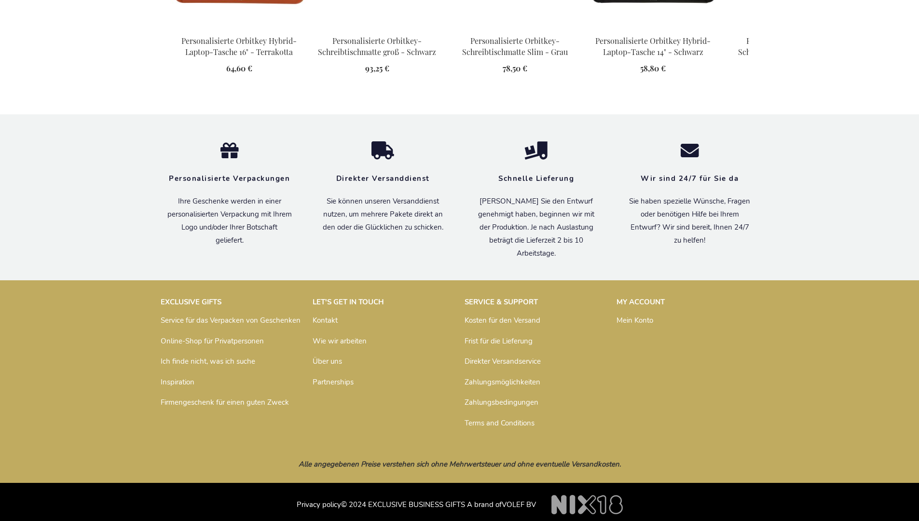
scroll to position [1301, 0]
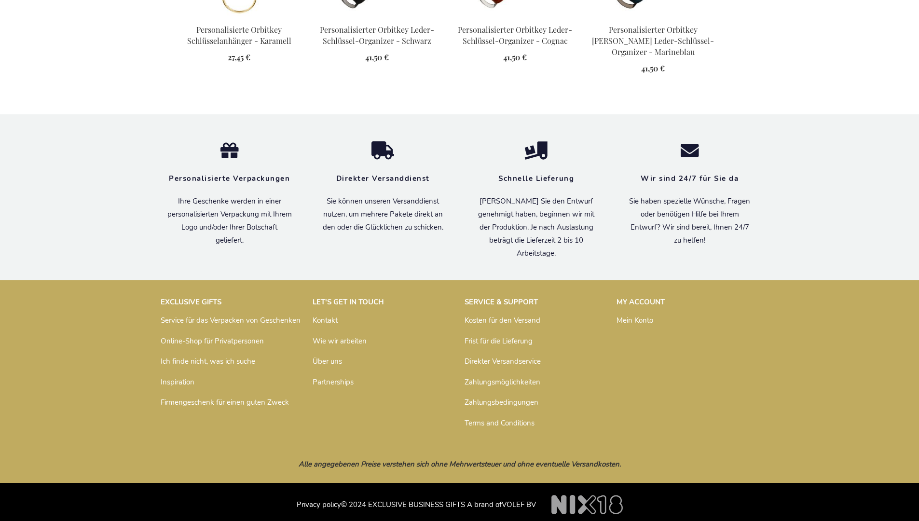
scroll to position [1300, 0]
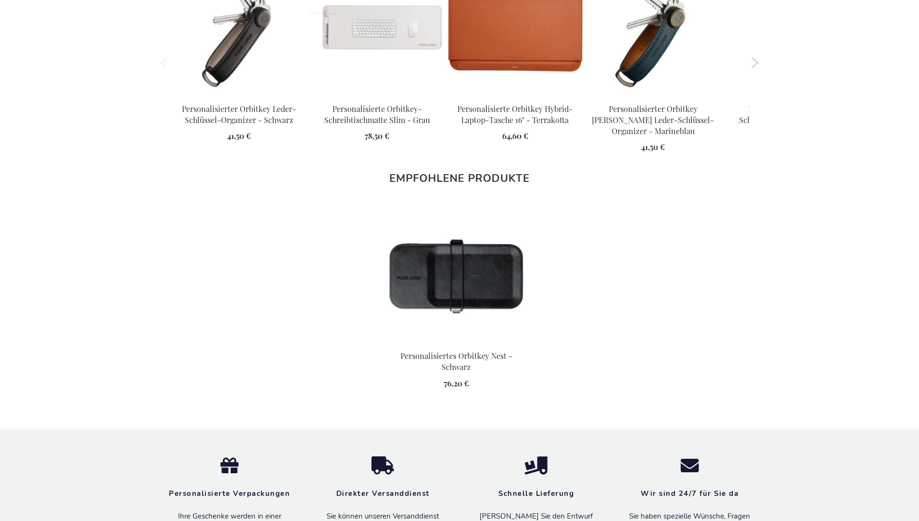
scroll to position [1384, 0]
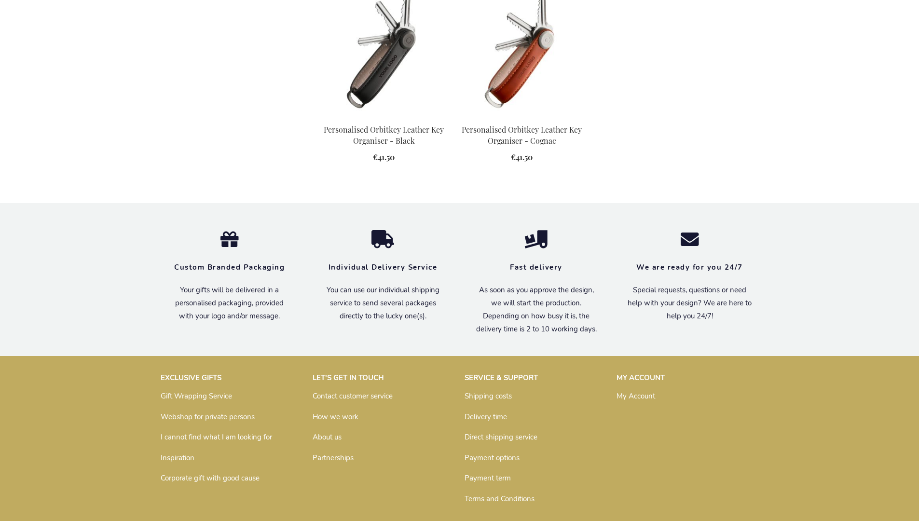
scroll to position [1268, 0]
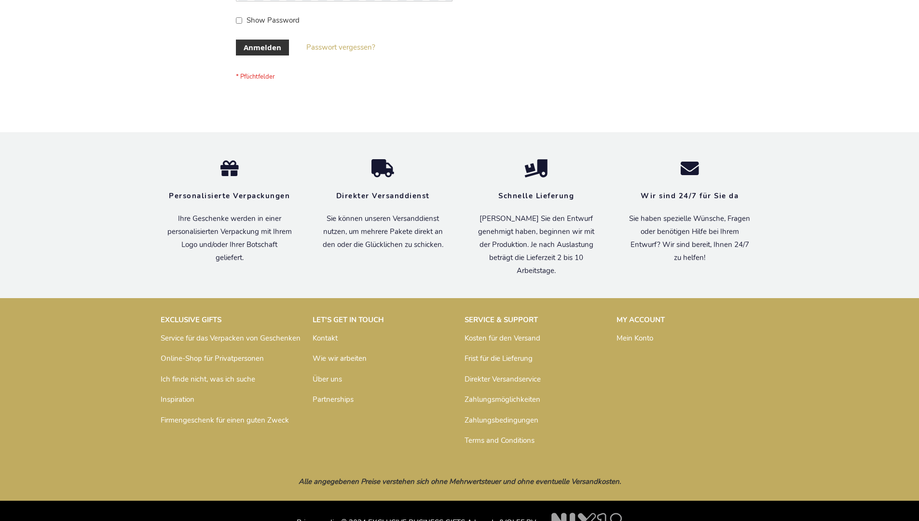
scroll to position [323, 0]
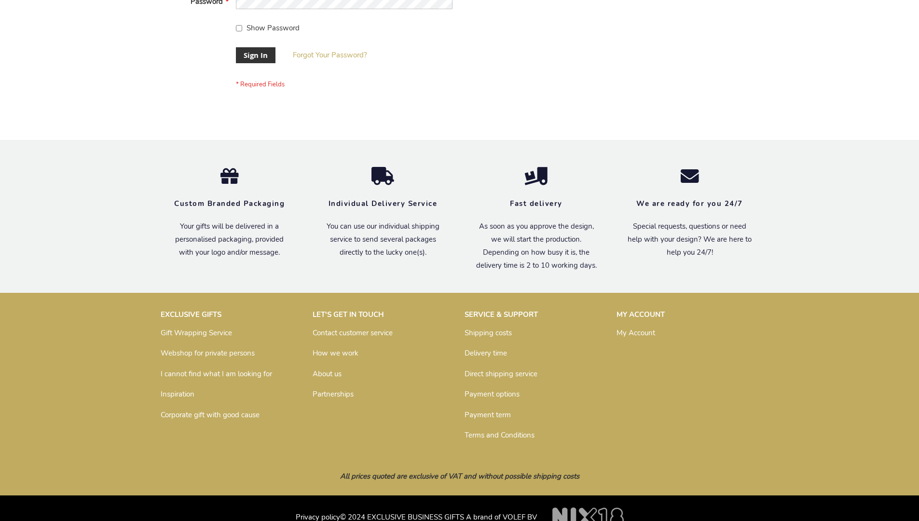
scroll to position [310, 0]
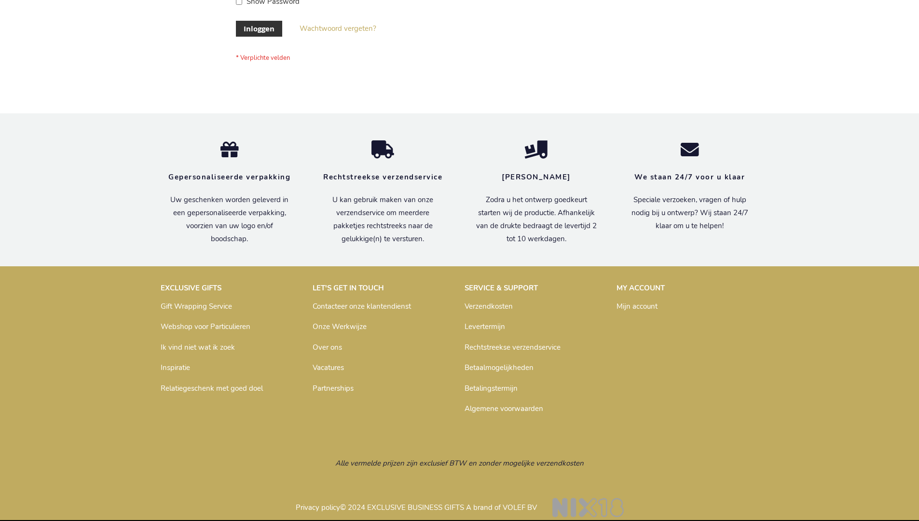
scroll to position [328, 0]
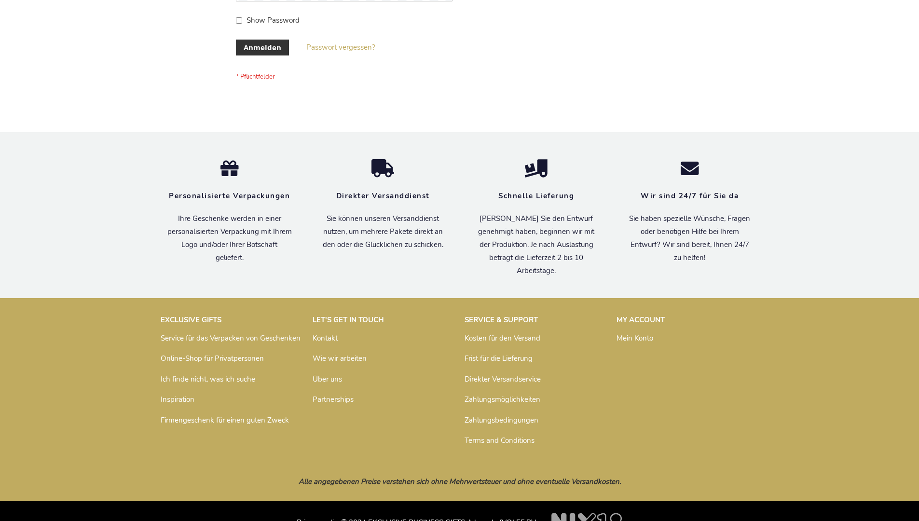
scroll to position [323, 0]
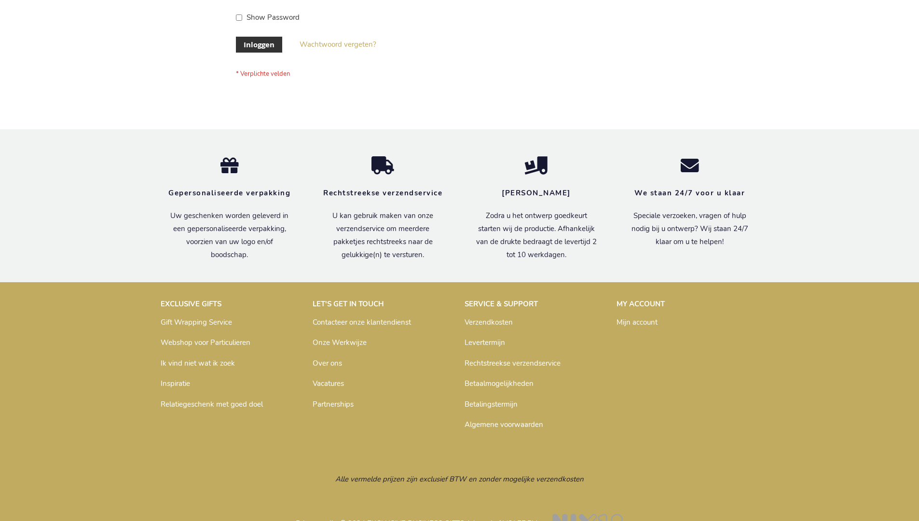
scroll to position [328, 0]
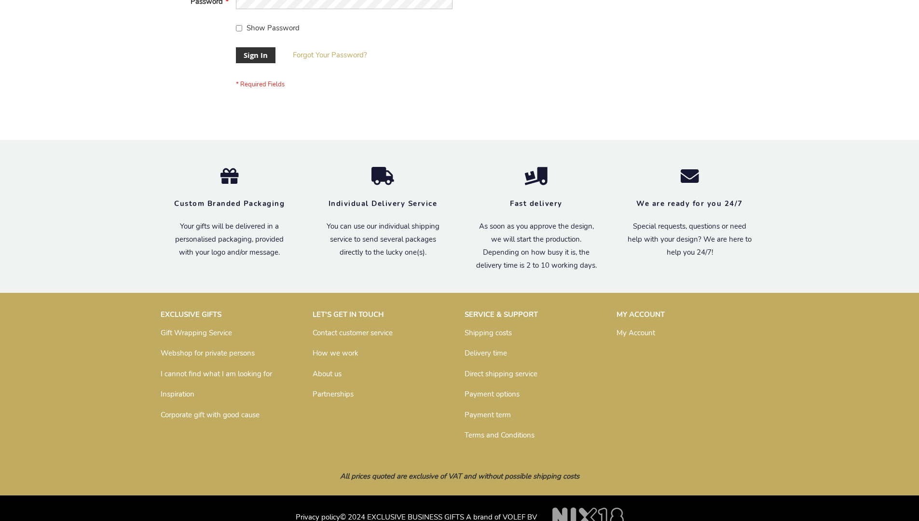
scroll to position [310, 0]
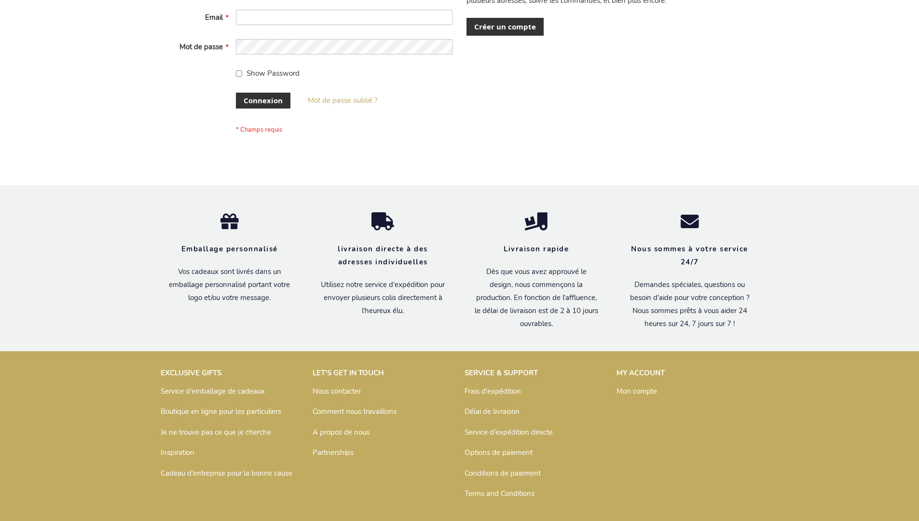
scroll to position [333, 0]
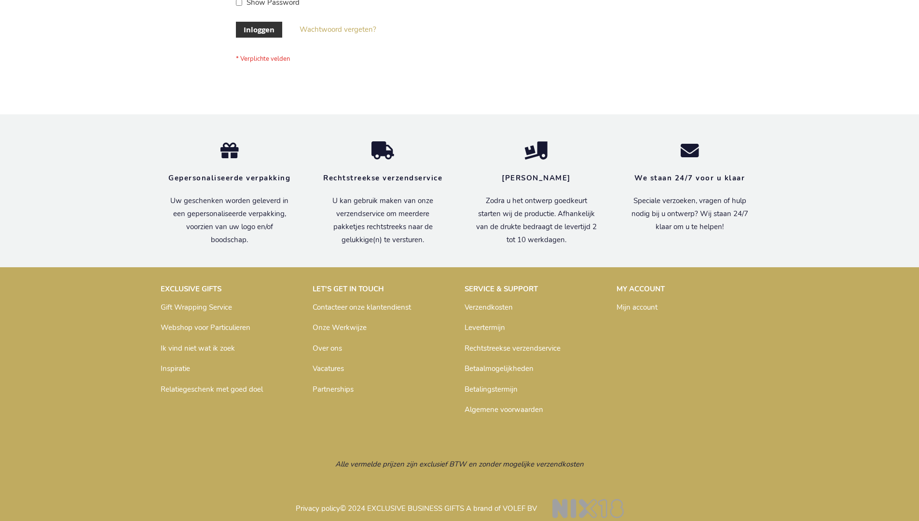
scroll to position [320, 0]
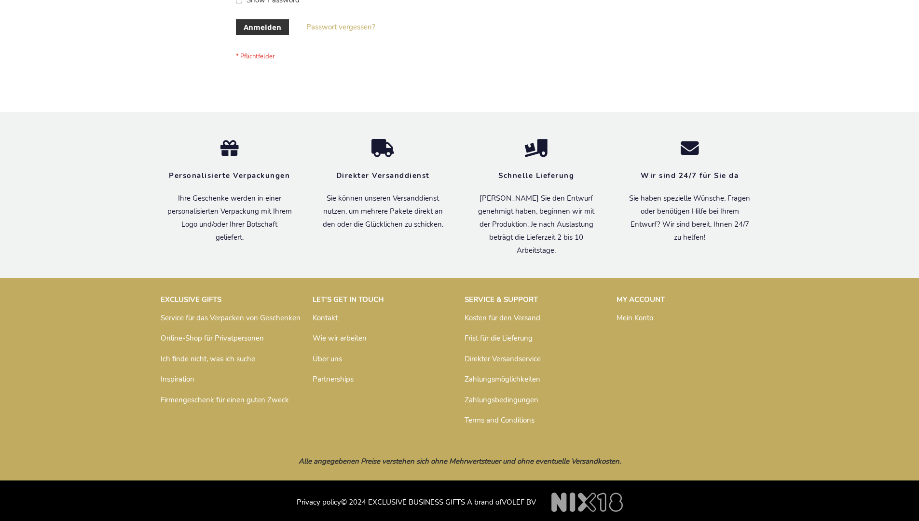
scroll to position [323, 0]
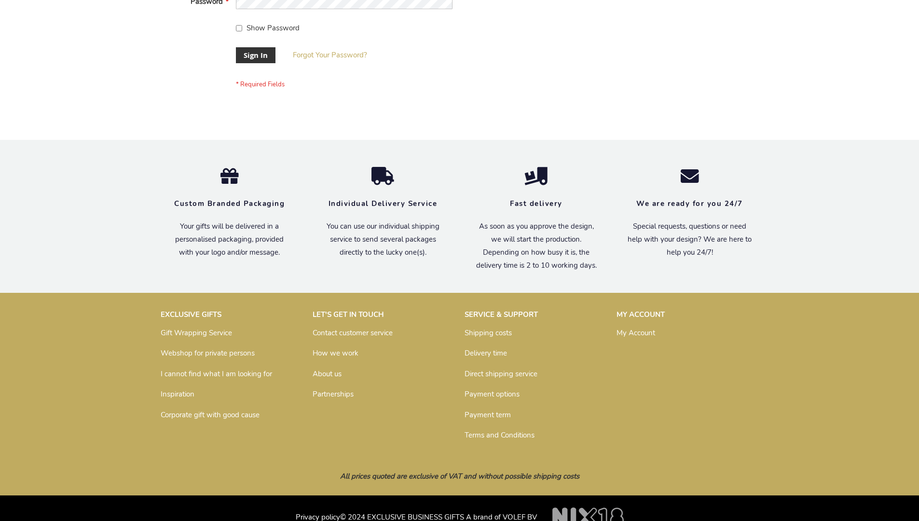
scroll to position [310, 0]
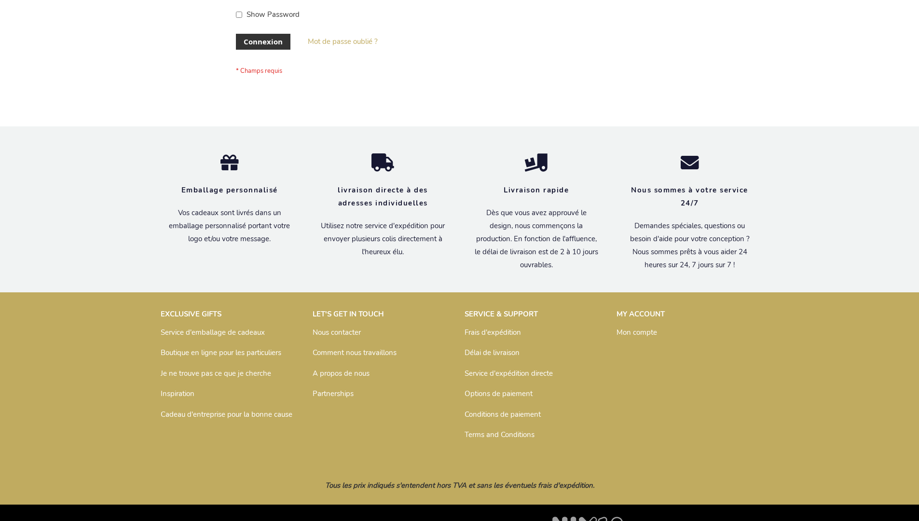
scroll to position [333, 0]
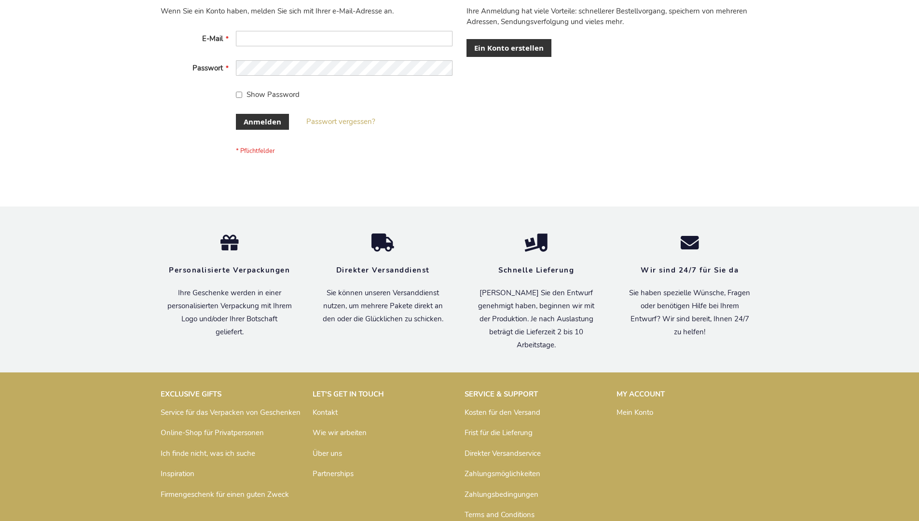
scroll to position [323, 0]
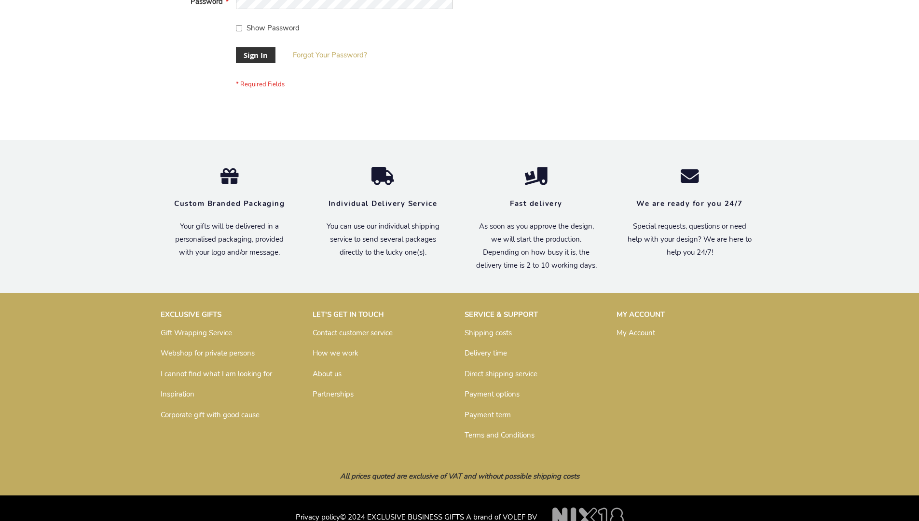
scroll to position [310, 0]
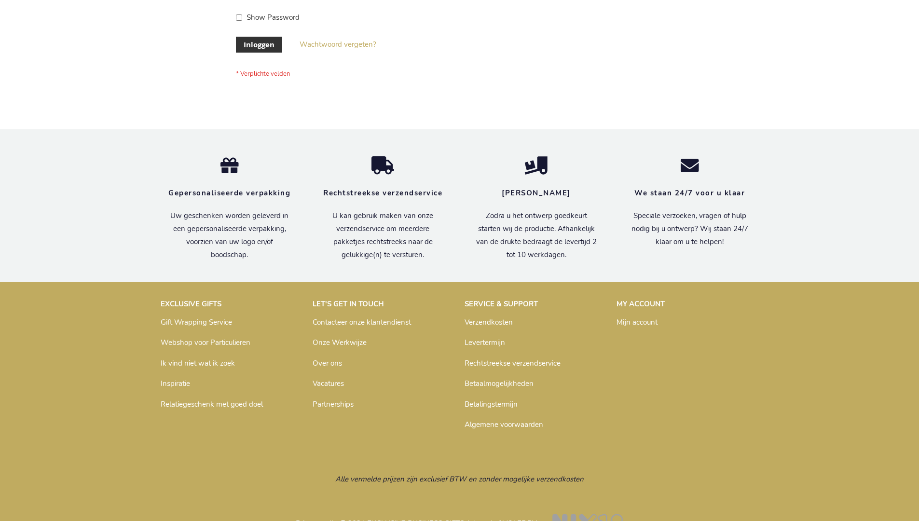
scroll to position [328, 0]
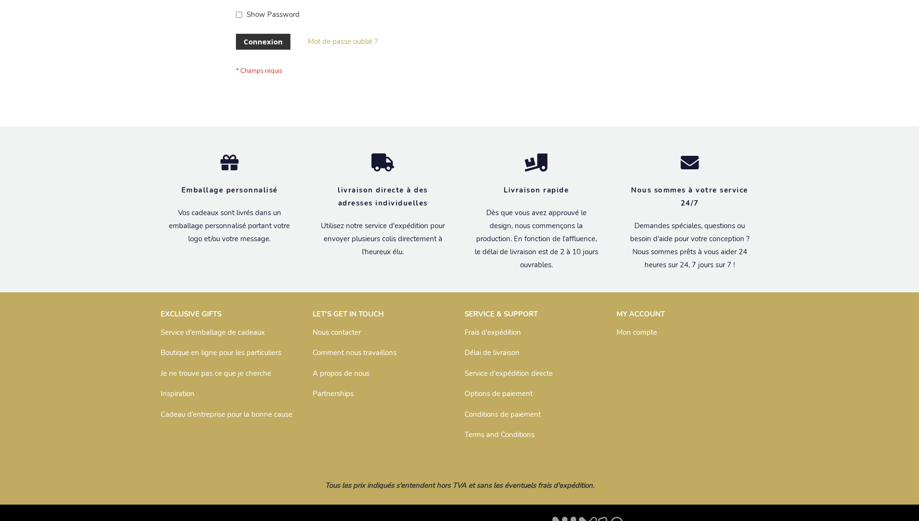
scroll to position [333, 0]
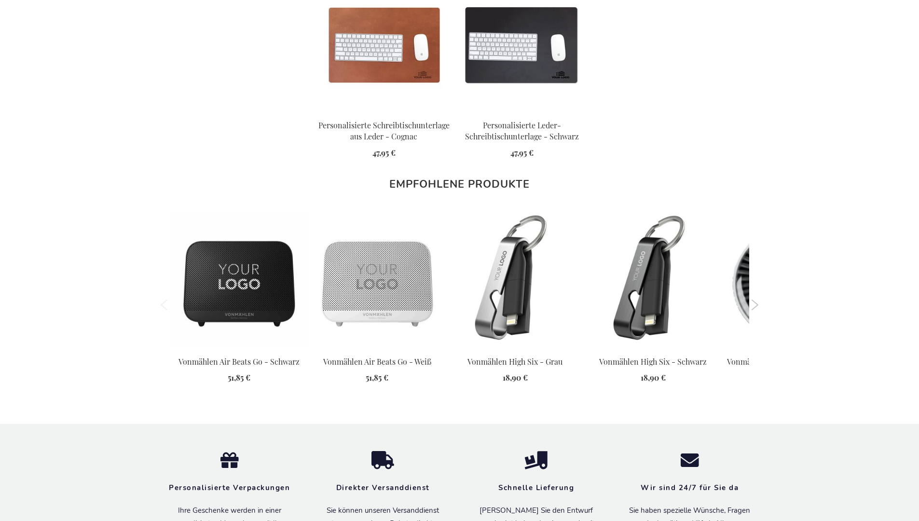
scroll to position [1361, 0]
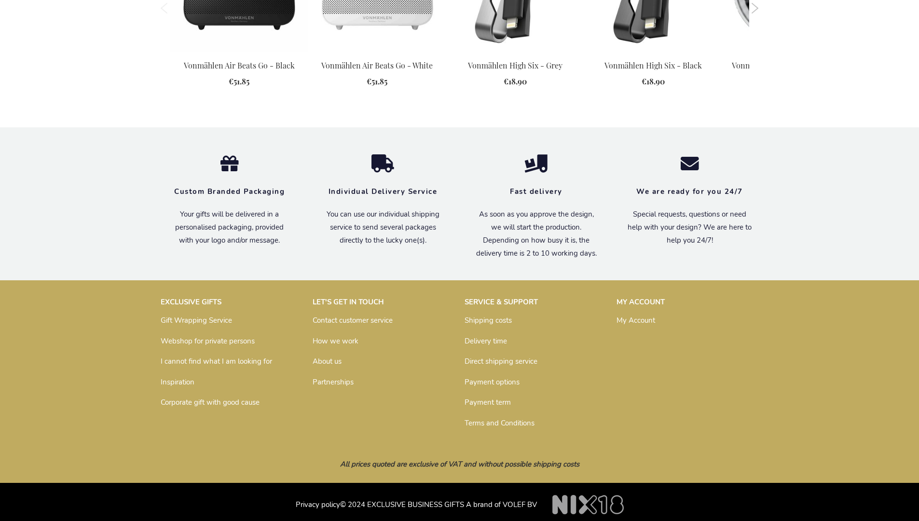
scroll to position [1337, 0]
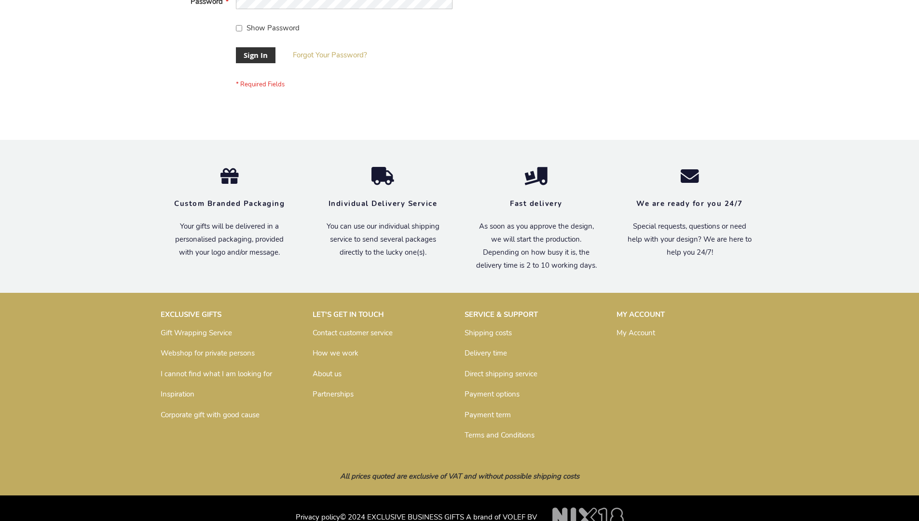
scroll to position [310, 0]
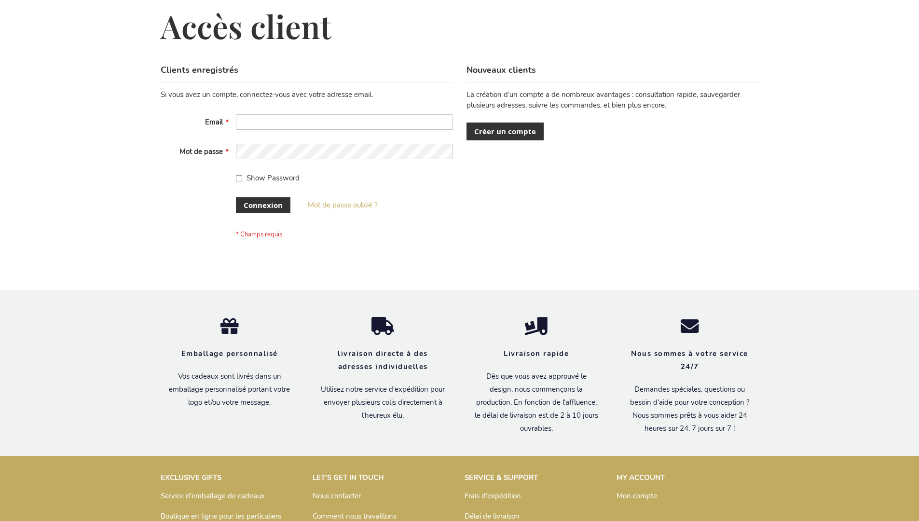
scroll to position [333, 0]
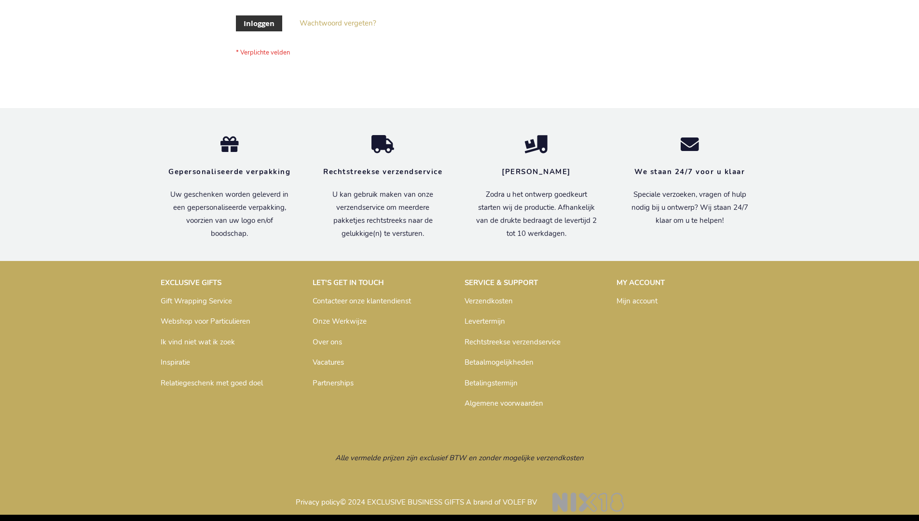
scroll to position [328, 0]
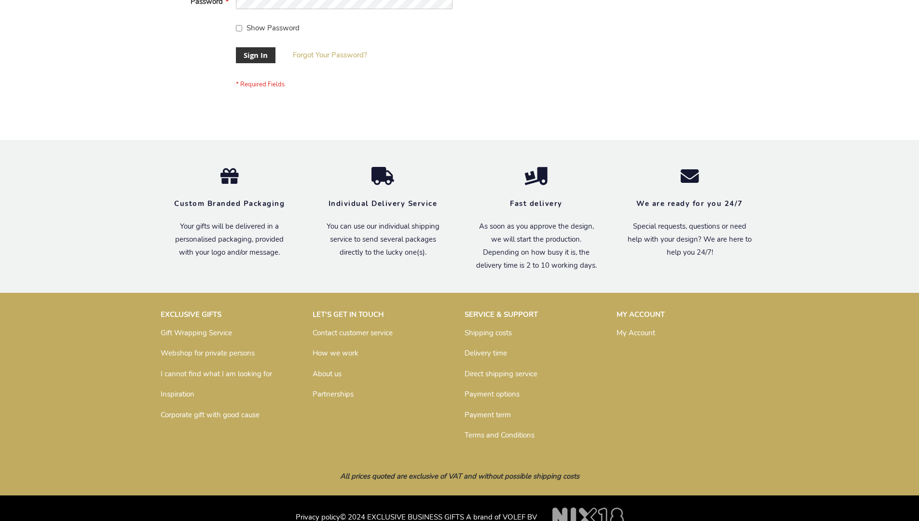
scroll to position [310, 0]
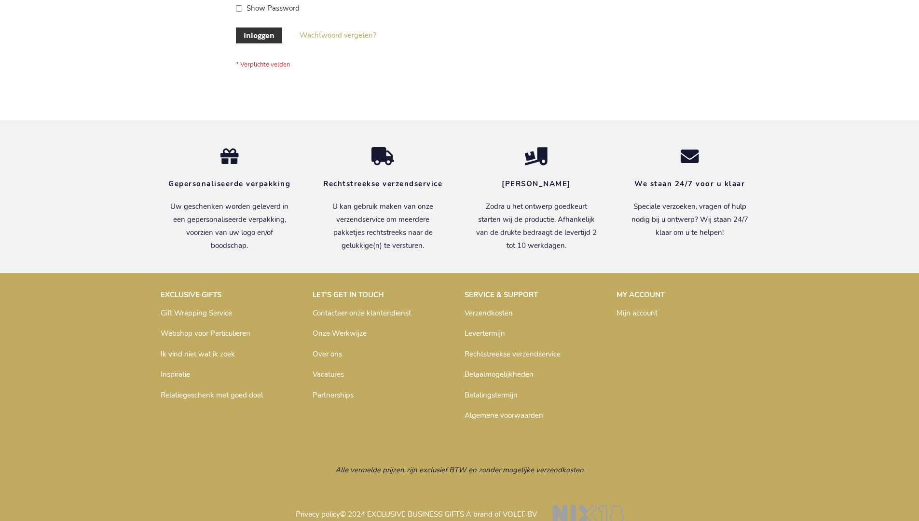
scroll to position [328, 0]
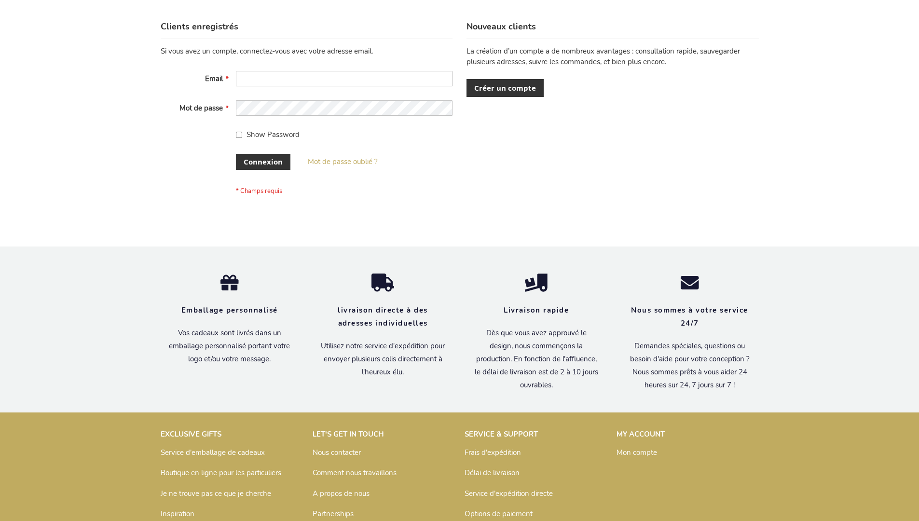
scroll to position [333, 0]
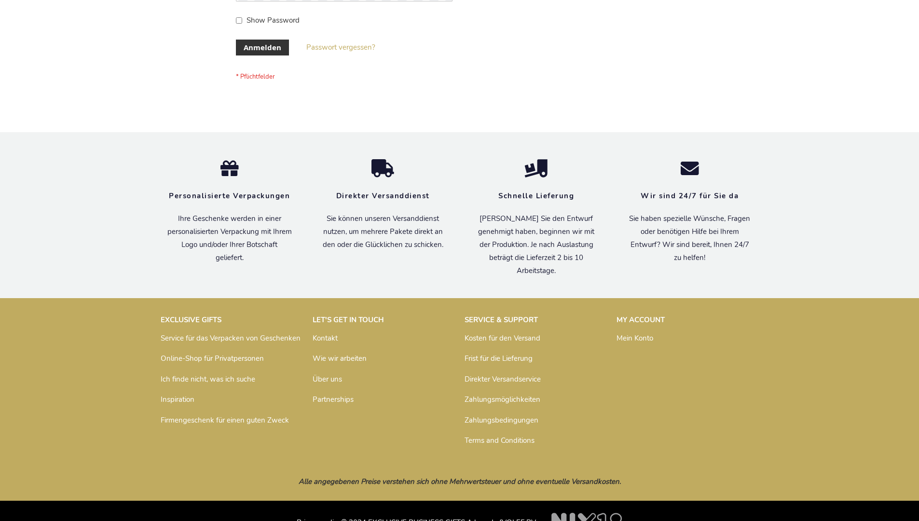
scroll to position [323, 0]
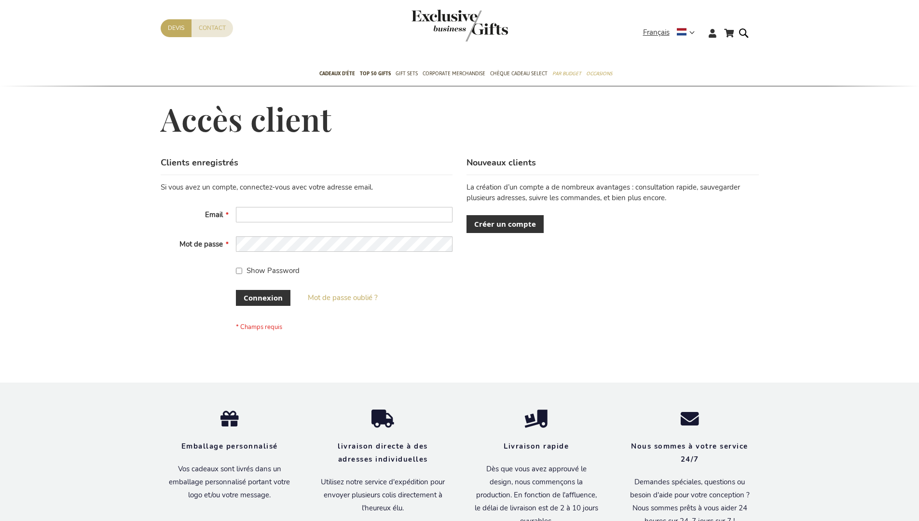
scroll to position [333, 0]
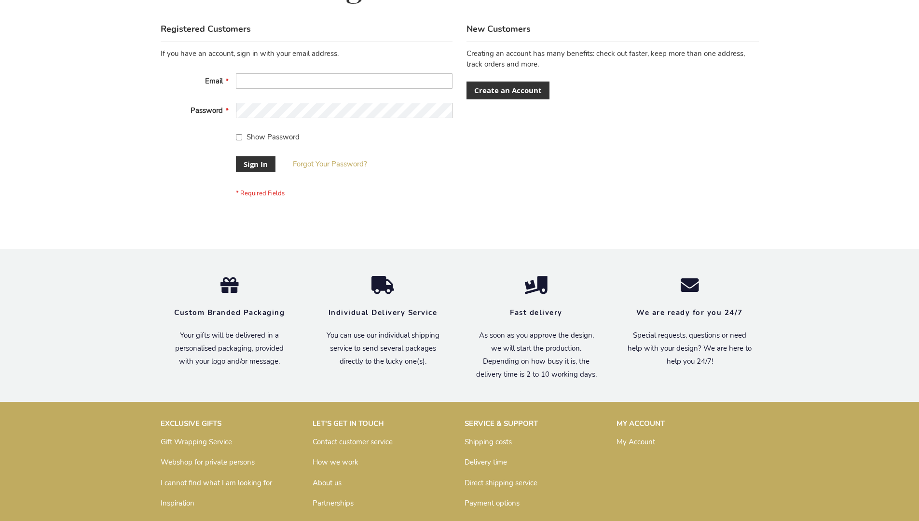
scroll to position [310, 0]
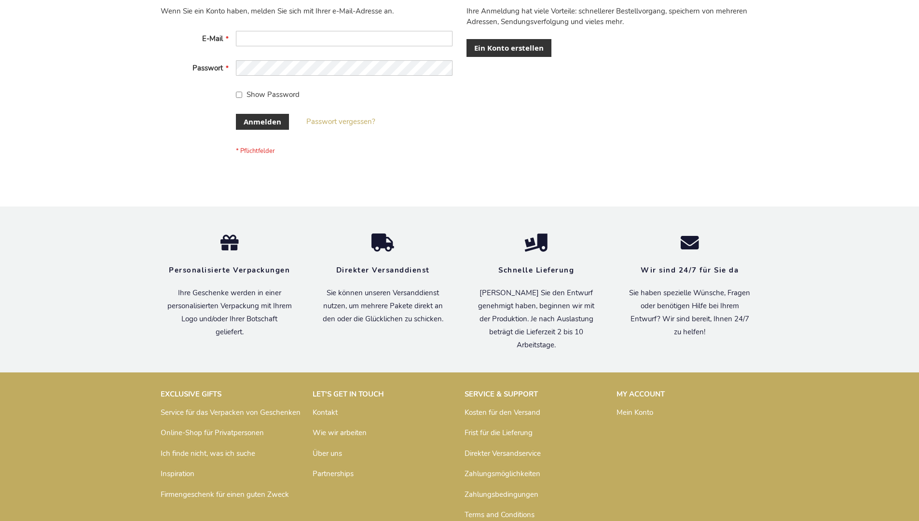
scroll to position [323, 0]
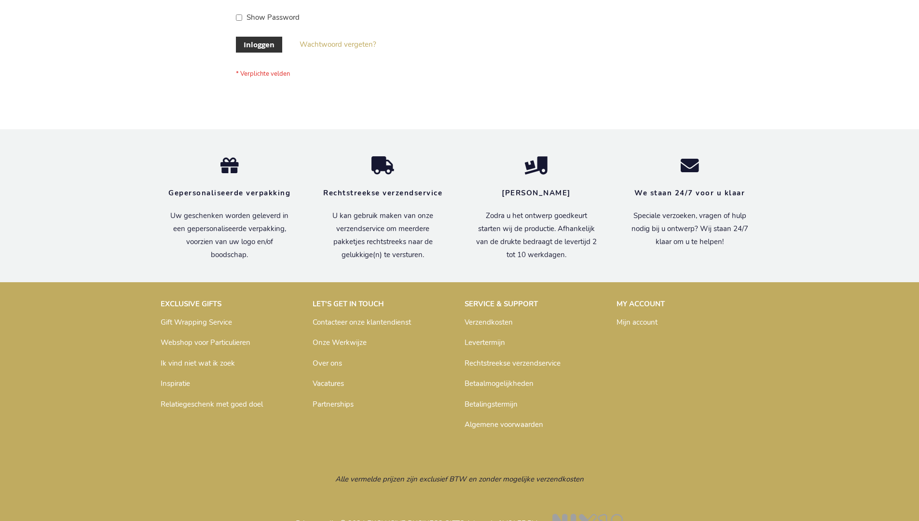
scroll to position [328, 0]
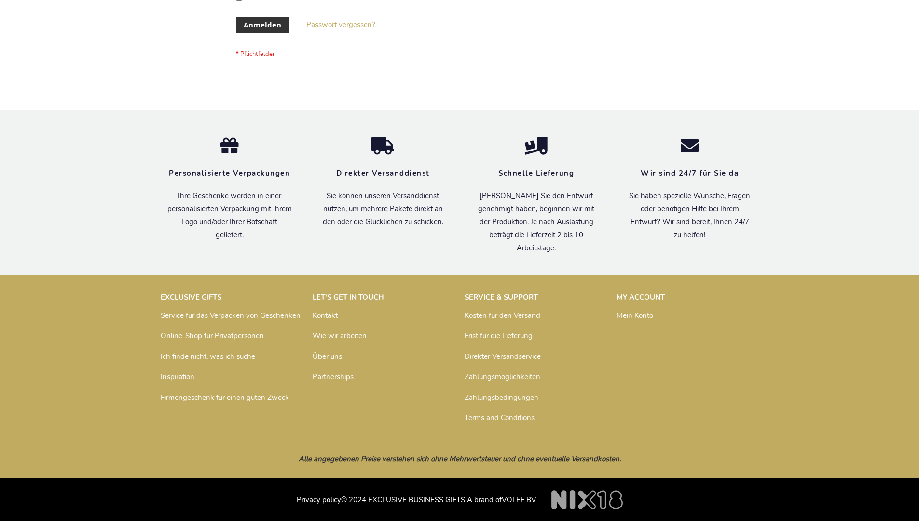
scroll to position [323, 0]
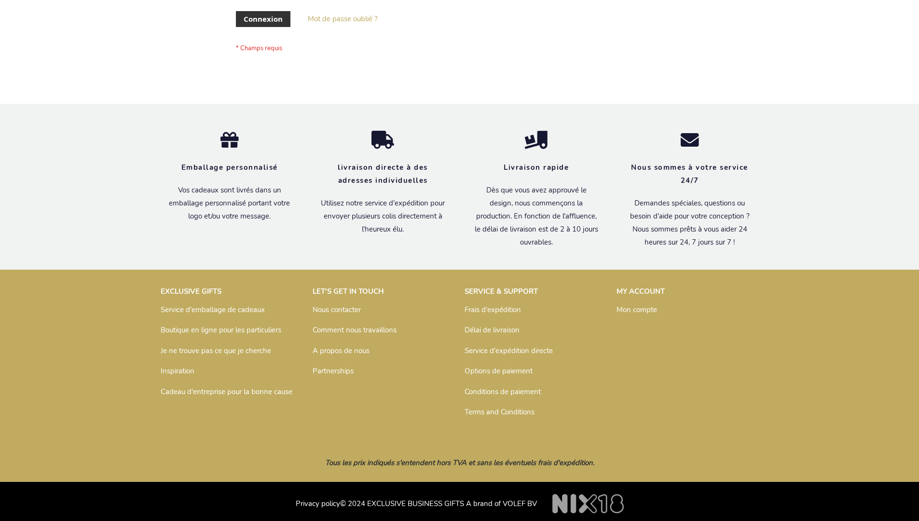
scroll to position [333, 0]
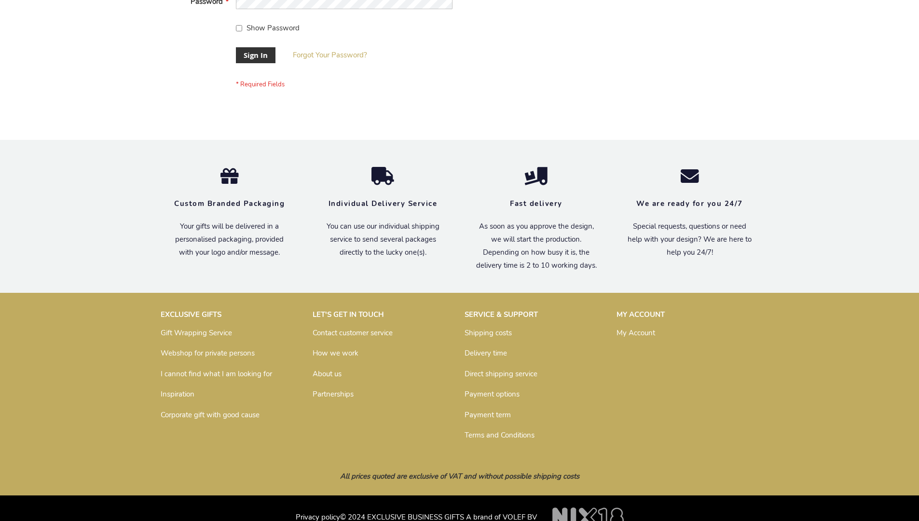
scroll to position [310, 0]
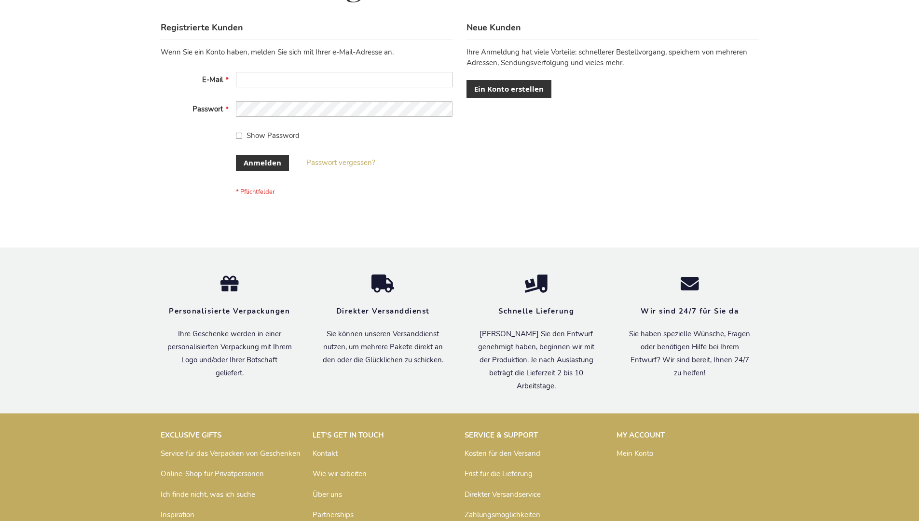
scroll to position [323, 0]
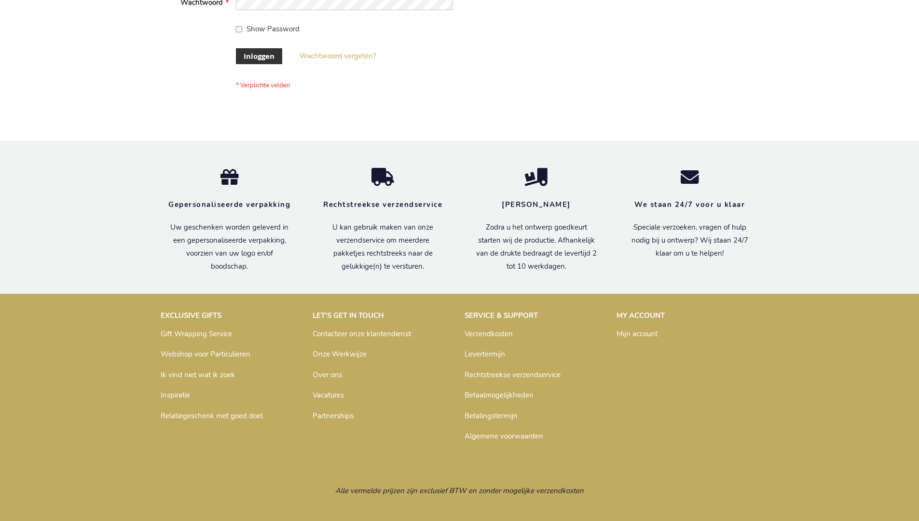
scroll to position [328, 0]
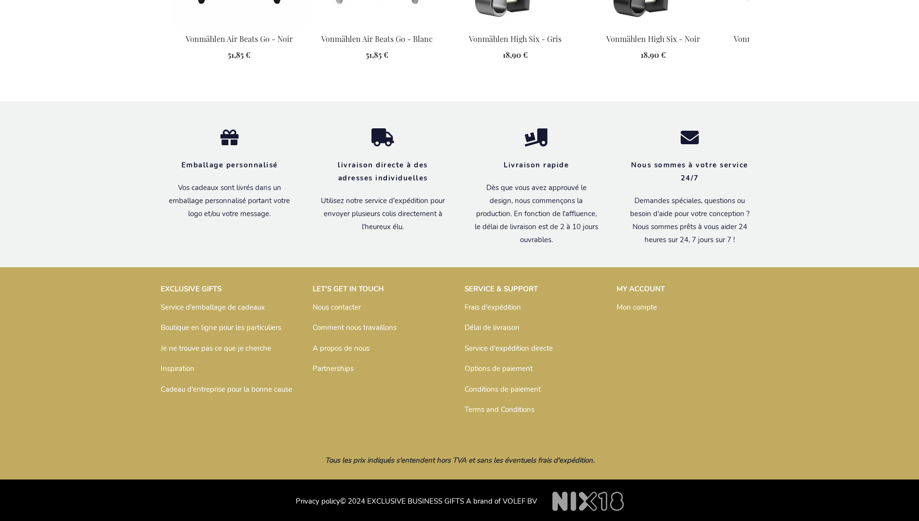
scroll to position [1366, 0]
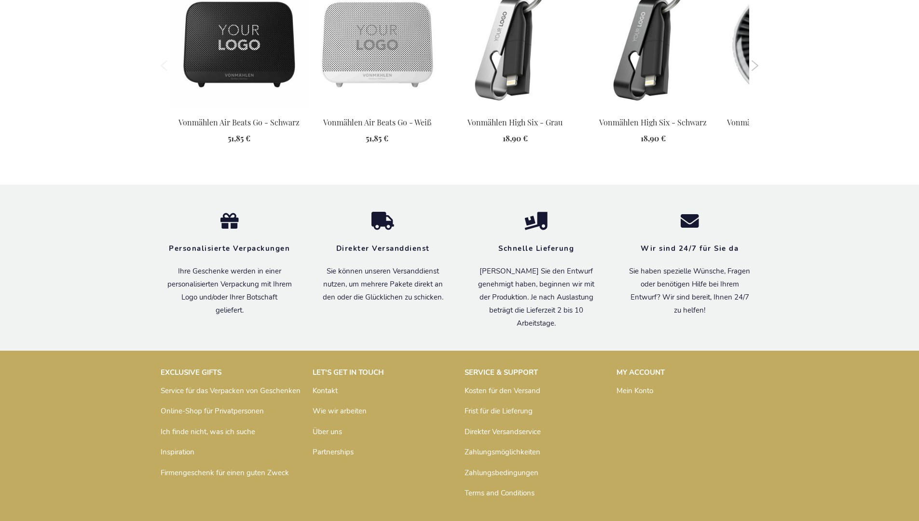
scroll to position [1361, 0]
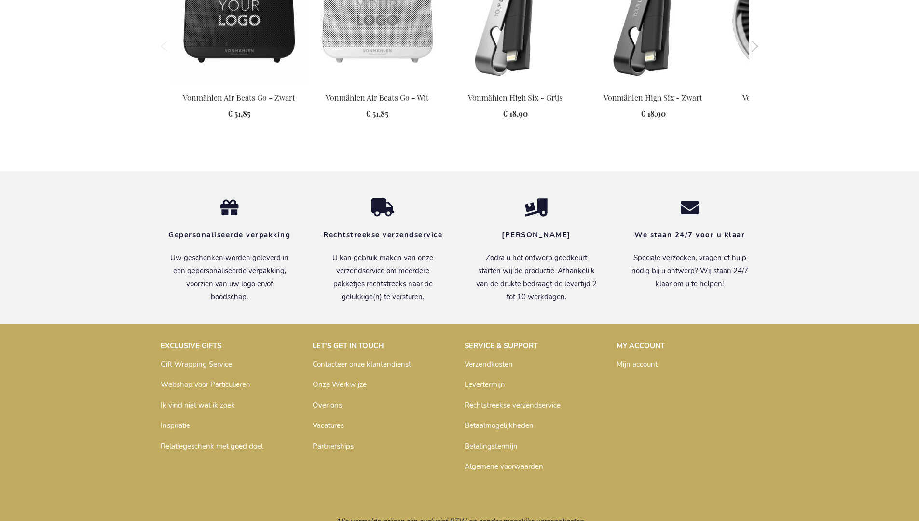
scroll to position [1366, 0]
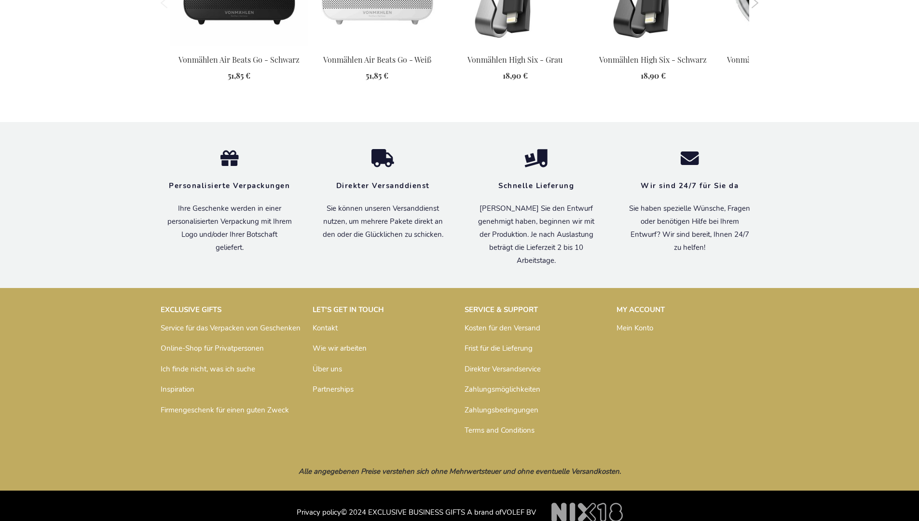
scroll to position [1361, 0]
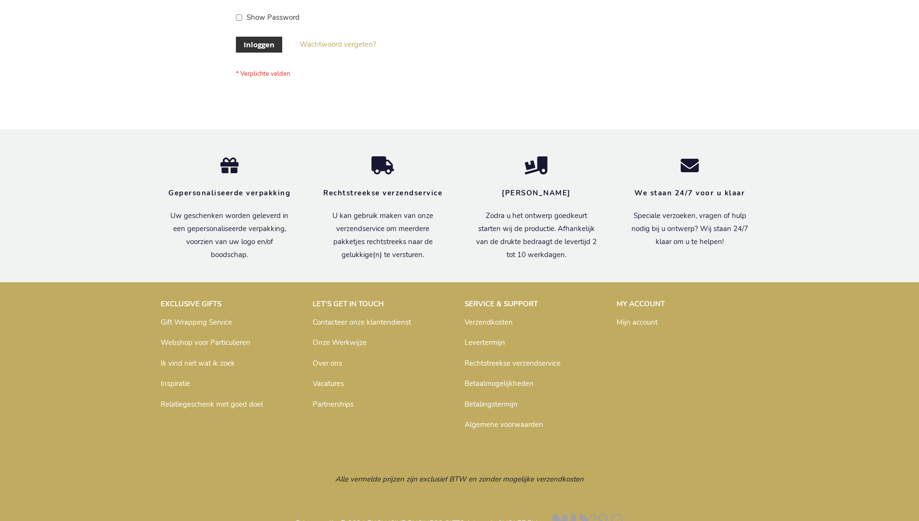
scroll to position [328, 0]
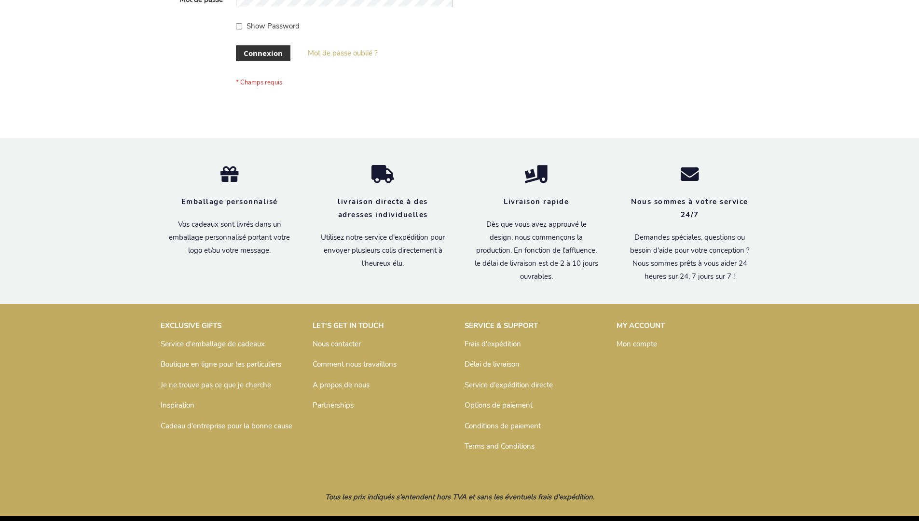
scroll to position [333, 0]
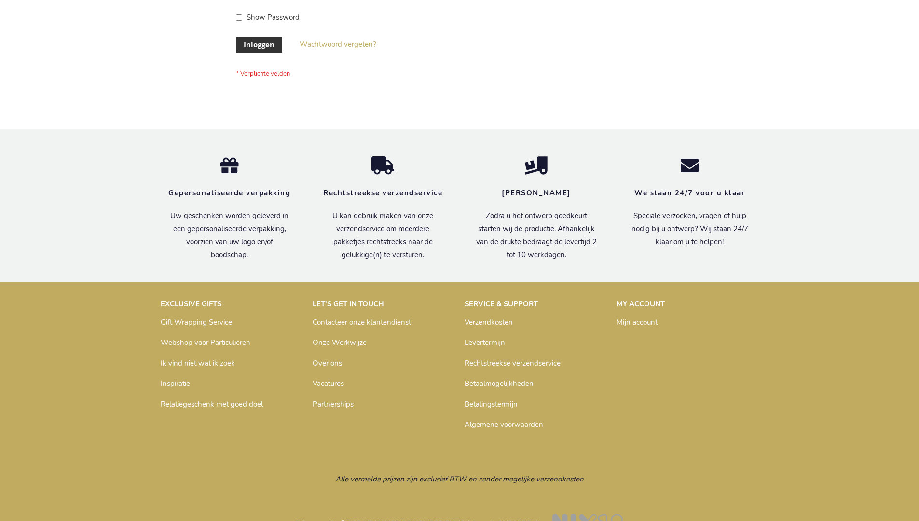
scroll to position [328, 0]
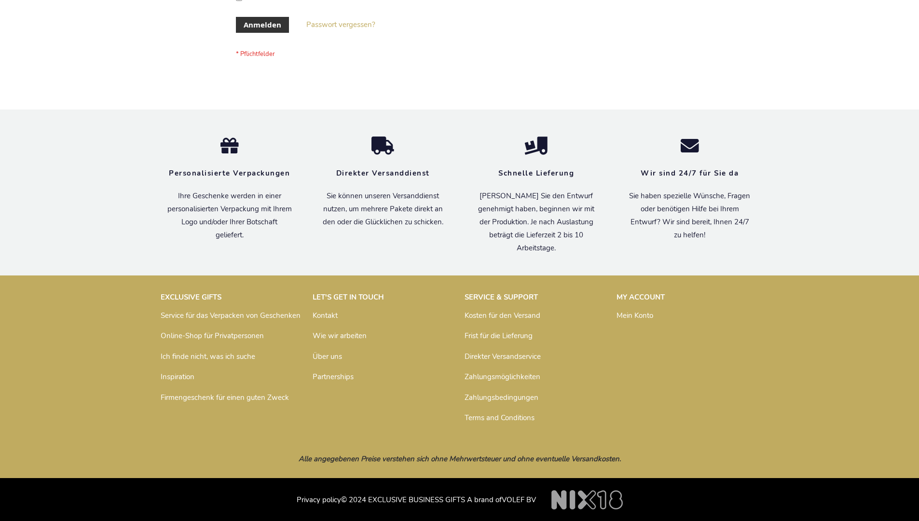
scroll to position [323, 0]
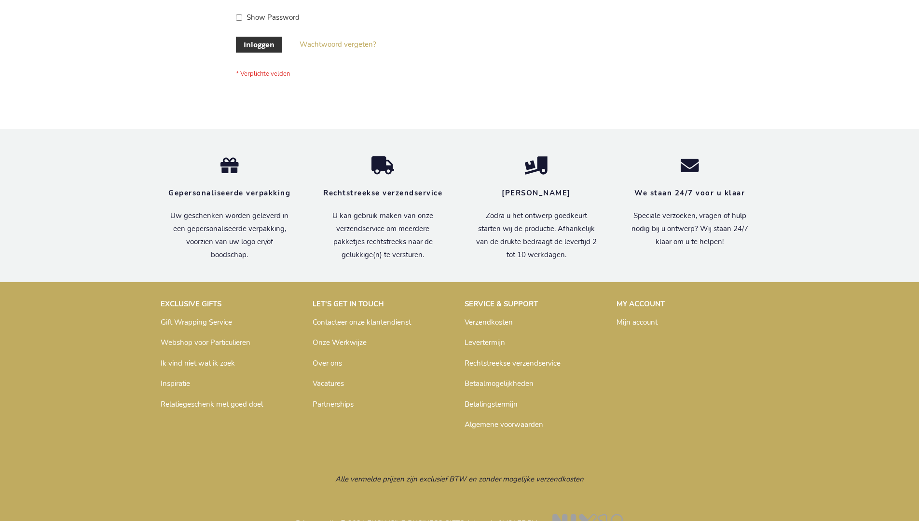
scroll to position [328, 0]
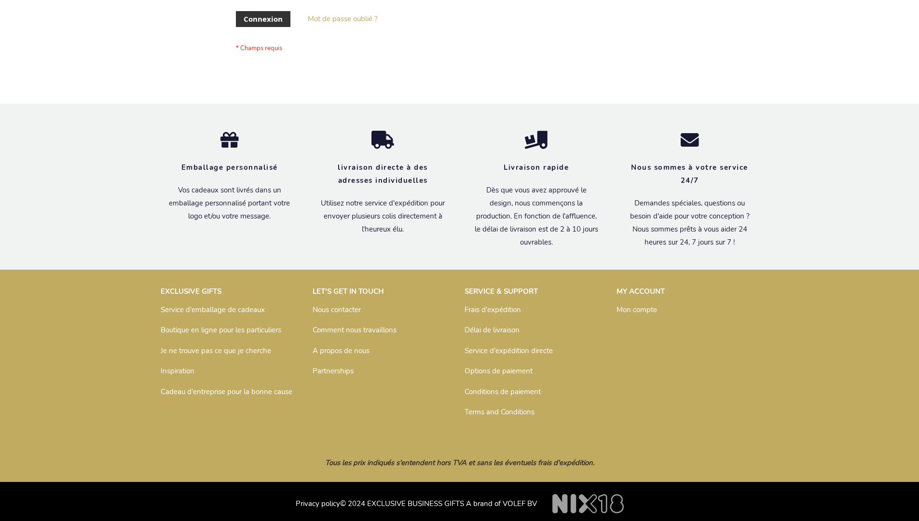
scroll to position [333, 0]
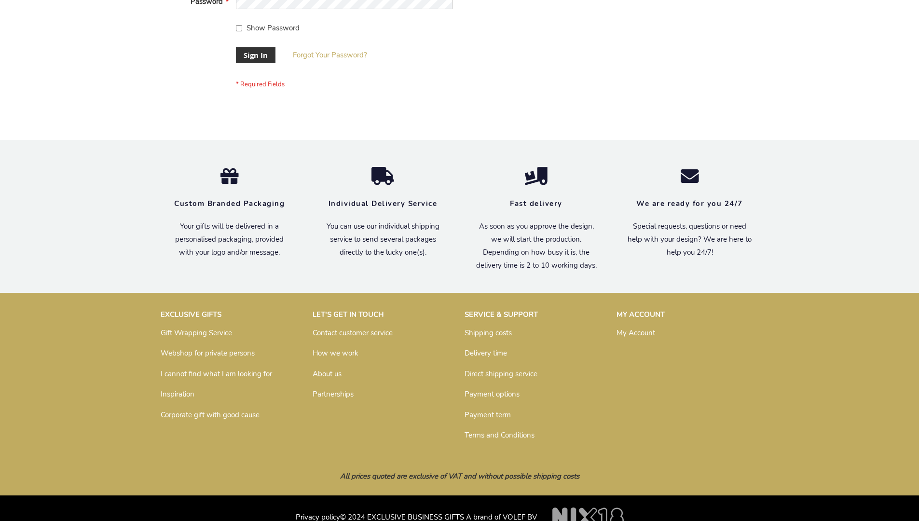
scroll to position [310, 0]
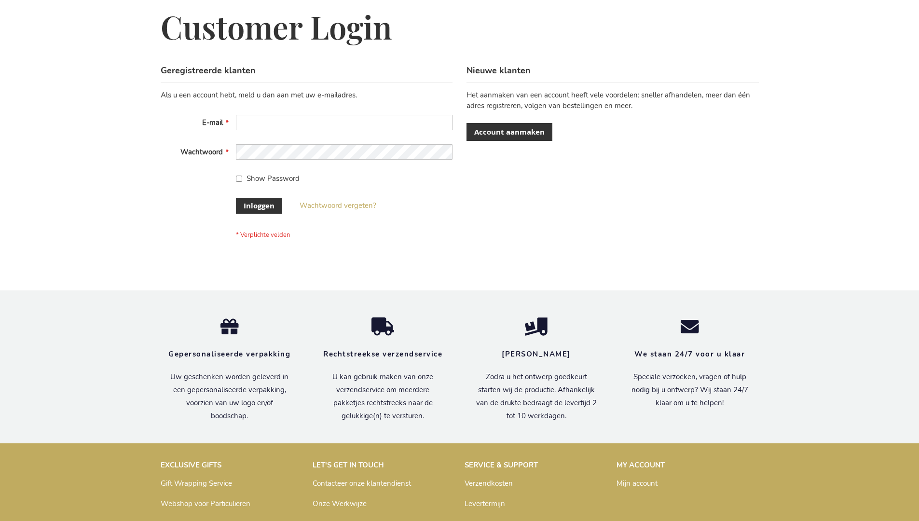
scroll to position [328, 0]
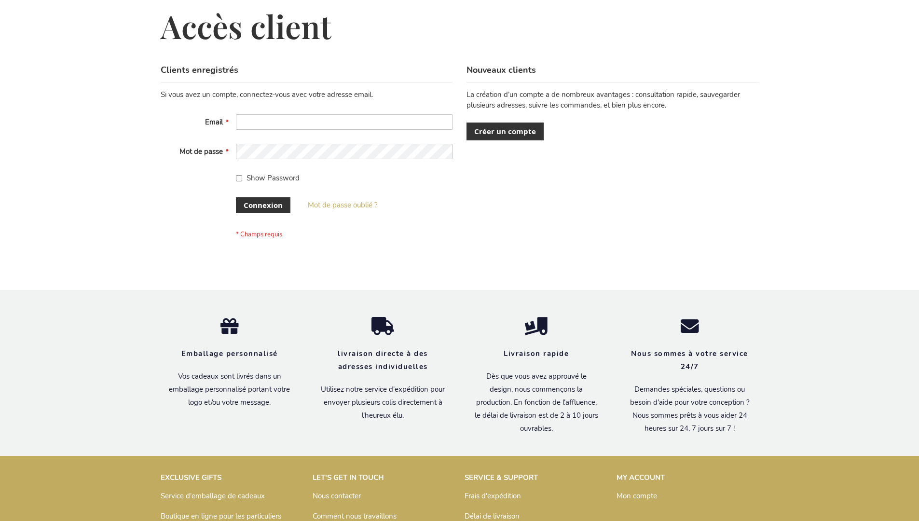
scroll to position [333, 0]
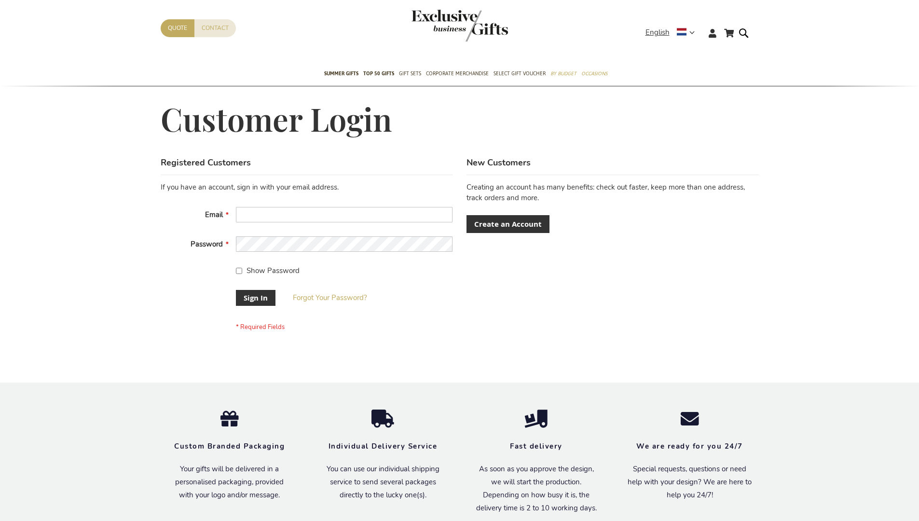
scroll to position [310, 0]
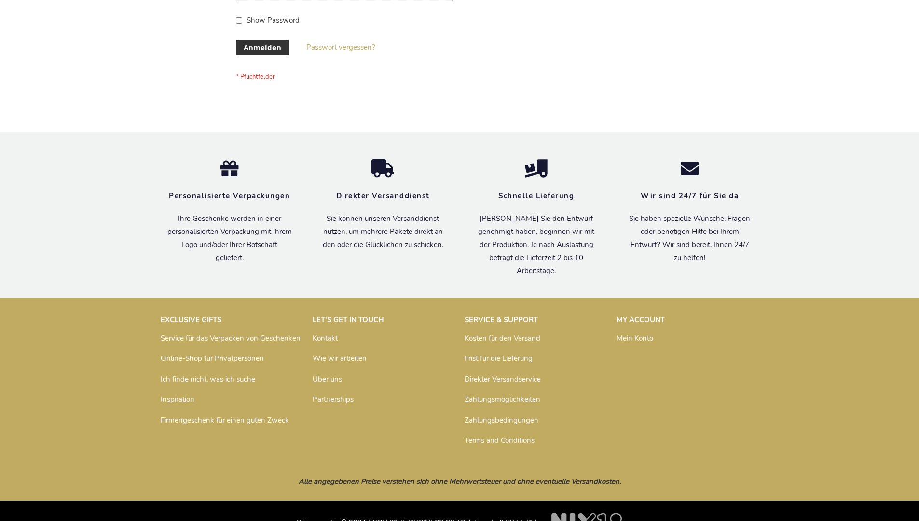
scroll to position [323, 0]
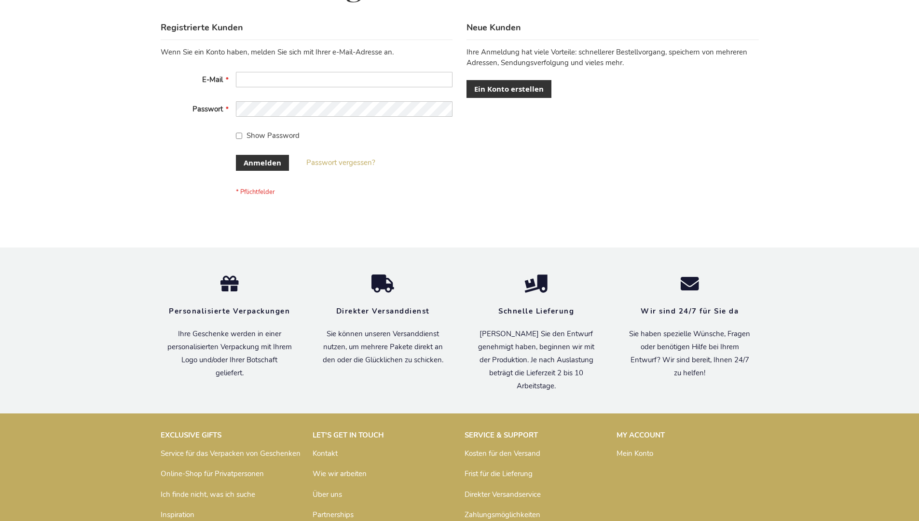
scroll to position [323, 0]
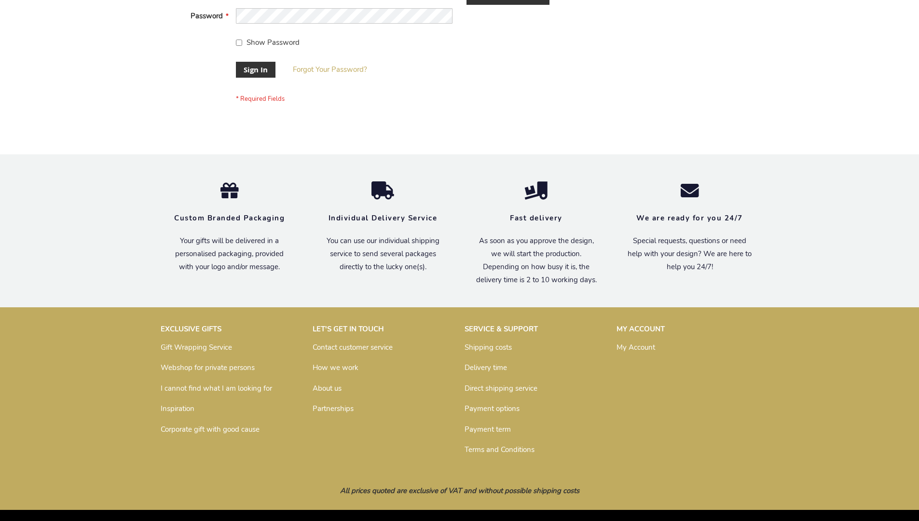
scroll to position [302, 0]
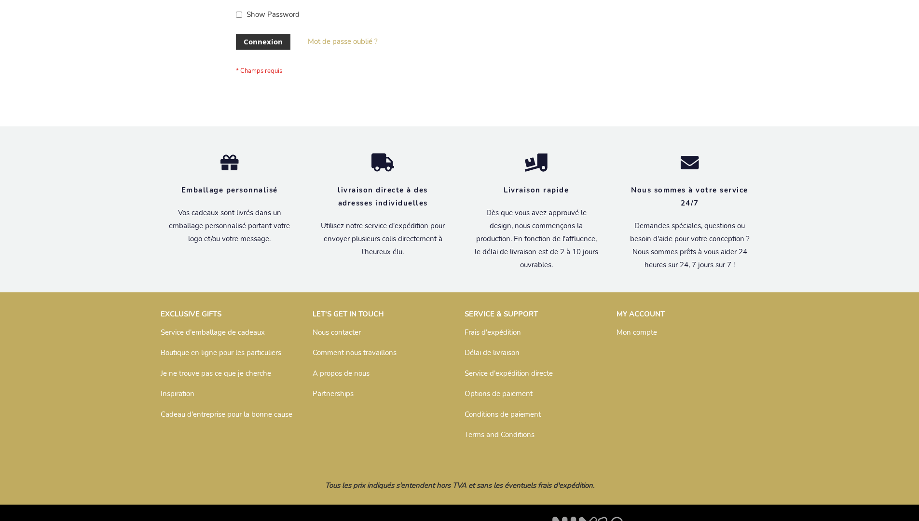
scroll to position [333, 0]
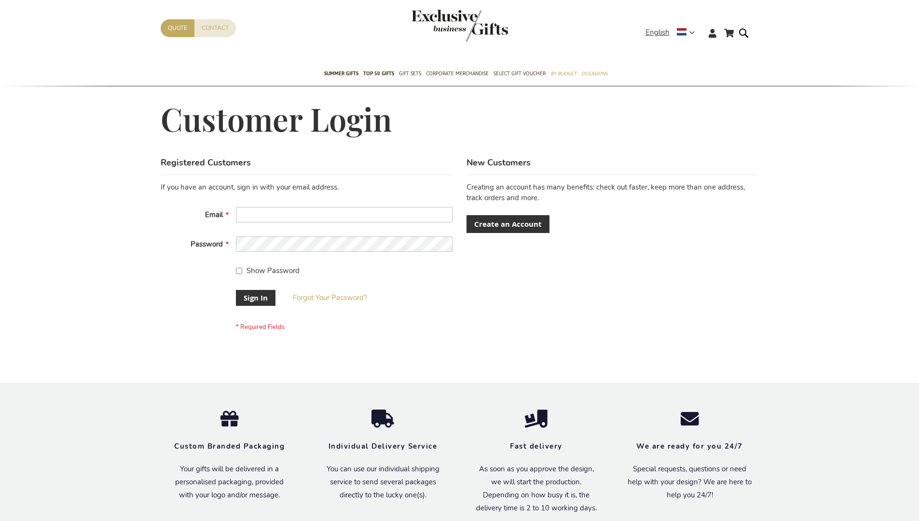
scroll to position [310, 0]
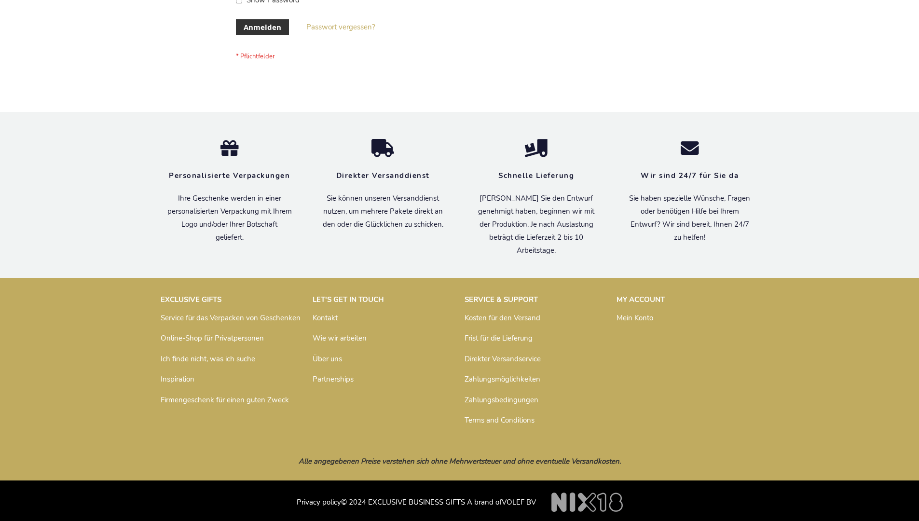
scroll to position [323, 0]
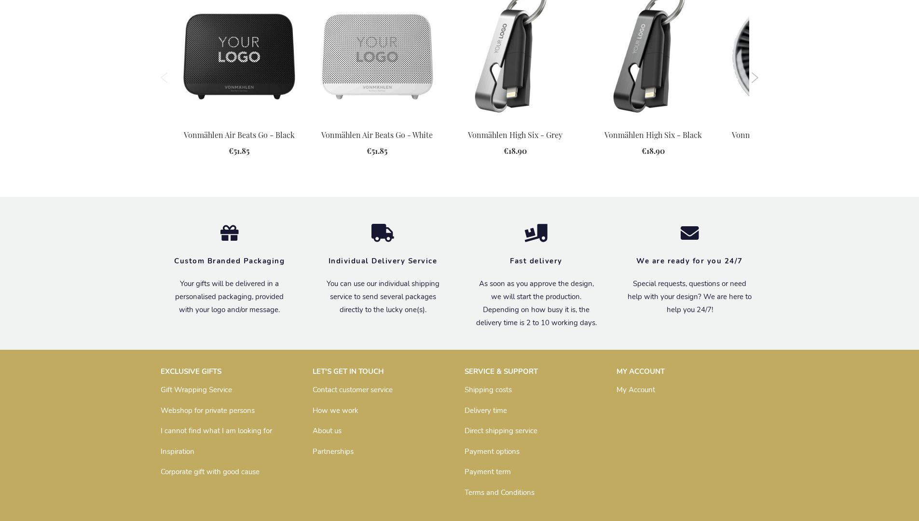
scroll to position [1337, 0]
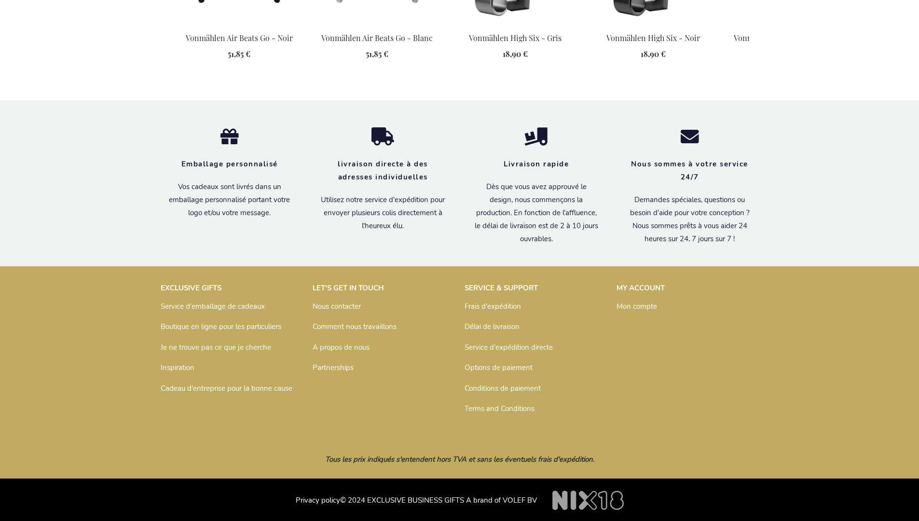
scroll to position [1371, 0]
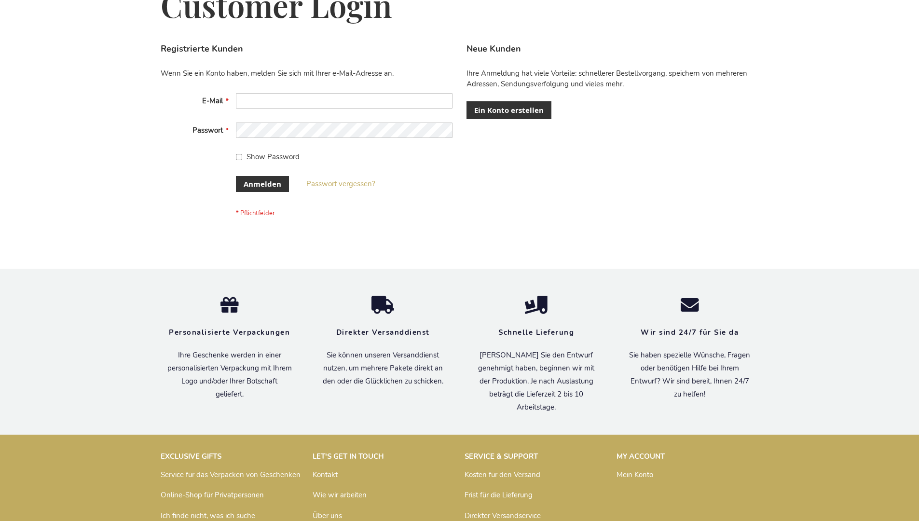
scroll to position [323, 0]
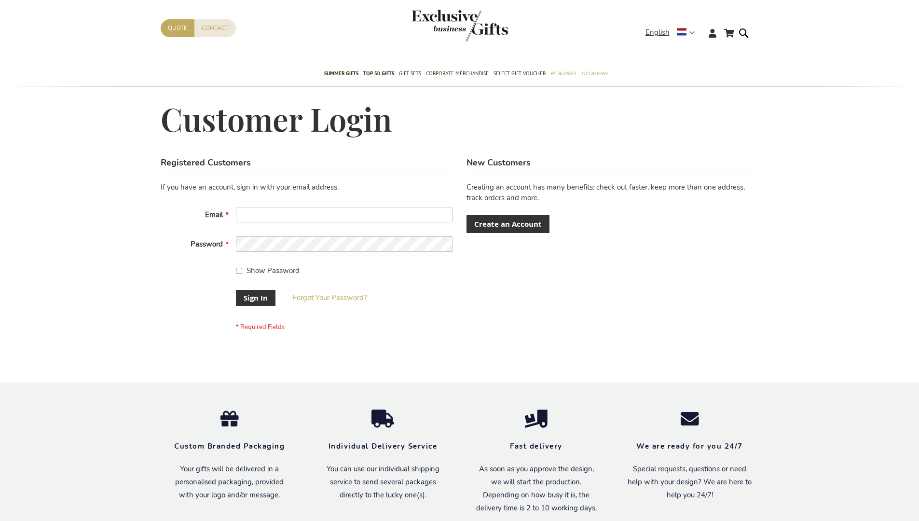
scroll to position [310, 0]
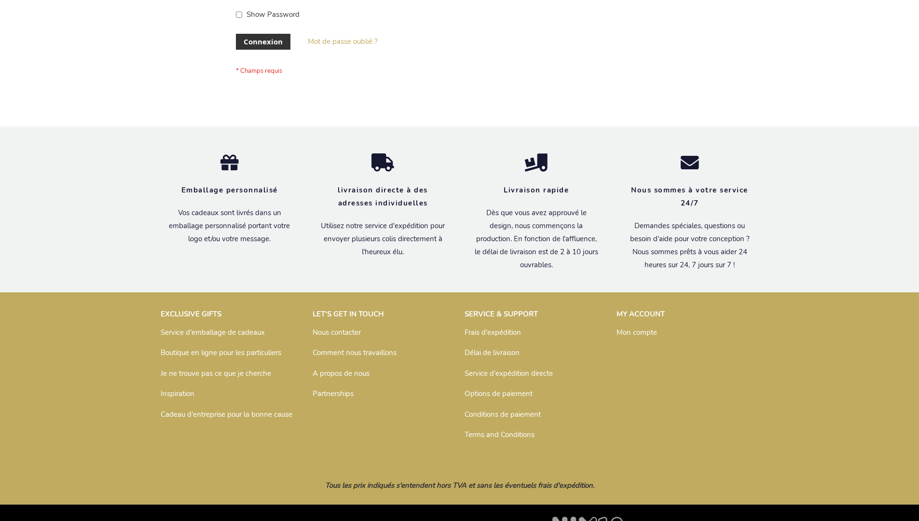
scroll to position [333, 0]
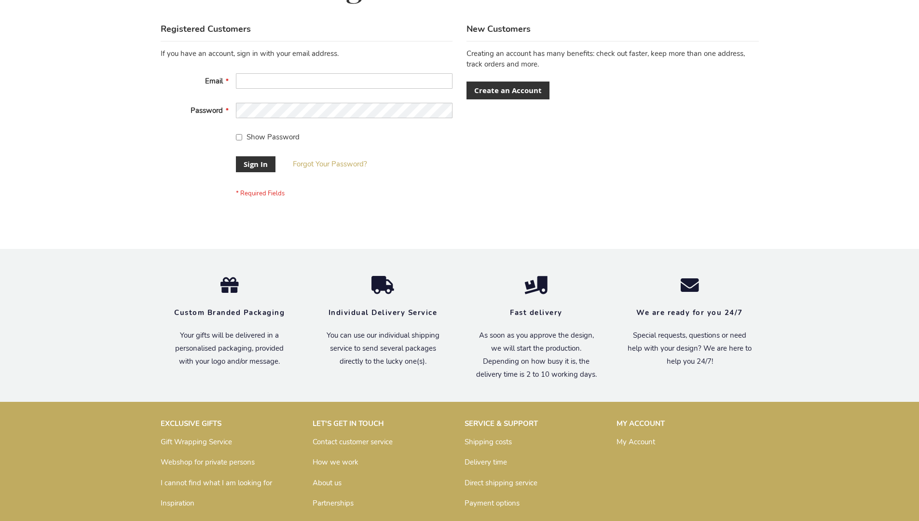
scroll to position [310, 0]
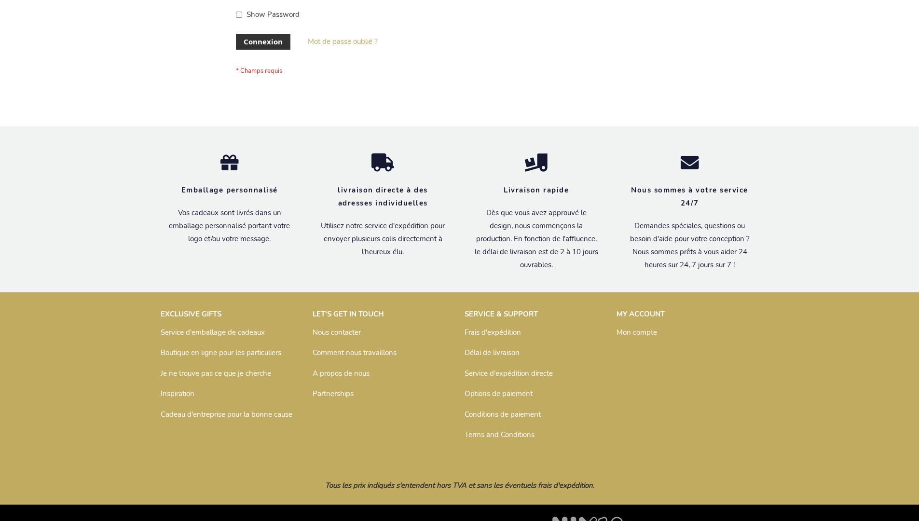
scroll to position [333, 0]
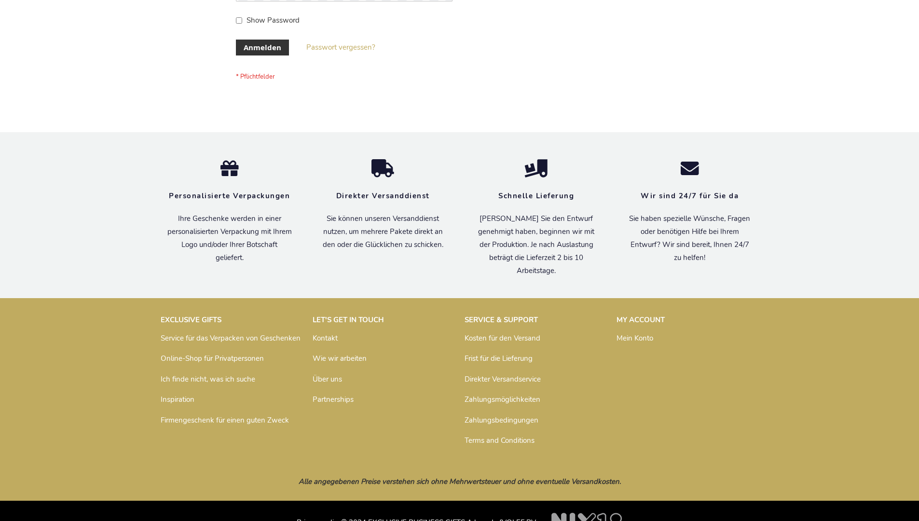
scroll to position [323, 0]
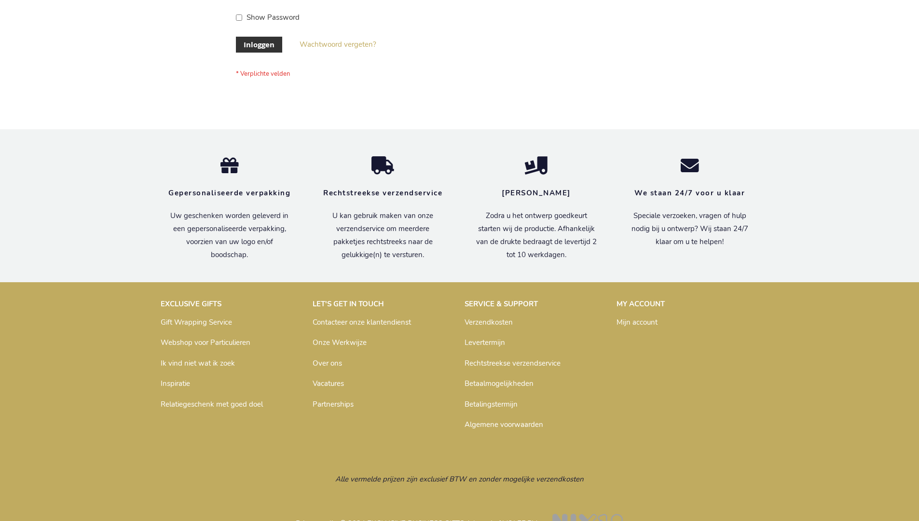
scroll to position [328, 0]
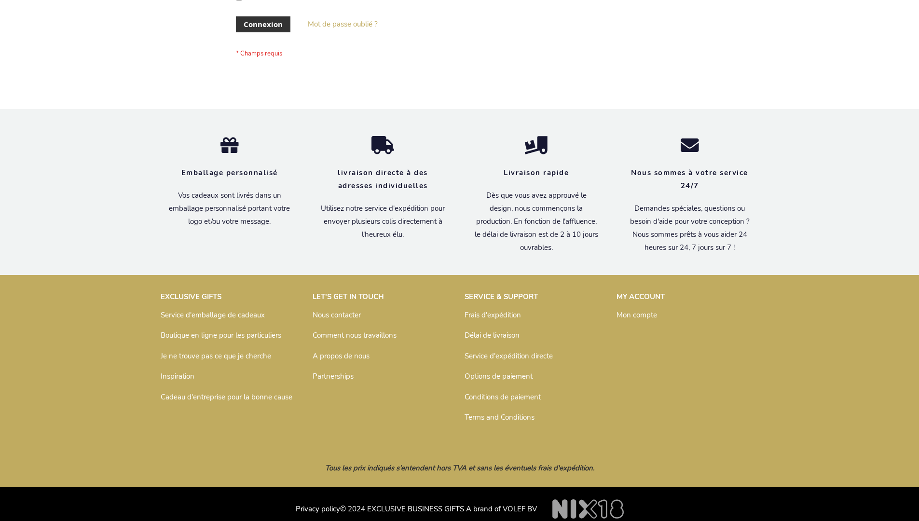
scroll to position [333, 0]
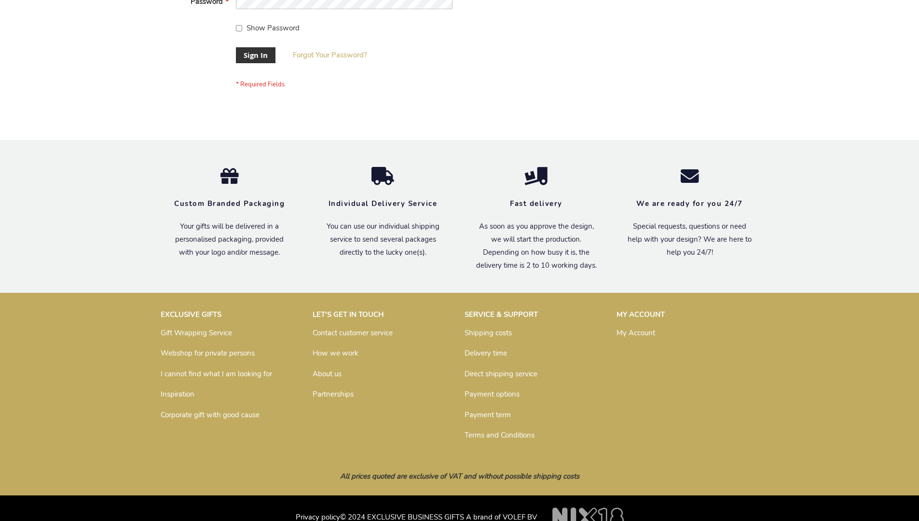
scroll to position [310, 0]
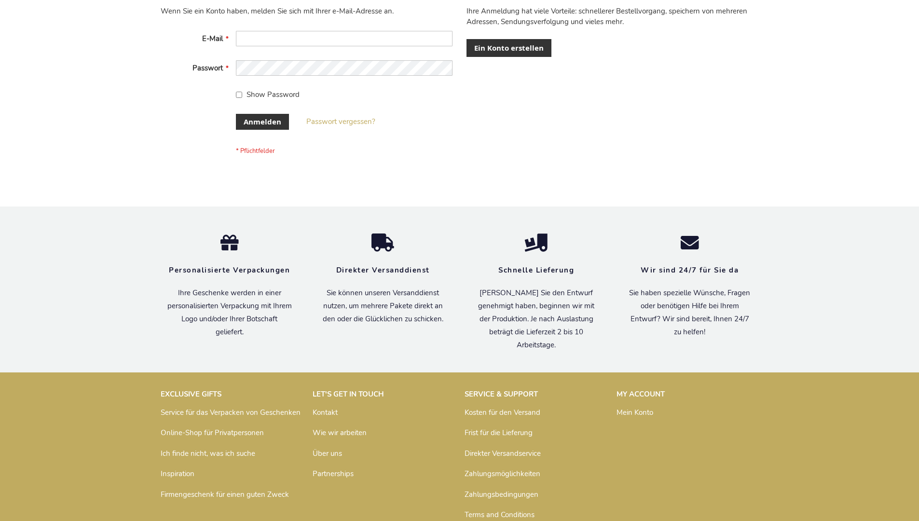
scroll to position [323, 0]
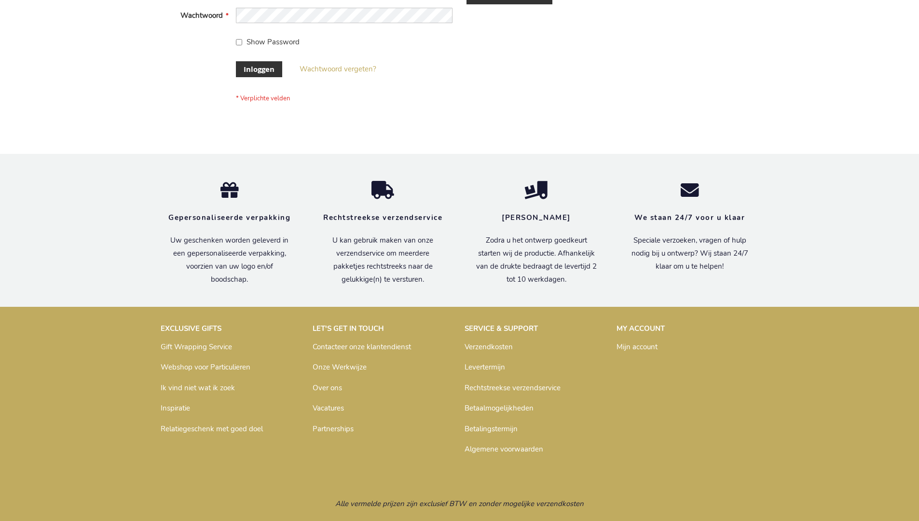
scroll to position [328, 0]
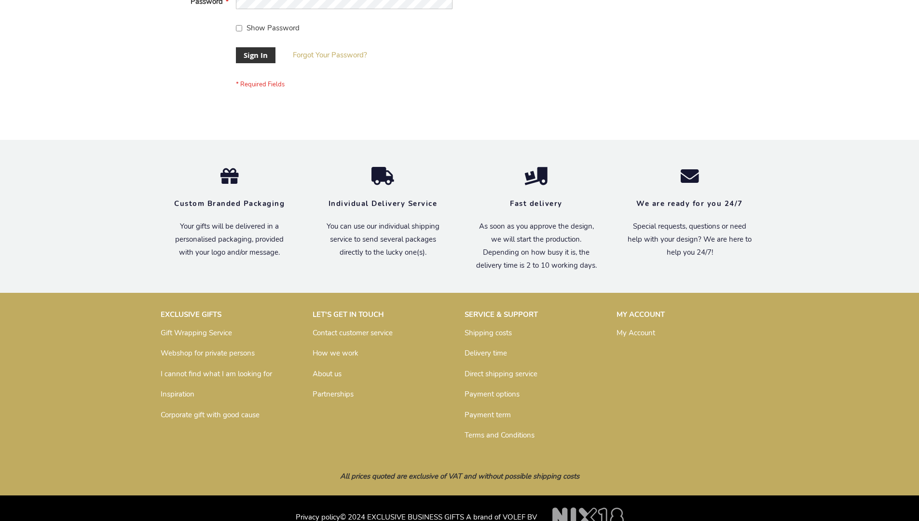
scroll to position [310, 0]
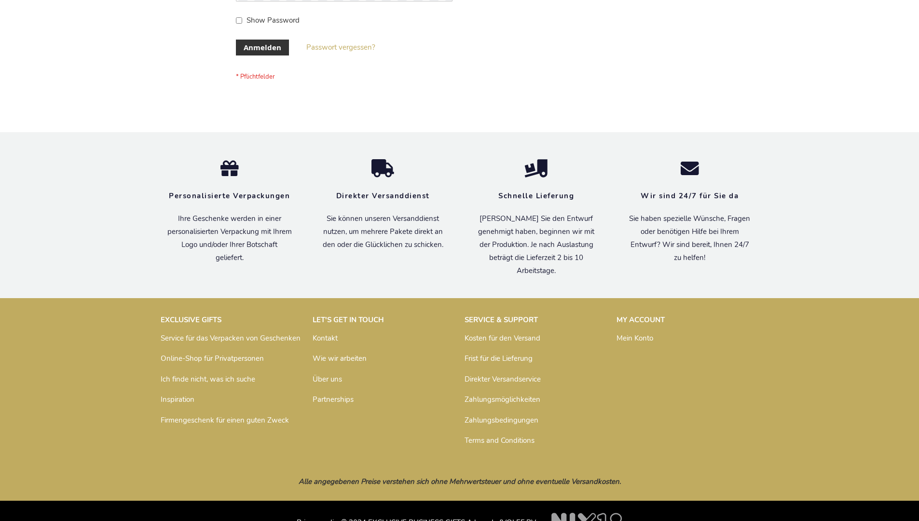
scroll to position [323, 0]
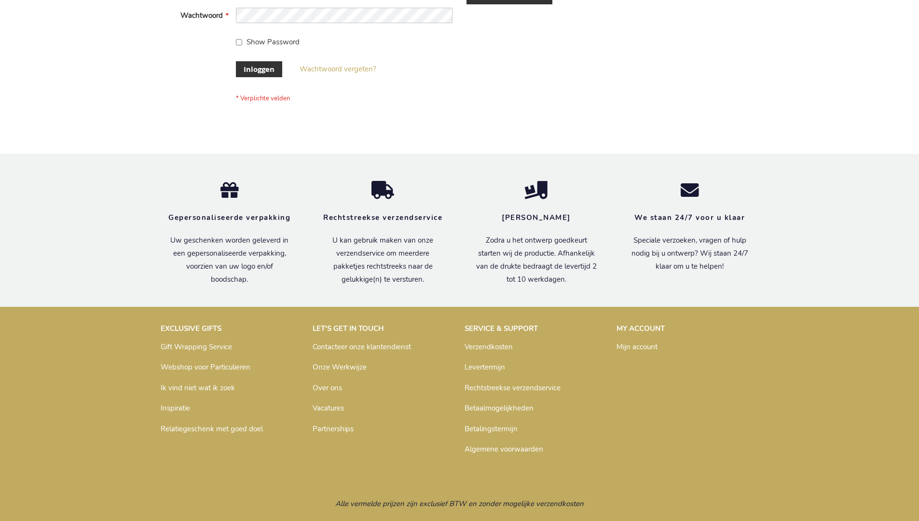
scroll to position [328, 0]
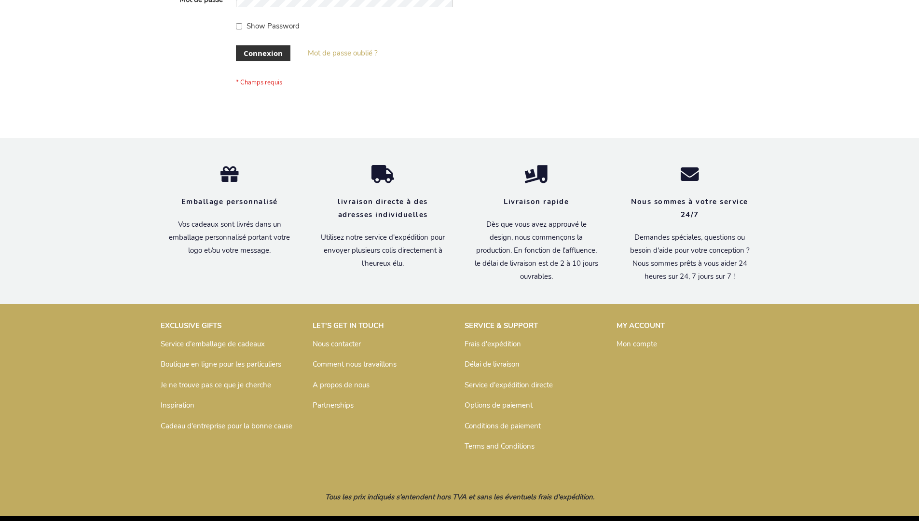
scroll to position [333, 0]
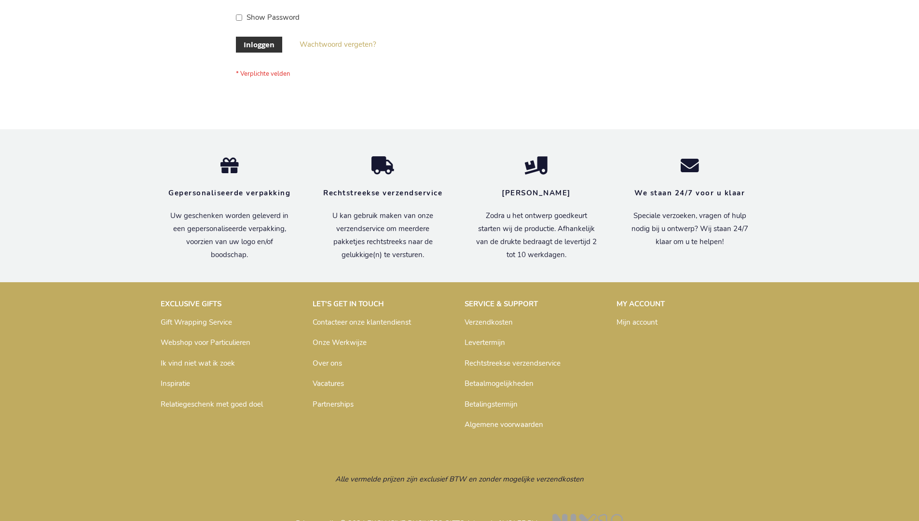
scroll to position [328, 0]
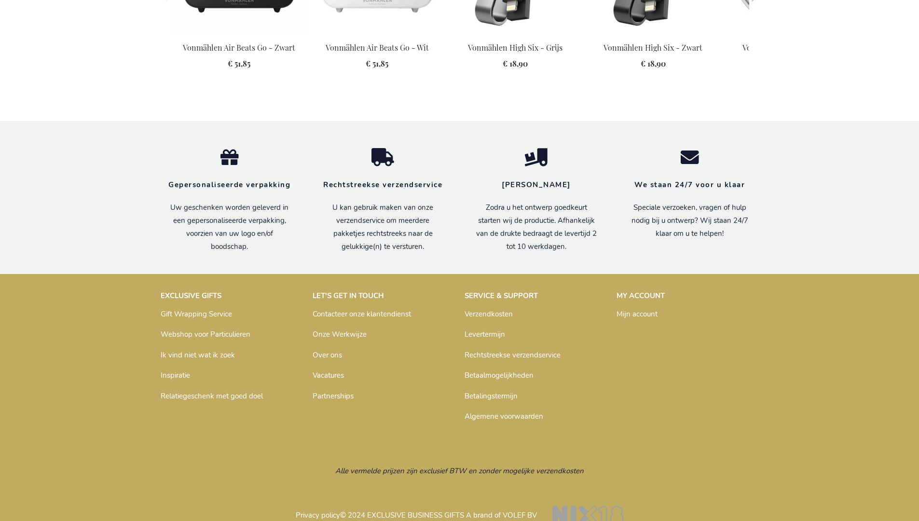
scroll to position [1366, 0]
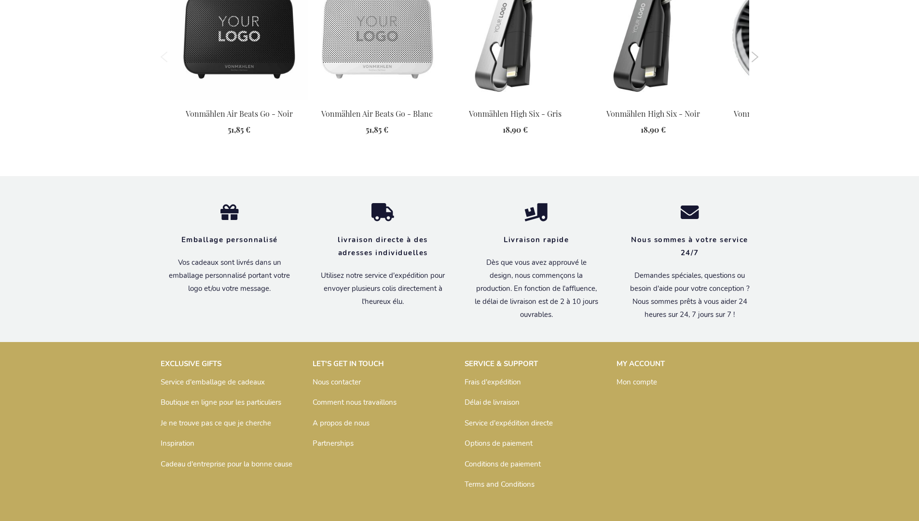
scroll to position [1371, 0]
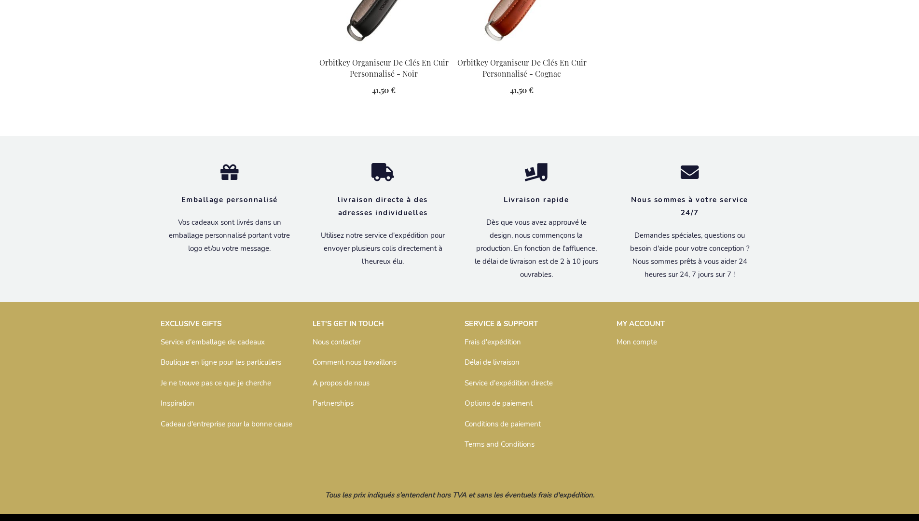
scroll to position [1322, 0]
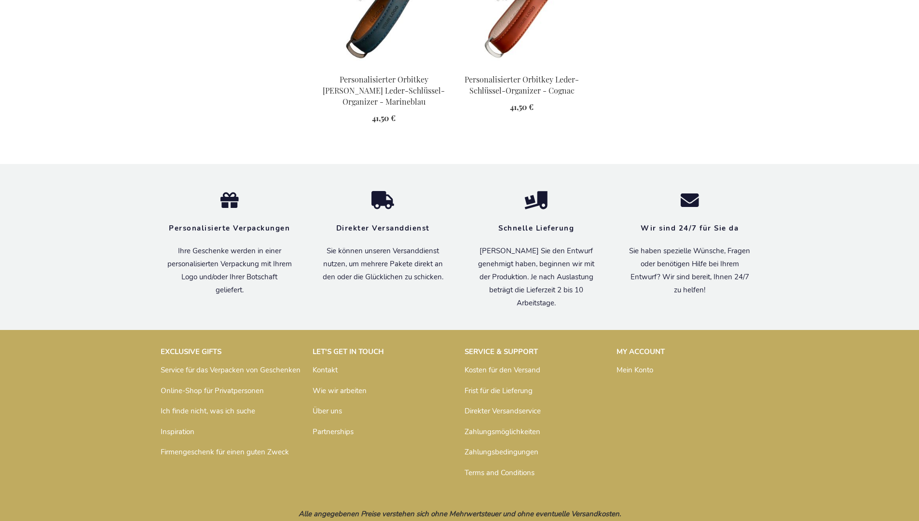
scroll to position [1354, 0]
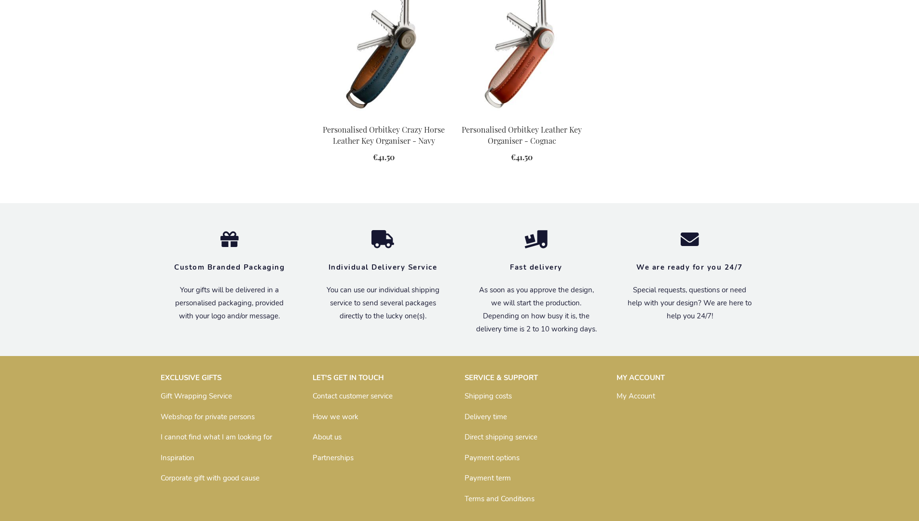
scroll to position [1268, 0]
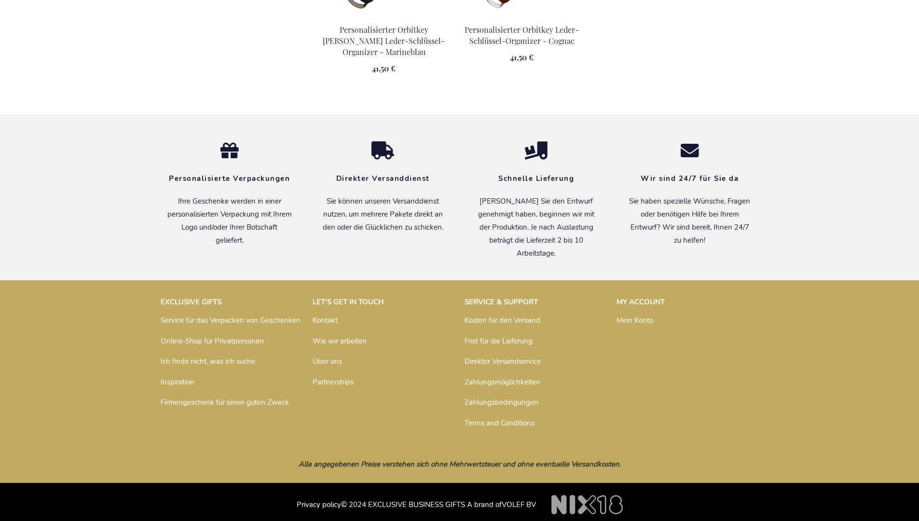
scroll to position [1354, 0]
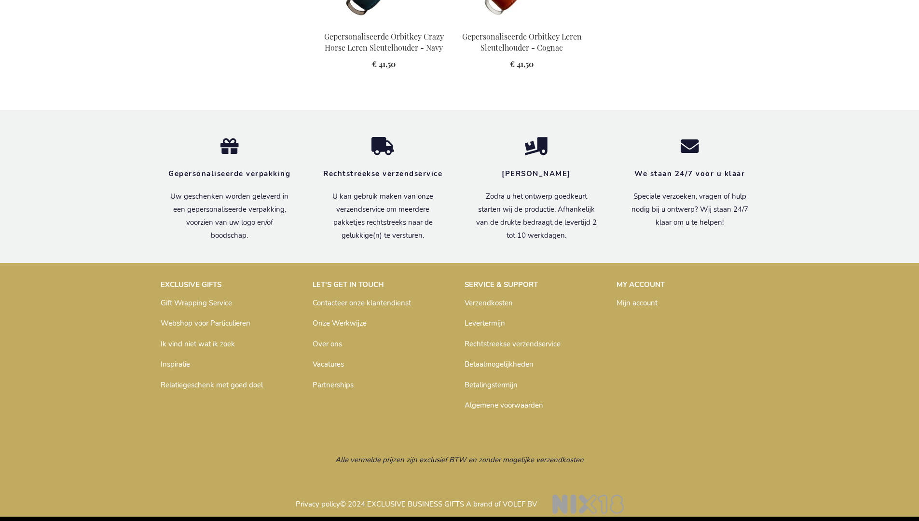
scroll to position [1316, 0]
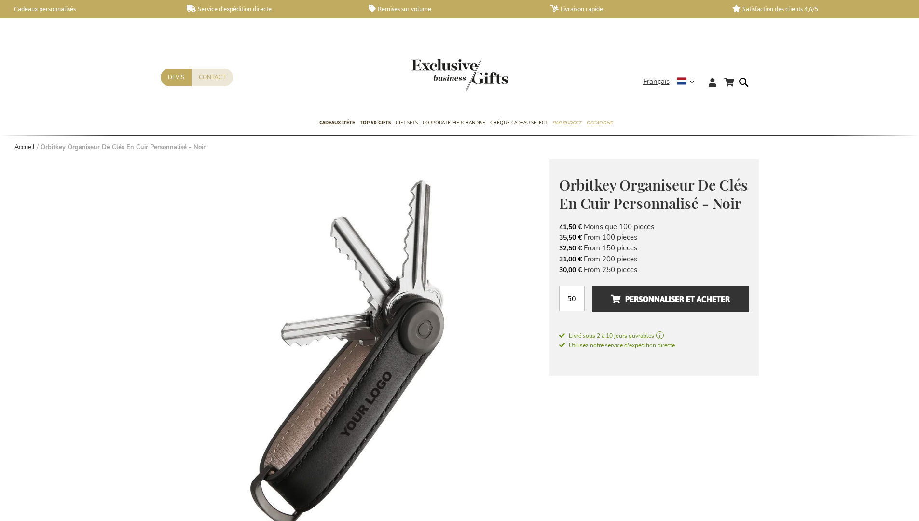
scroll to position [1322, 0]
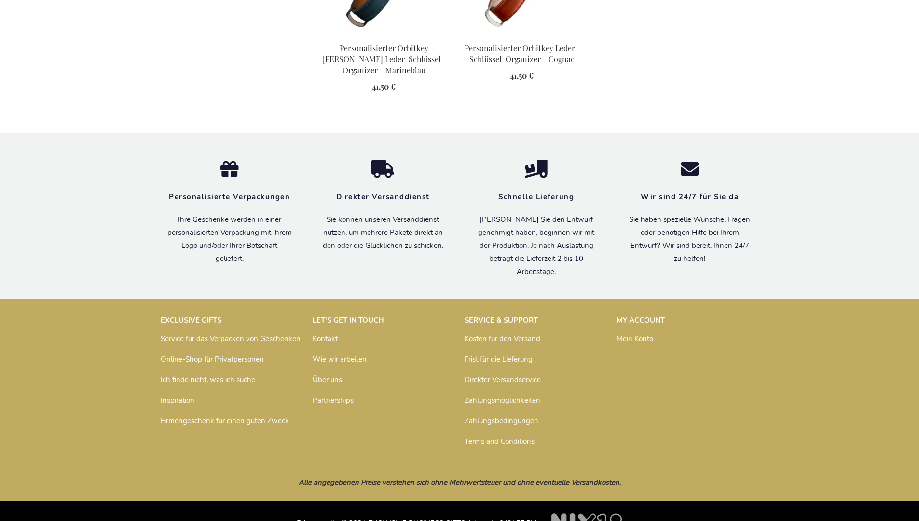
scroll to position [1354, 0]
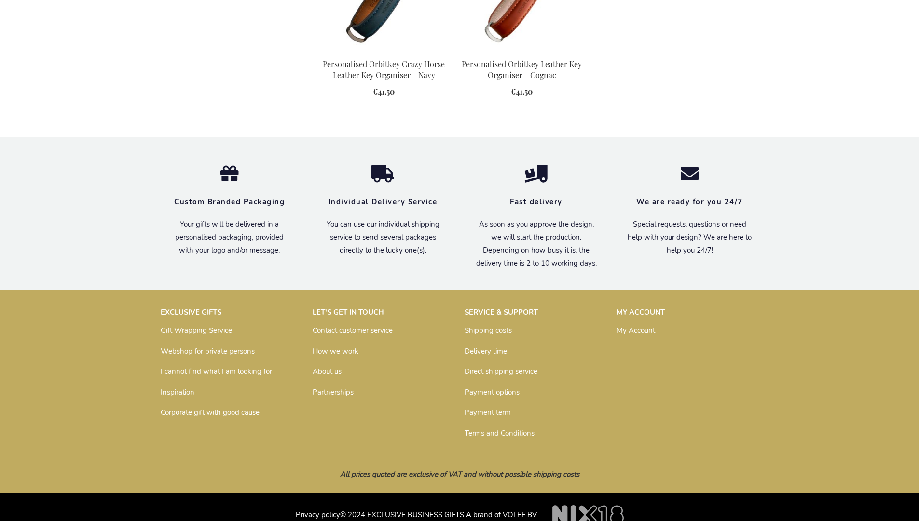
scroll to position [1268, 0]
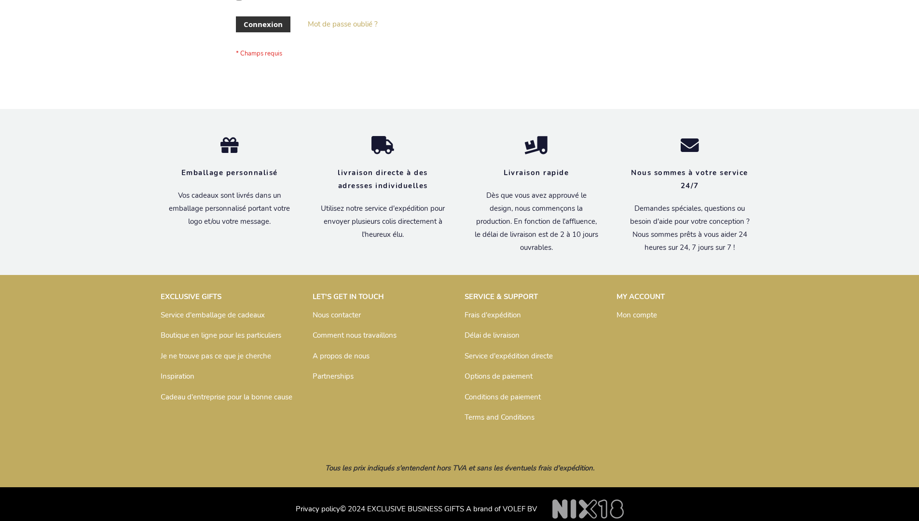
scroll to position [333, 0]
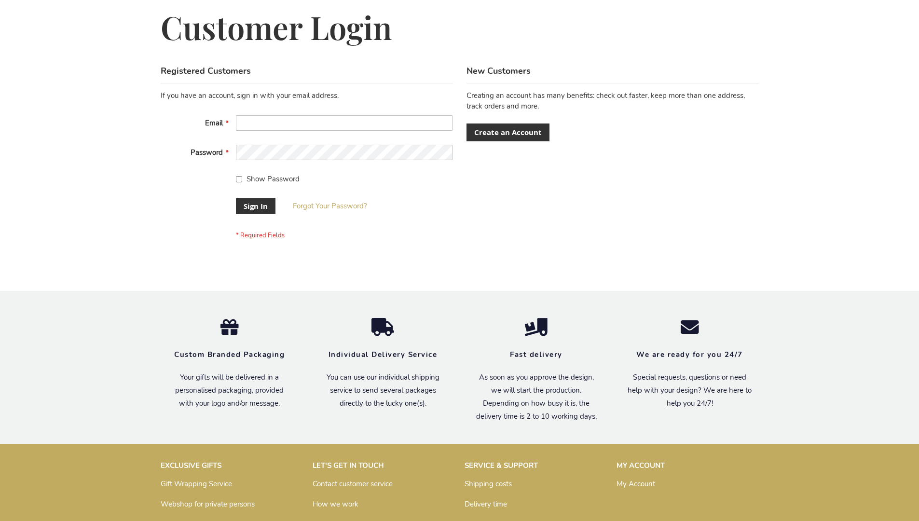
scroll to position [310, 0]
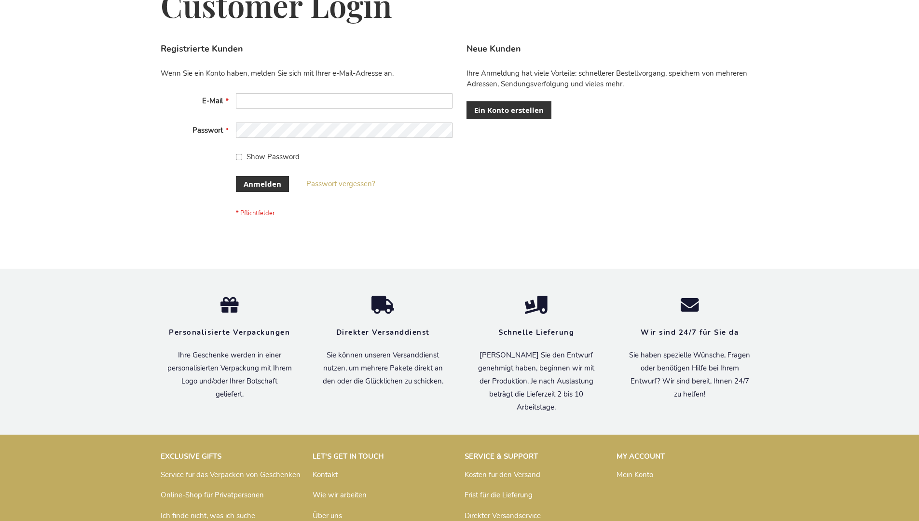
scroll to position [323, 0]
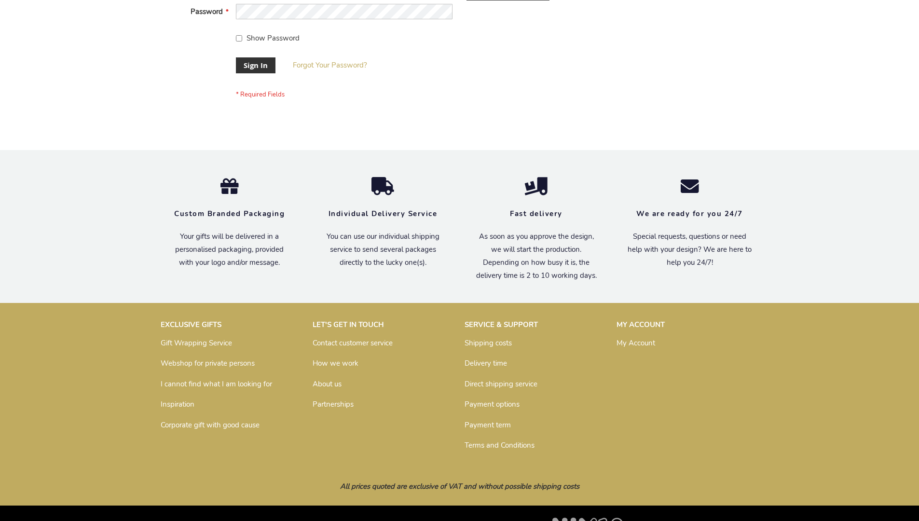
scroll to position [310, 0]
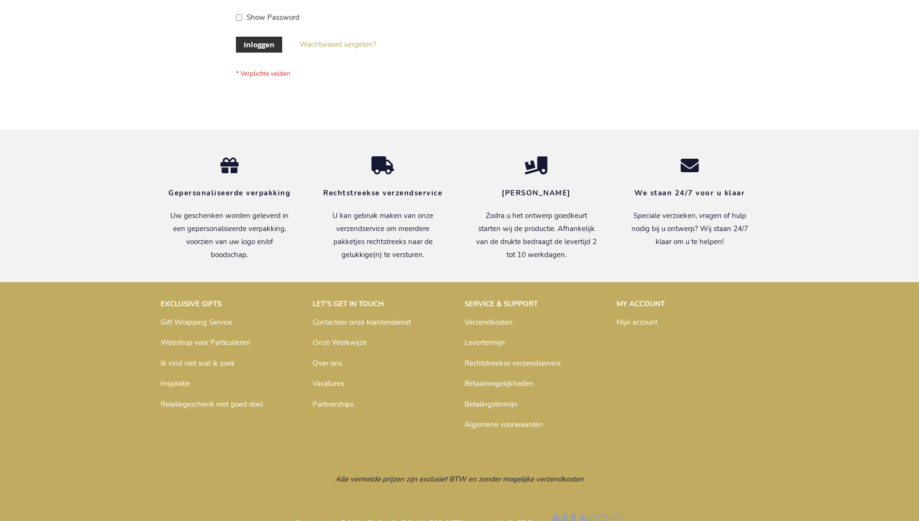
scroll to position [328, 0]
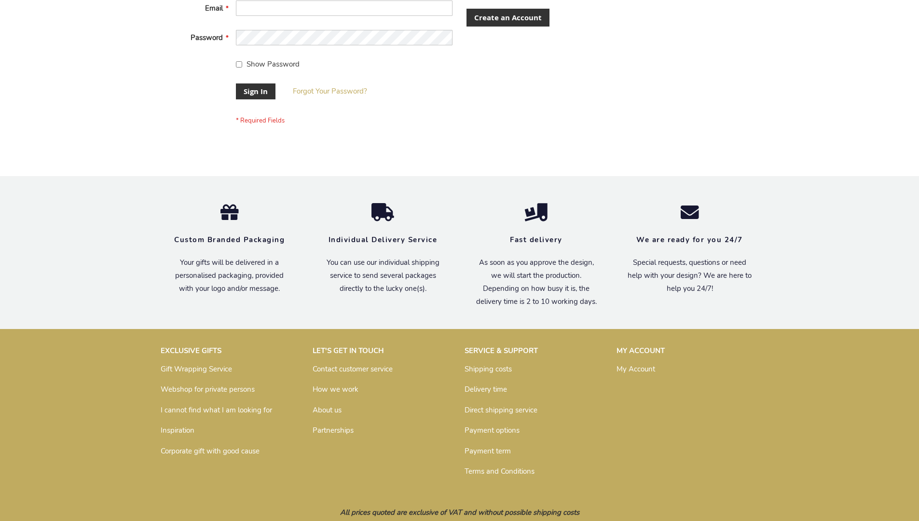
scroll to position [310, 0]
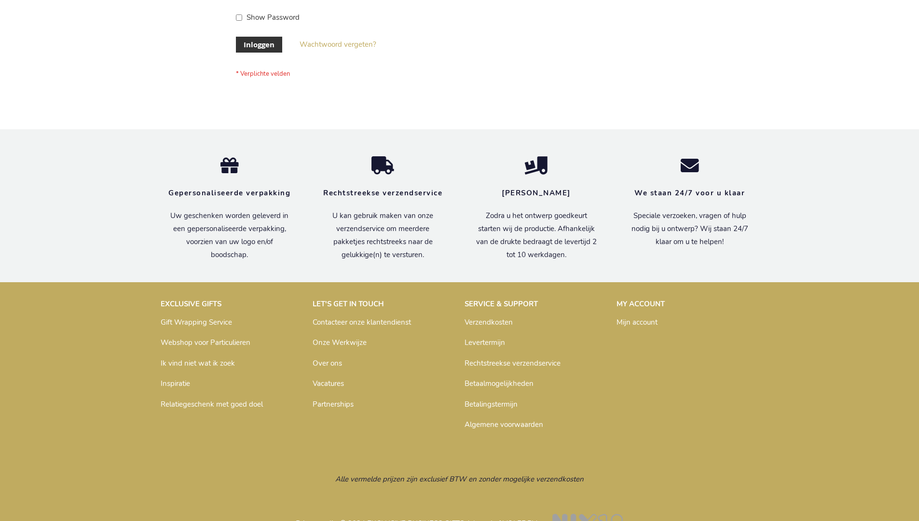
scroll to position [328, 0]
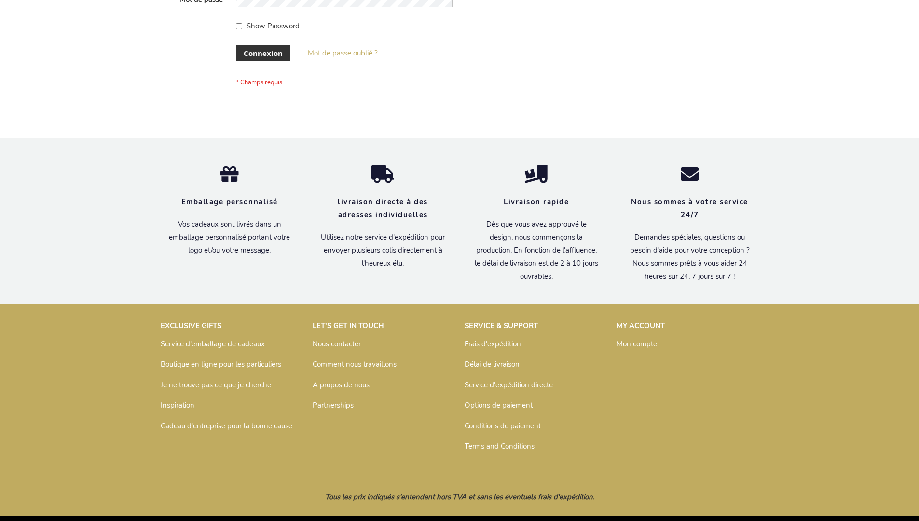
scroll to position [333, 0]
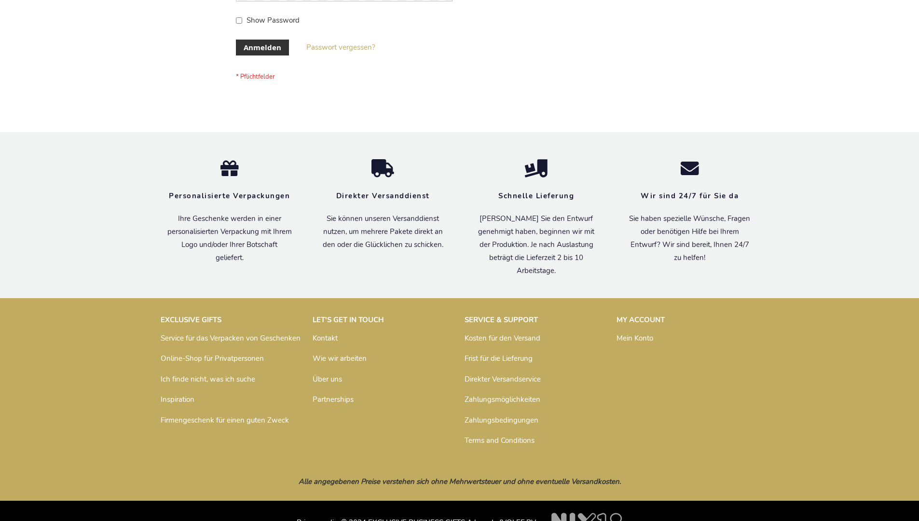
scroll to position [323, 0]
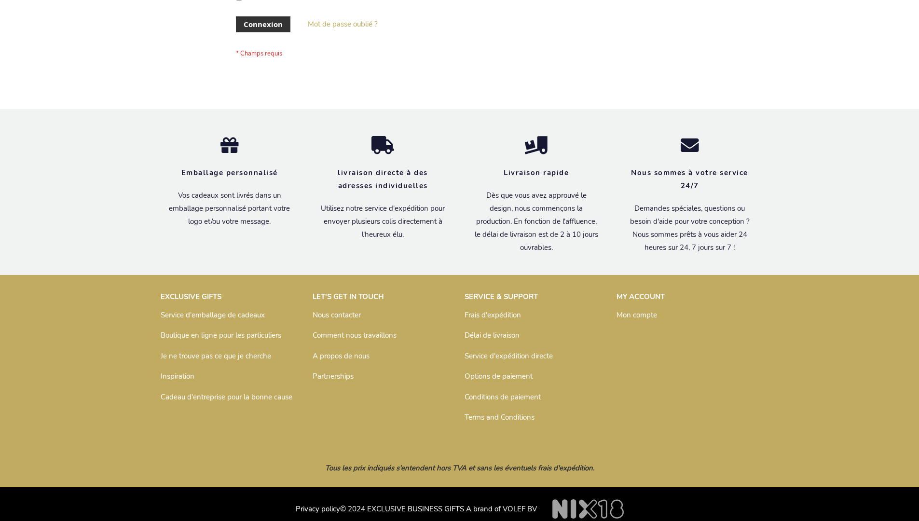
scroll to position [333, 0]
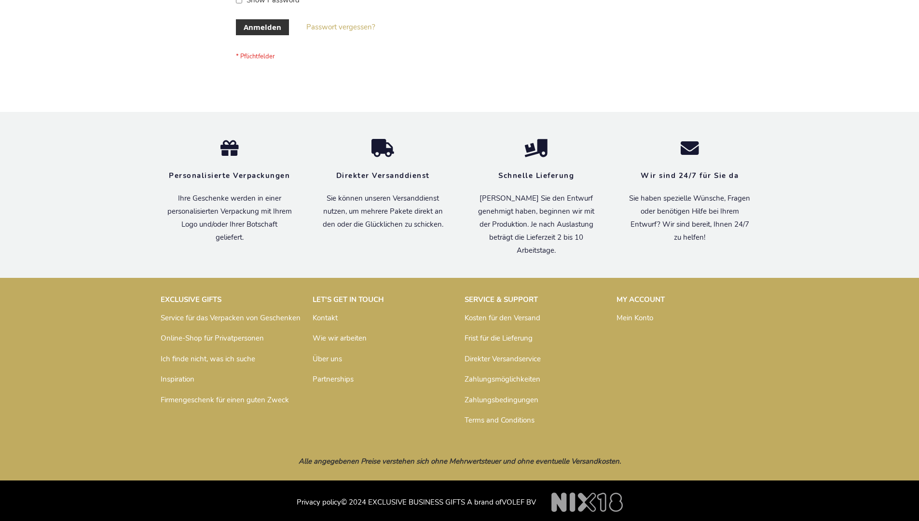
scroll to position [323, 0]
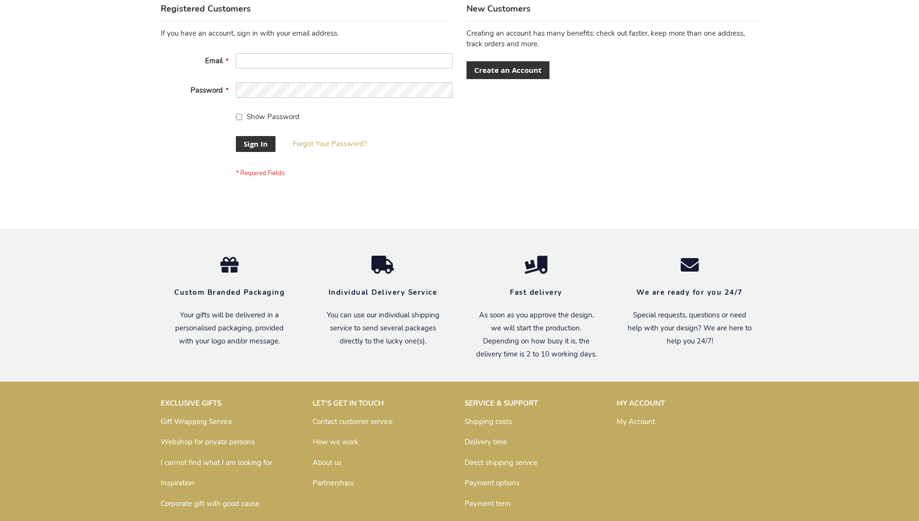
scroll to position [310, 0]
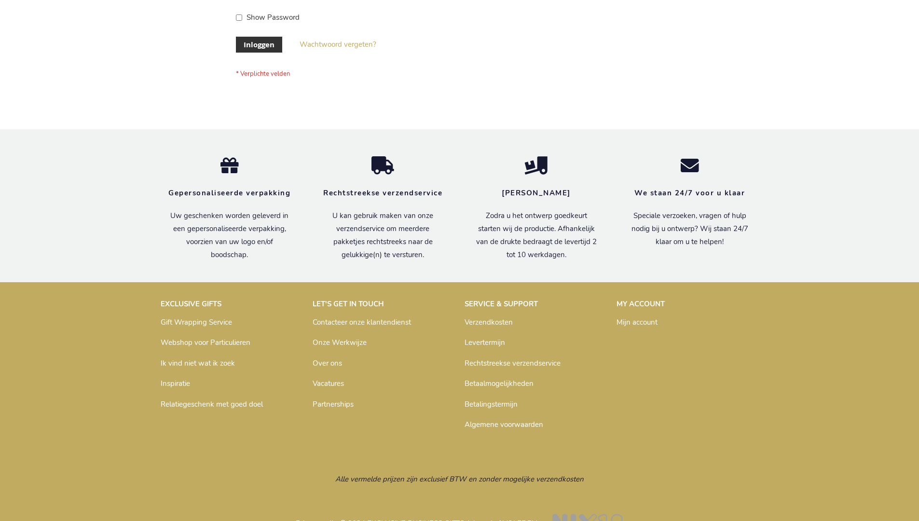
scroll to position [328, 0]
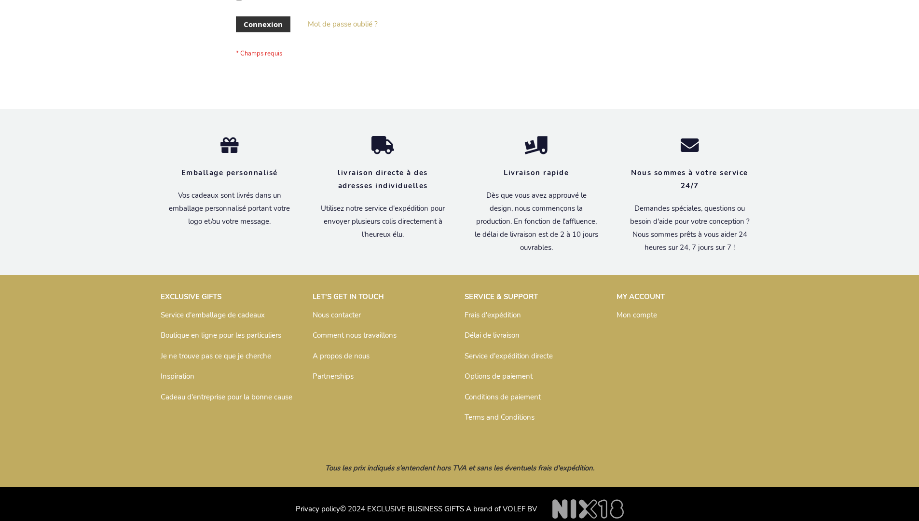
scroll to position [333, 0]
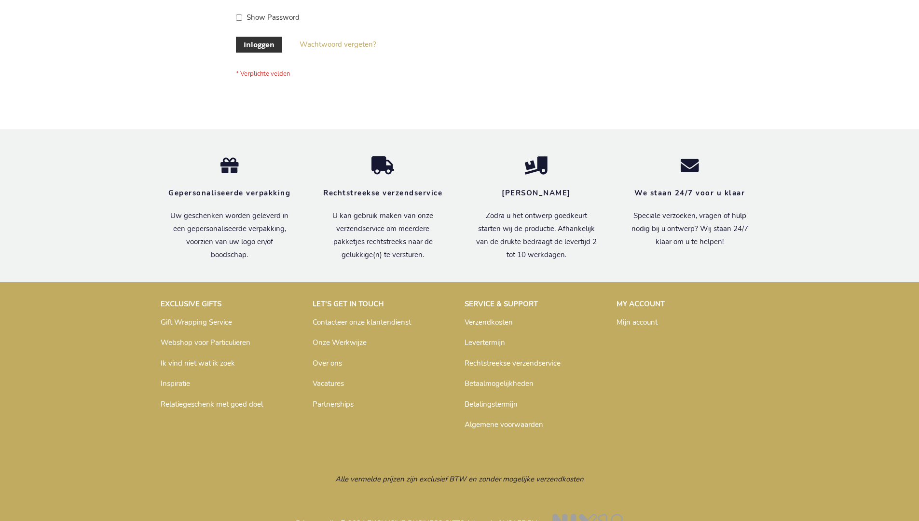
scroll to position [328, 0]
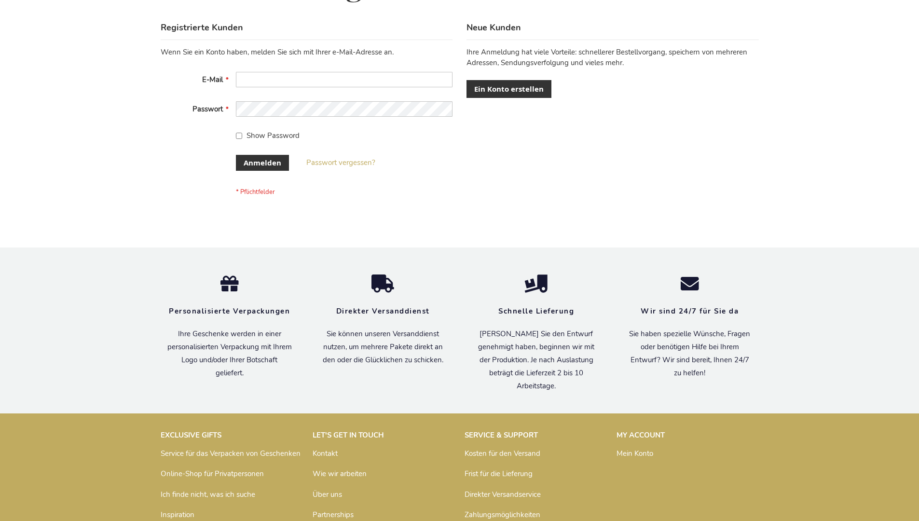
scroll to position [323, 0]
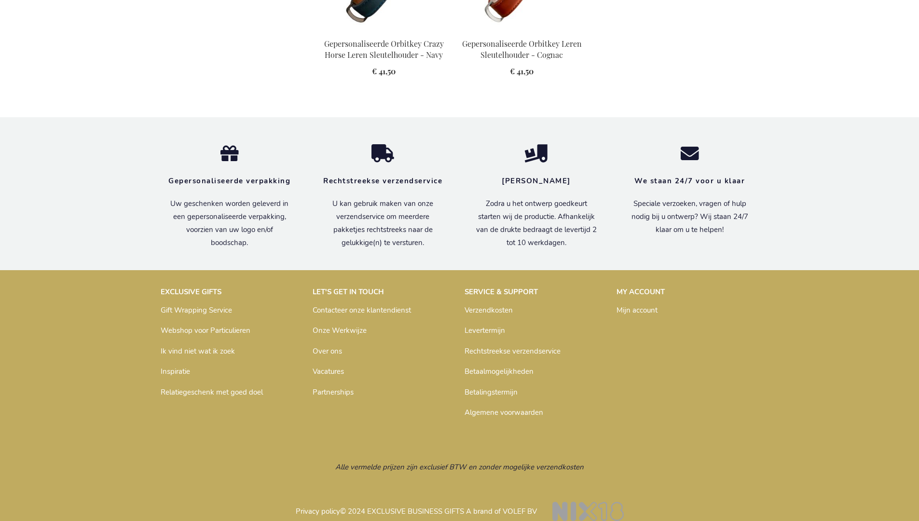
scroll to position [1316, 0]
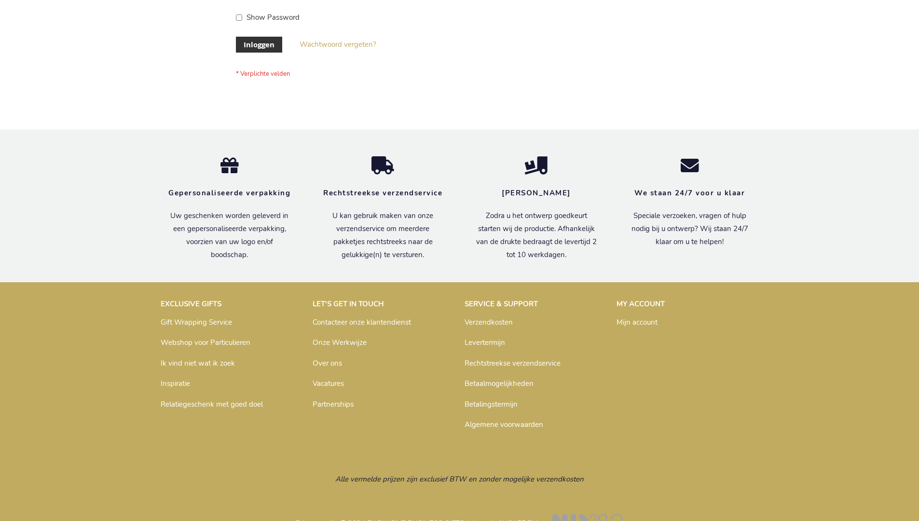
scroll to position [328, 0]
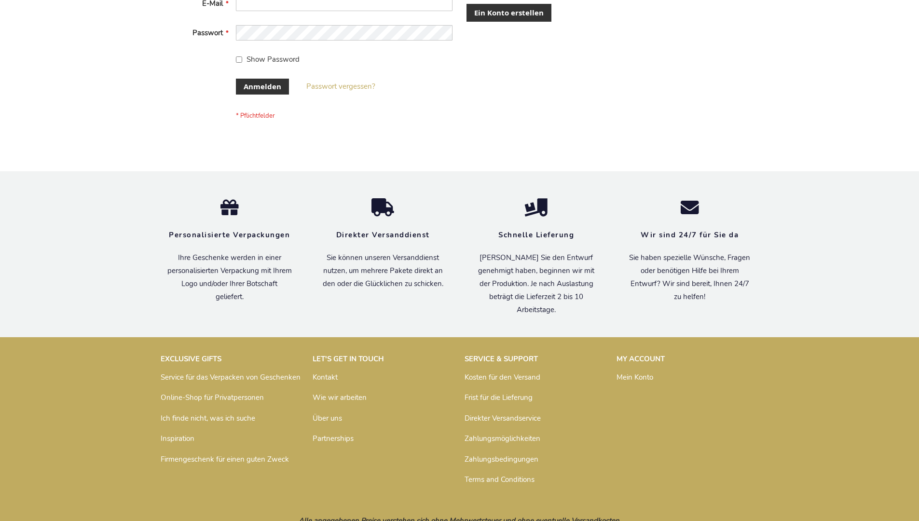
scroll to position [323, 0]
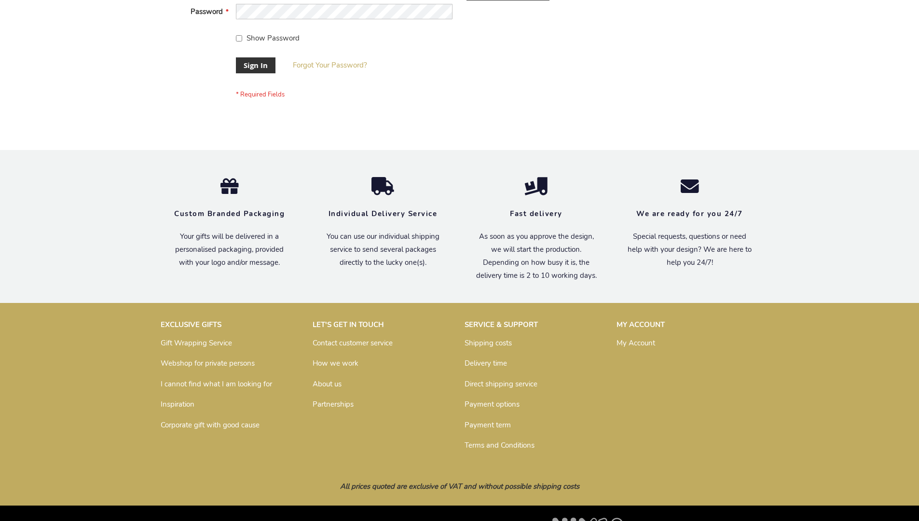
scroll to position [310, 0]
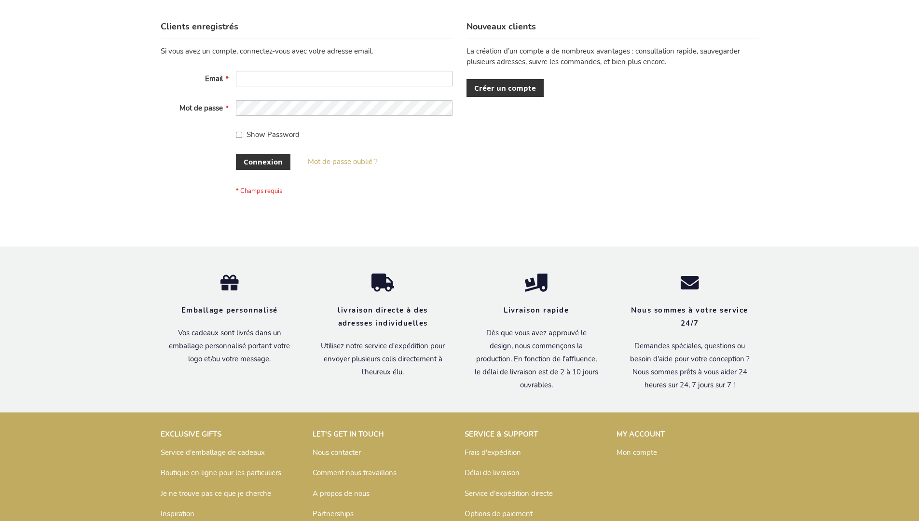
scroll to position [333, 0]
